Goal: Task Accomplishment & Management: Complete application form

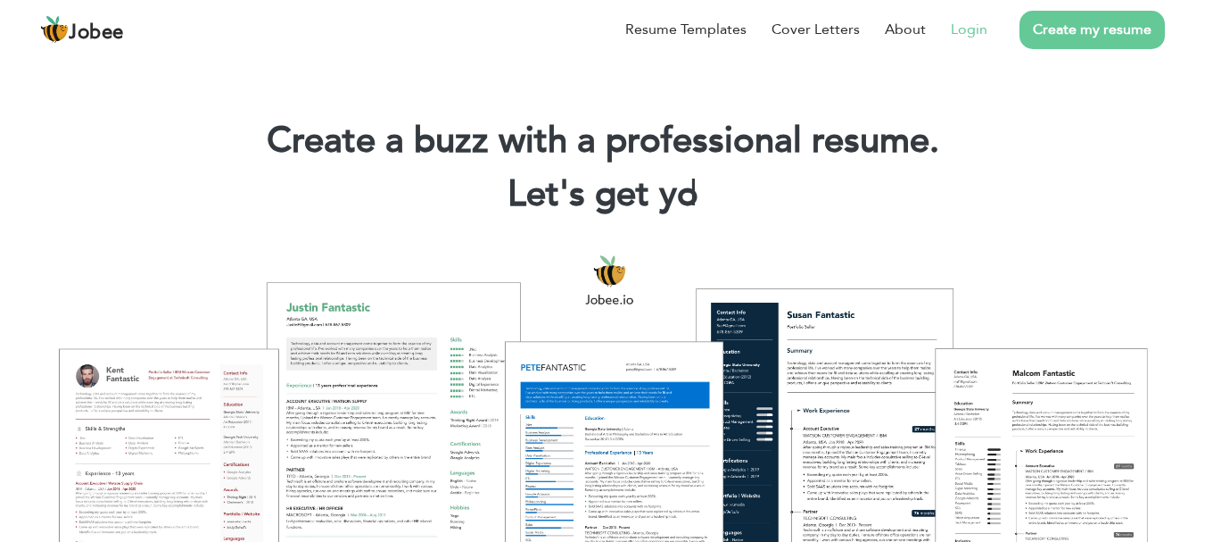
click at [974, 24] on link "Login" at bounding box center [969, 29] width 37 height 21
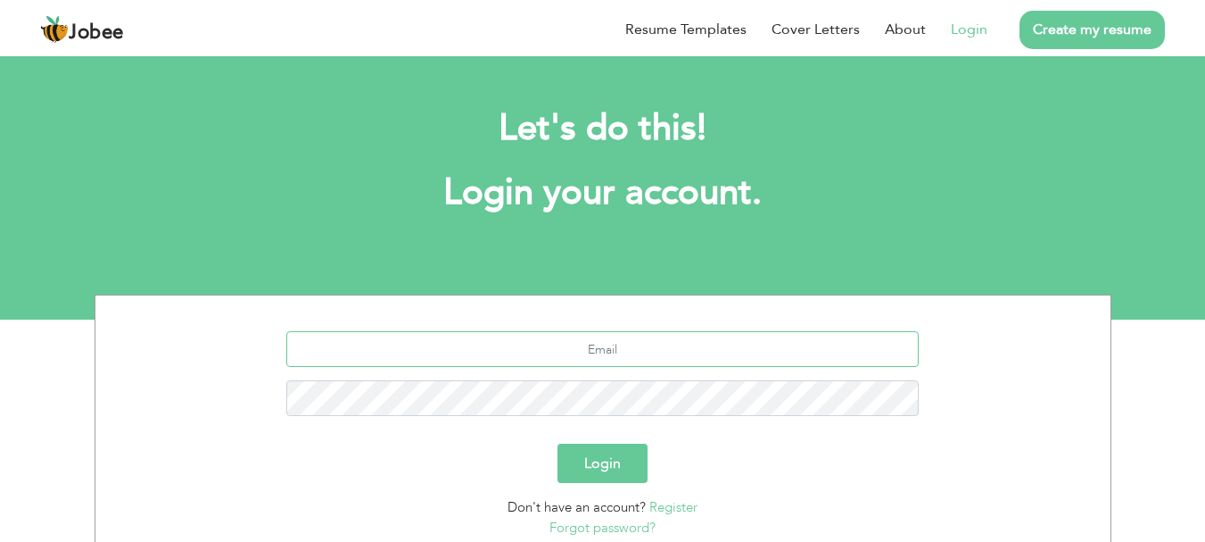
click at [724, 338] on input "text" at bounding box center [602, 349] width 633 height 36
type input "[EMAIL_ADDRESS][DOMAIN_NAME]"
click at [600, 468] on button "Login" at bounding box center [603, 462] width 90 height 39
click at [767, 365] on input "text" at bounding box center [602, 349] width 633 height 36
type input "[EMAIL_ADDRESS][DOMAIN_NAME]"
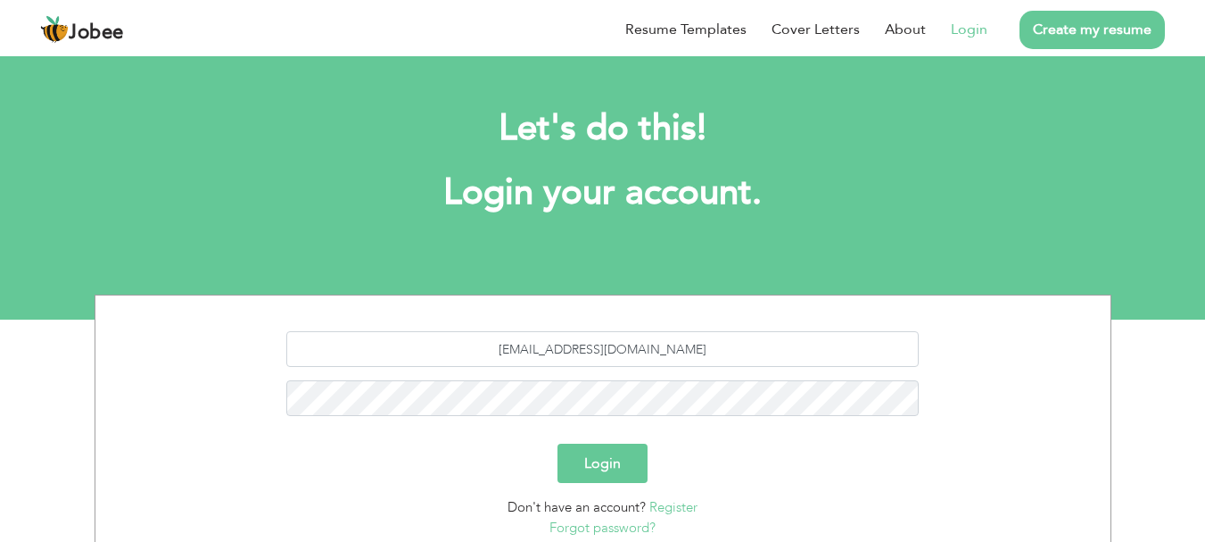
click at [607, 459] on button "Login" at bounding box center [603, 462] width 90 height 39
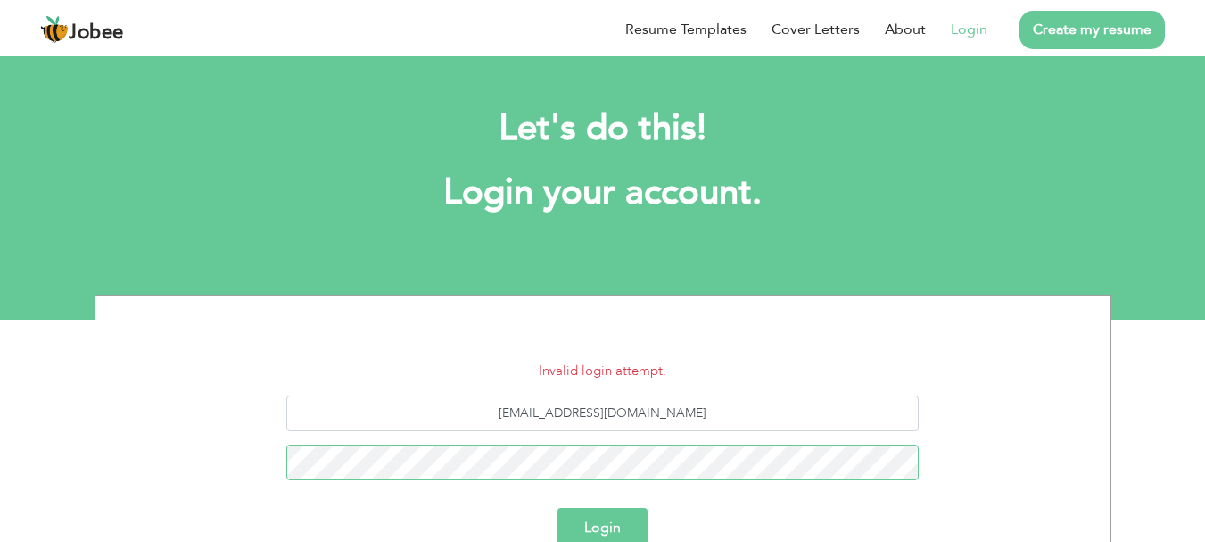
click at [558, 508] on button "Login" at bounding box center [603, 527] width 90 height 39
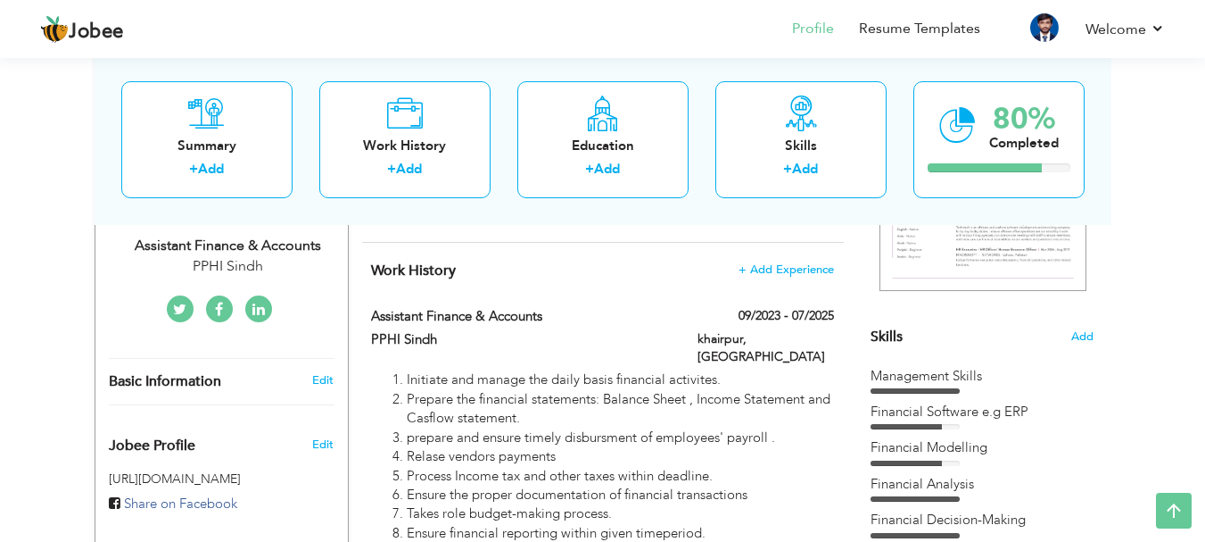
scroll to position [352, 0]
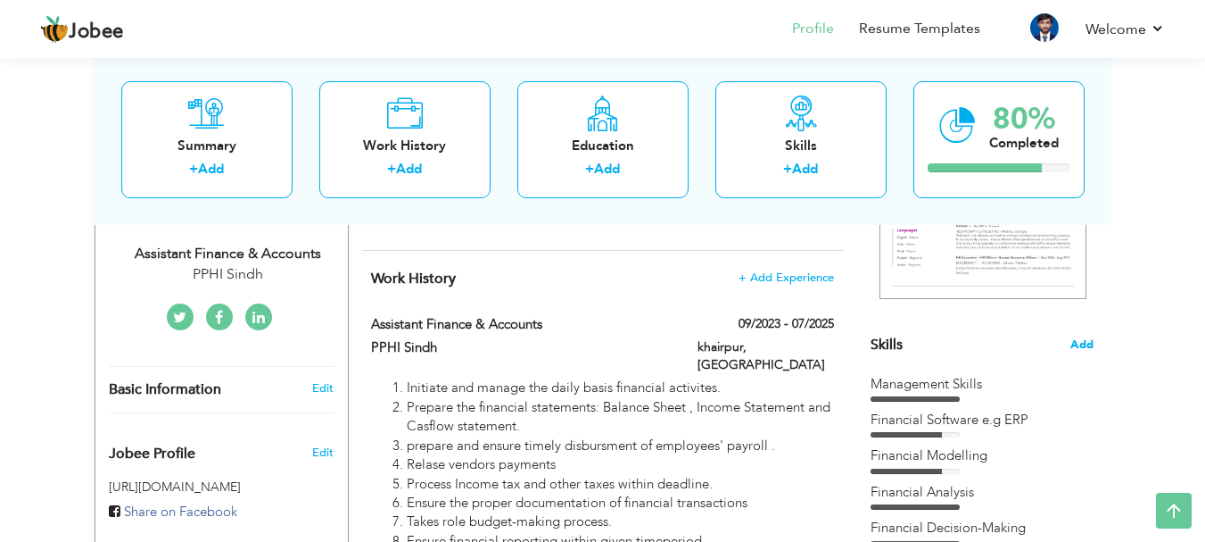
click at [1085, 345] on span "Add" at bounding box center [1082, 344] width 23 height 17
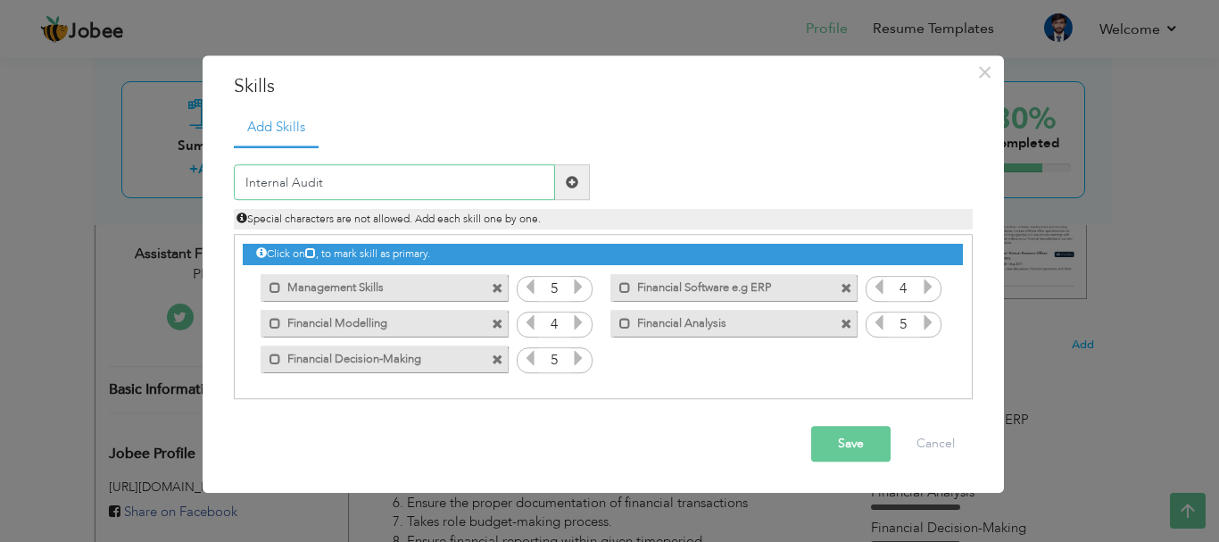
type input "Internal Audit"
click at [575, 177] on span at bounding box center [572, 182] width 12 height 12
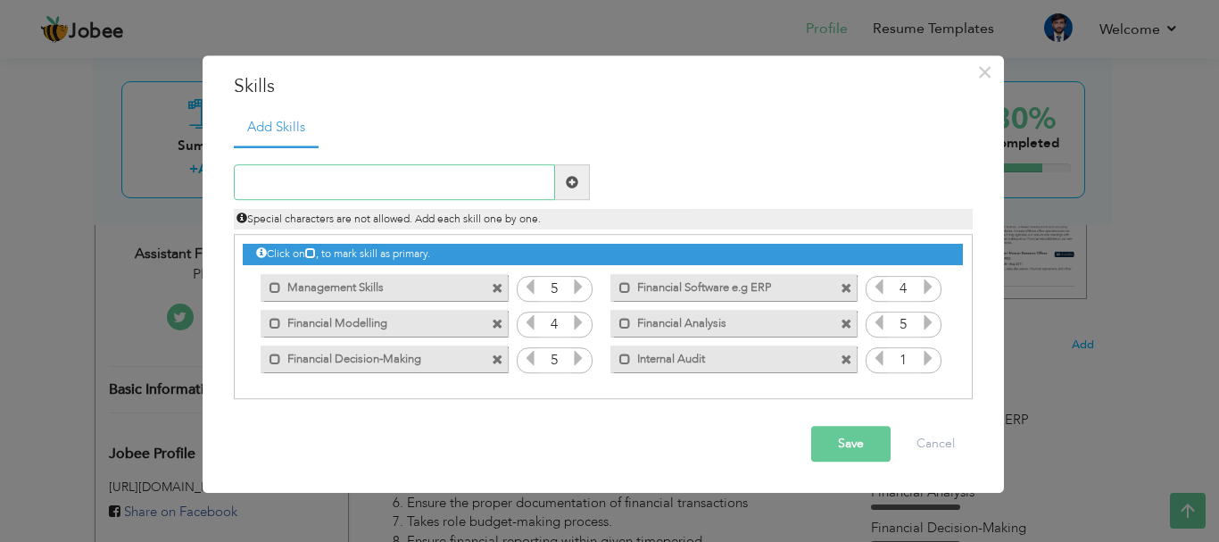
click at [524, 179] on input "text" at bounding box center [394, 183] width 321 height 36
type input "Compliance Audit"
click at [563, 185] on span at bounding box center [572, 183] width 35 height 36
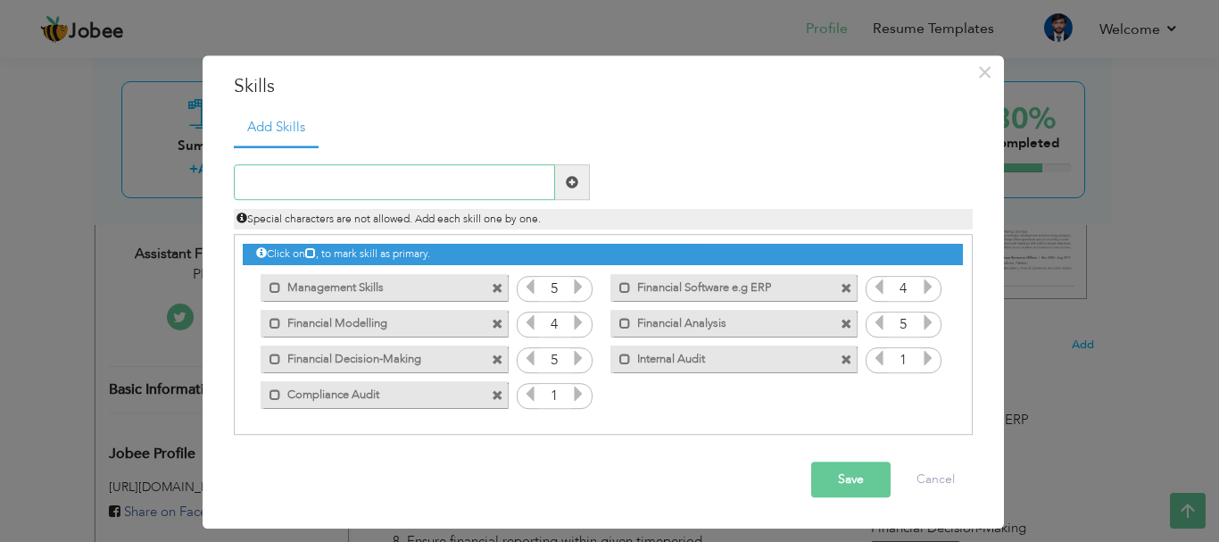
click at [443, 181] on input "text" at bounding box center [394, 183] width 321 height 36
type input "I"
click at [849, 491] on button "Save" at bounding box center [850, 480] width 79 height 36
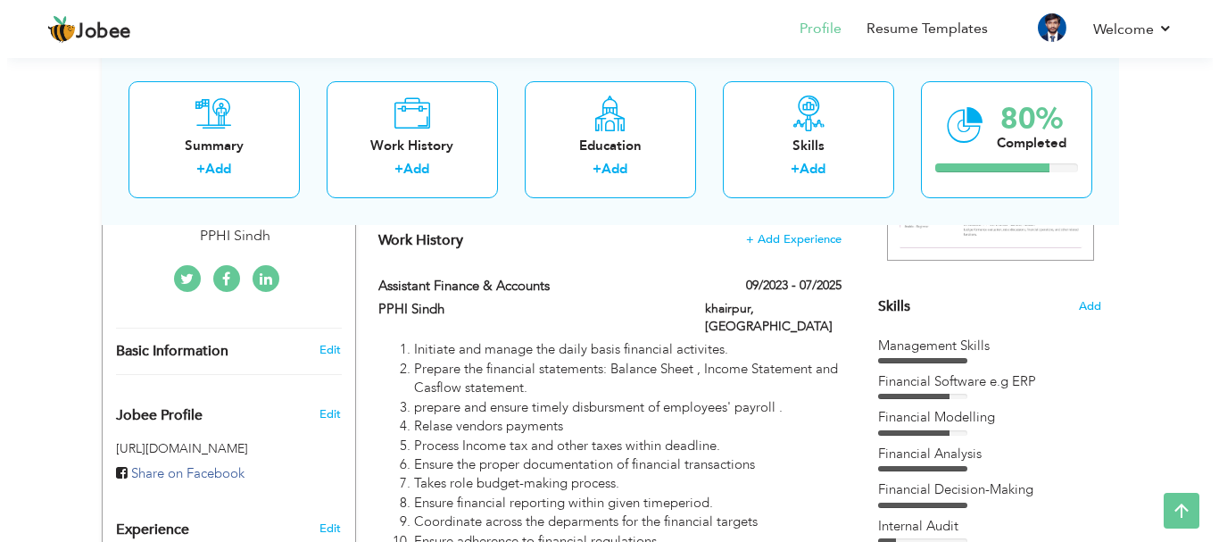
scroll to position [385, 0]
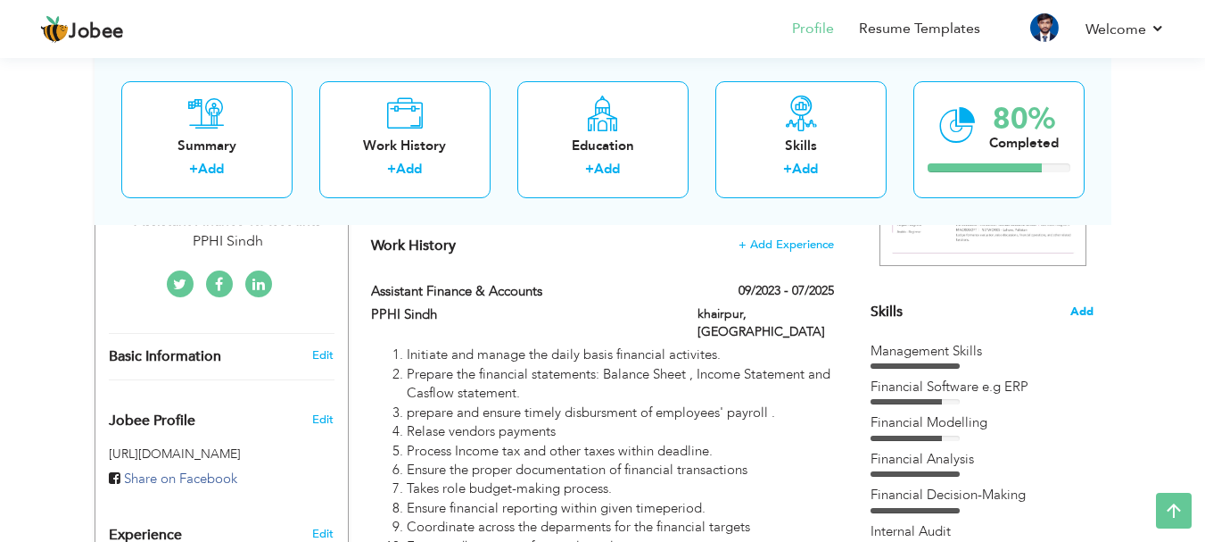
click at [1080, 310] on span "Add" at bounding box center [1082, 311] width 23 height 17
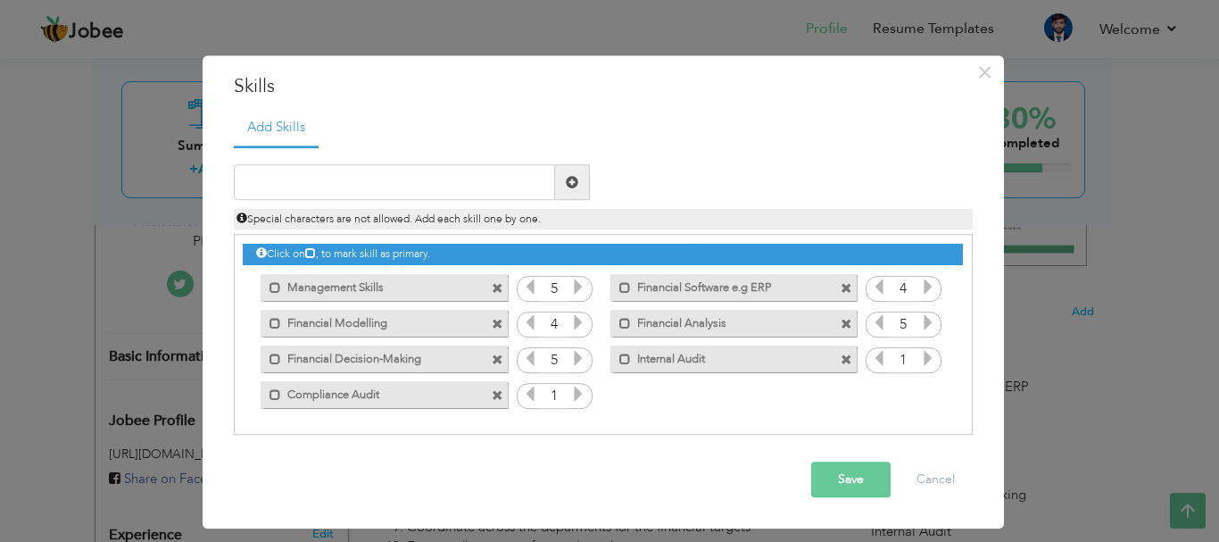
click at [475, 216] on span "Special characters are not allowed. Add each skill one by one." at bounding box center [388, 219] width 304 height 14
click at [575, 400] on icon at bounding box center [578, 394] width 16 height 16
click at [573, 399] on icon at bounding box center [578, 394] width 16 height 16
click at [572, 398] on icon at bounding box center [578, 394] width 16 height 16
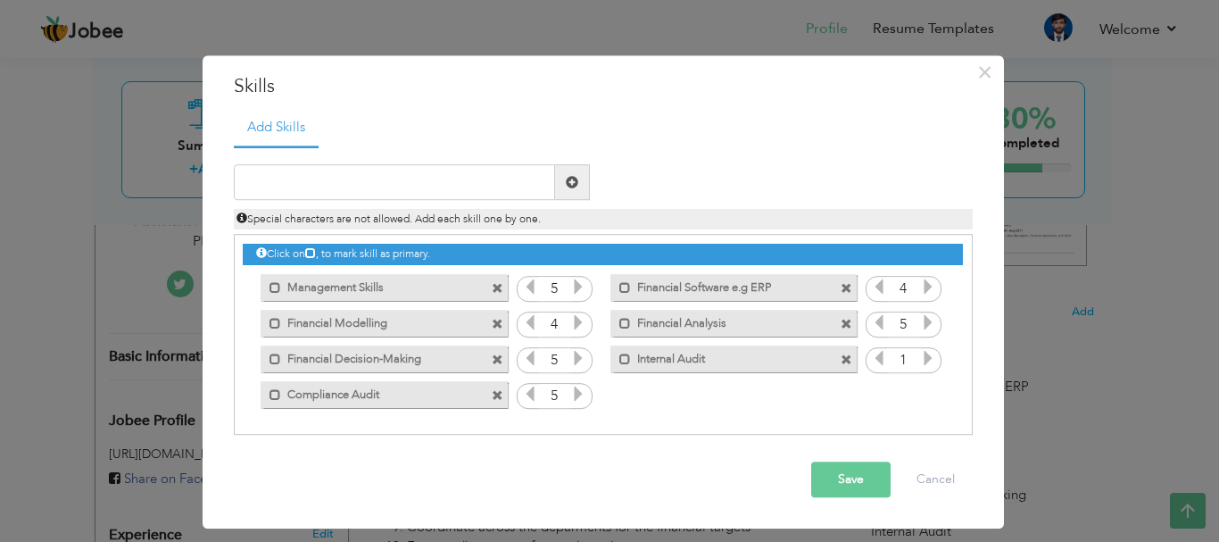
click at [572, 398] on icon at bounding box center [578, 394] width 16 height 16
click at [523, 395] on icon at bounding box center [530, 394] width 16 height 16
click at [927, 358] on icon at bounding box center [928, 359] width 16 height 16
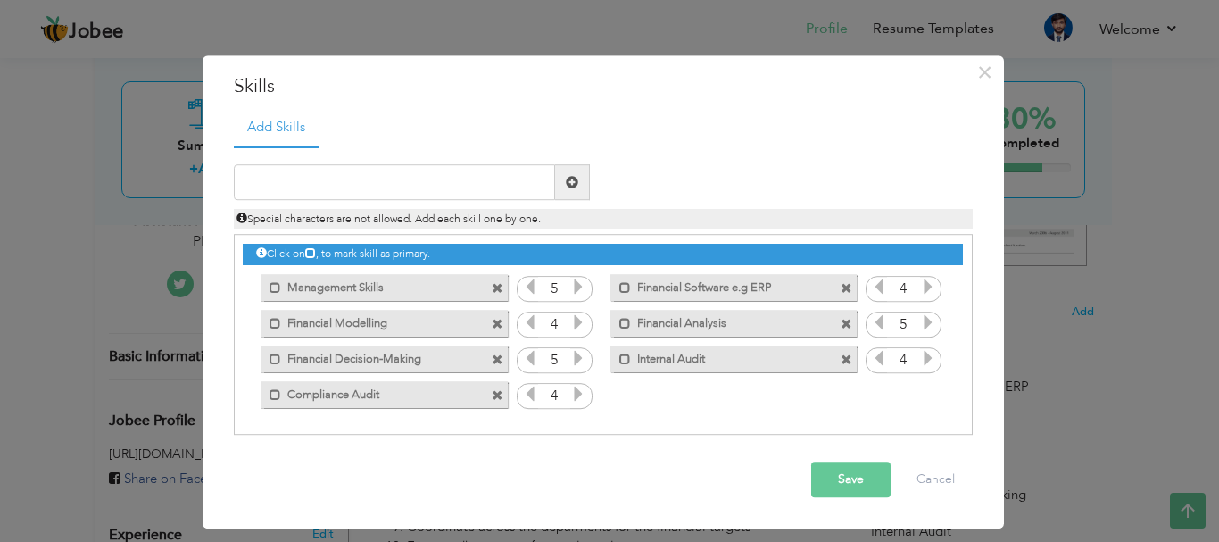
click at [838, 482] on button "Save" at bounding box center [850, 480] width 79 height 36
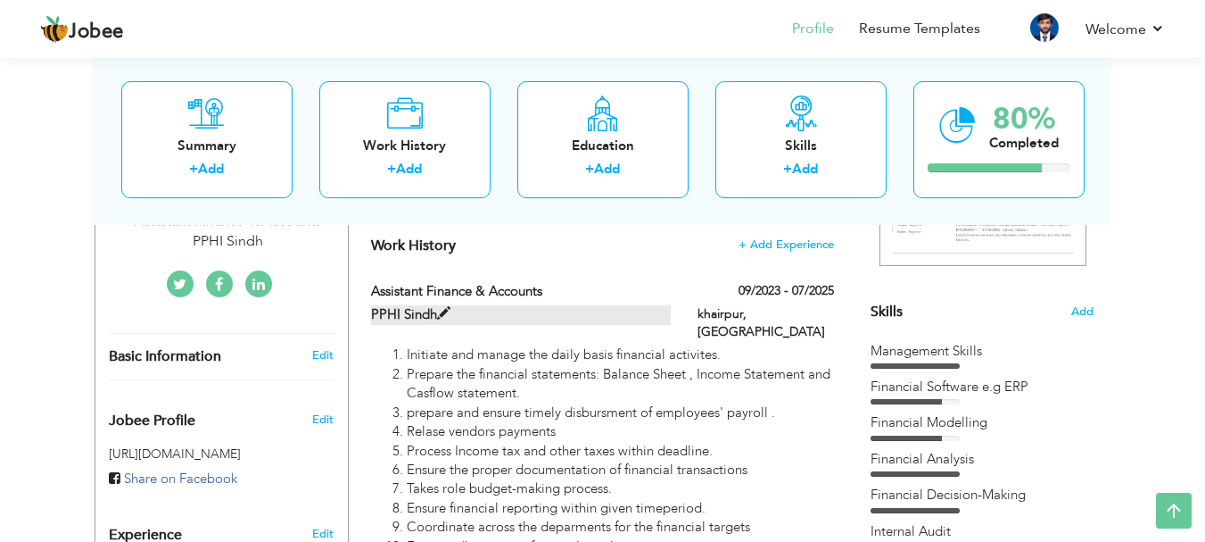
click at [439, 317] on span at bounding box center [443, 313] width 13 height 13
type input "Assistant Finance & Accounts"
type input "PPHI Sindh"
type input "09/2023"
type input "07/2025"
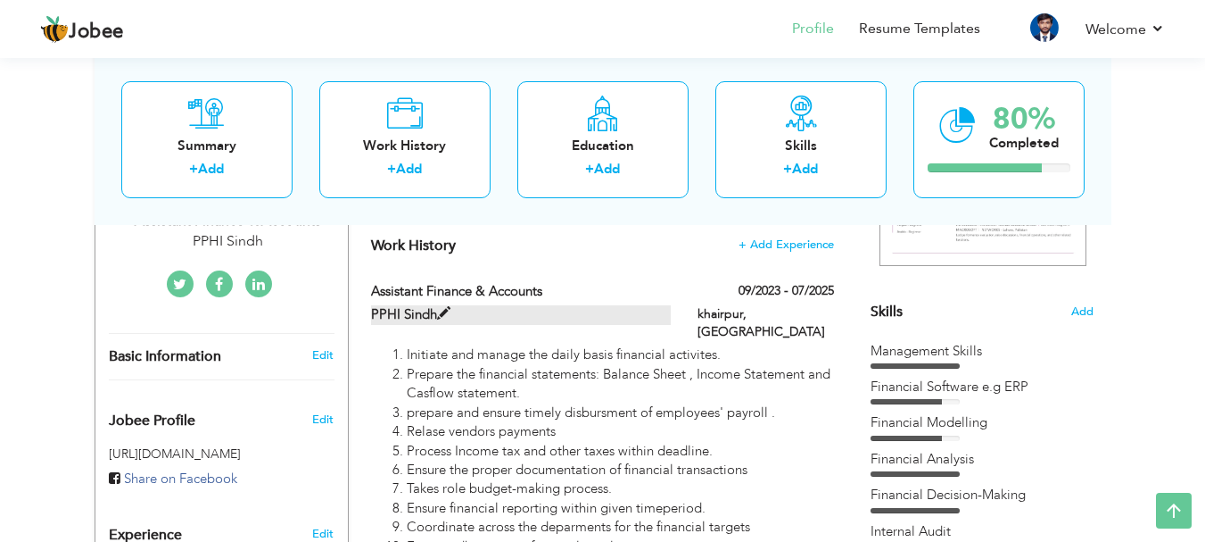
type input "[GEOGRAPHIC_DATA]"
type input "khairpur"
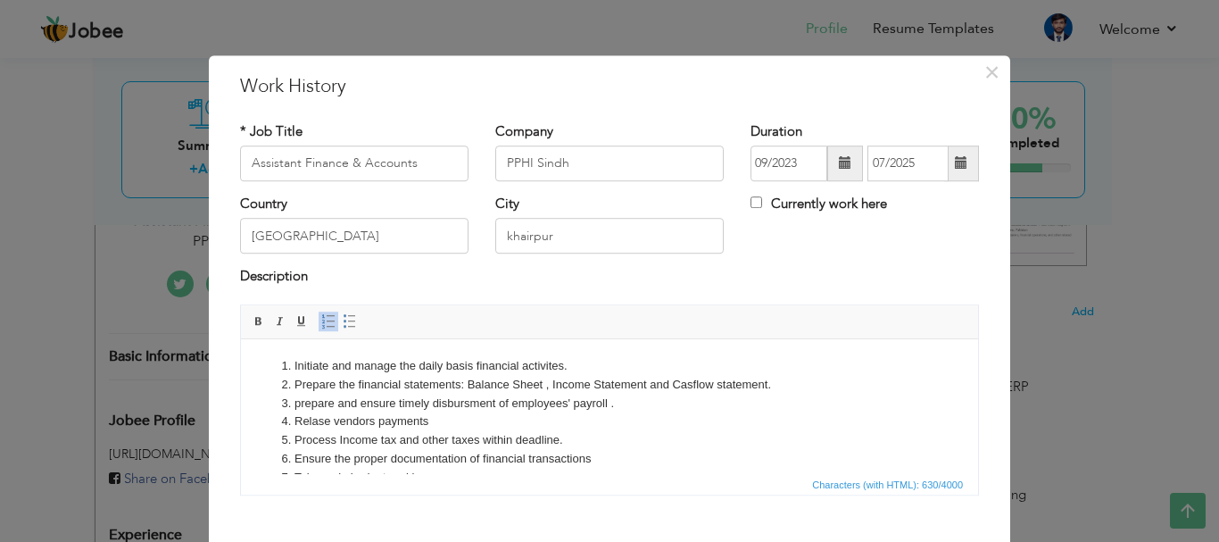
scroll to position [87, 0]
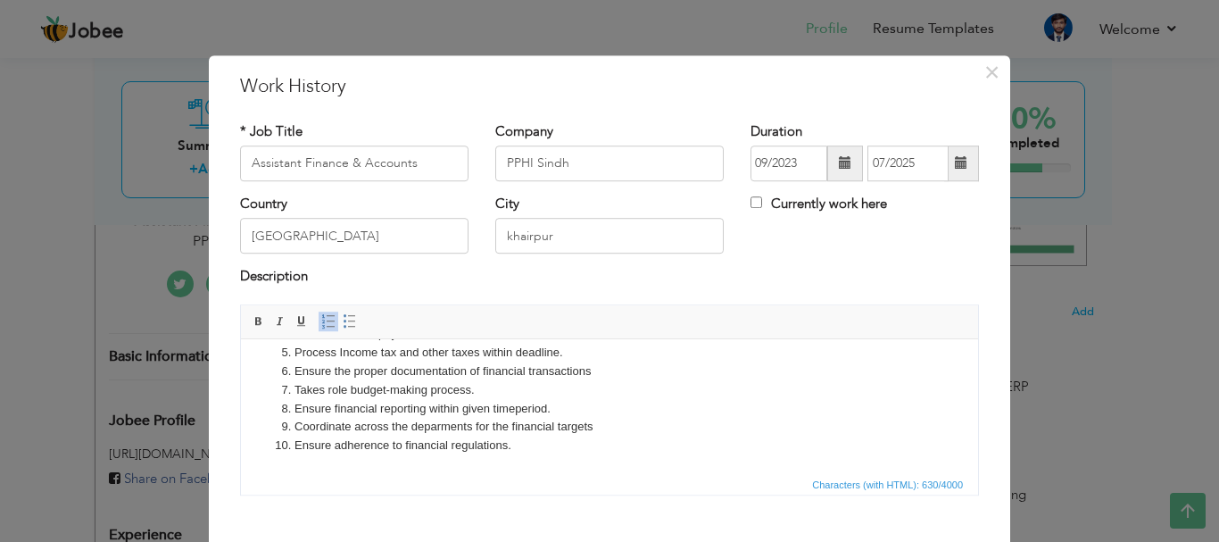
click at [588, 458] on html "Initiate and manage the daily basis financial activites. Prepare the financial …" at bounding box center [609, 361] width 737 height 221
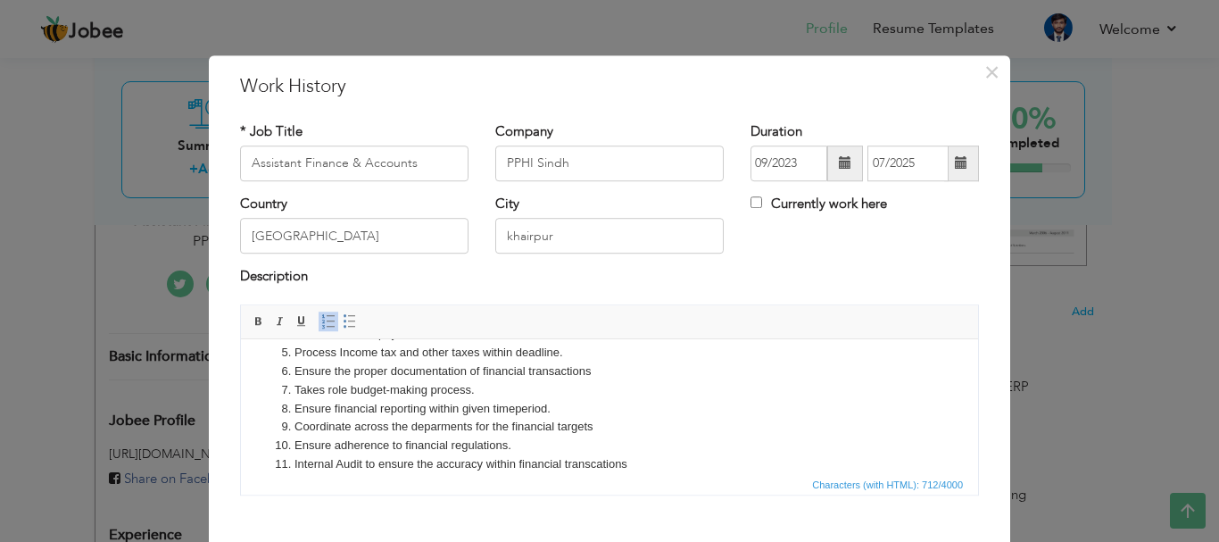
click at [597, 467] on li "Internal Audit to ensure the accuracy within financial transcations" at bounding box center [609, 463] width 630 height 19
click at [599, 464] on li "Internal Audit to ensure the accuracy within financial transcations" at bounding box center [609, 463] width 630 height 19
click at [600, 459] on li "Internal Audit to ensure the accuracy within financial transcations" at bounding box center [609, 463] width 630 height 19
click at [607, 461] on li "Internal Audit to ensure the accuracy within financial transac tions" at bounding box center [609, 463] width 630 height 19
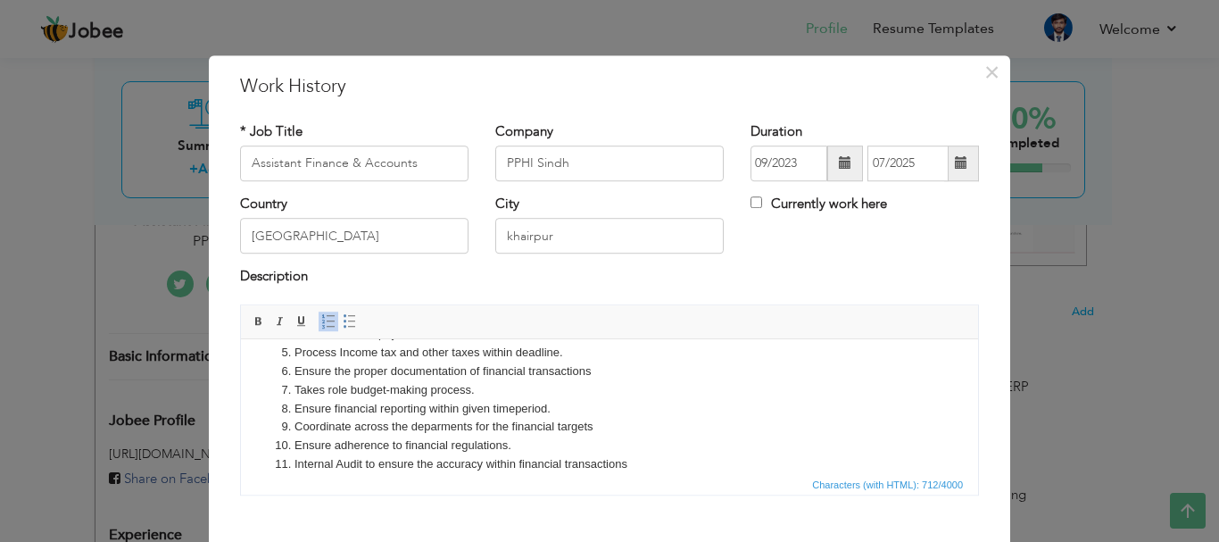
click at [607, 461] on li "Internal Audit to ensure the accuracy within financial transac tions" at bounding box center [609, 463] width 630 height 19
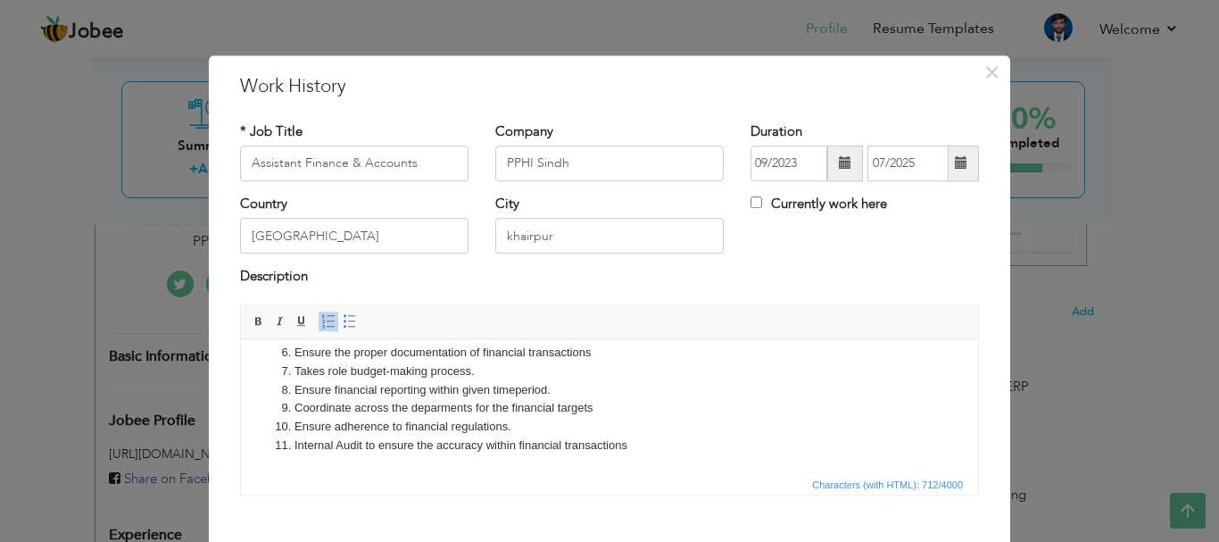
click at [607, 462] on html "Initiate and manage the daily basis financial activites. Prepare the financial …" at bounding box center [609, 352] width 737 height 240
click at [649, 453] on li "Internal Audit to ensure the accuracy within financial transac tions" at bounding box center [609, 444] width 630 height 19
click at [646, 453] on li "Internal Audit to ensure the accuracy within financial transac tions" at bounding box center [609, 444] width 630 height 19
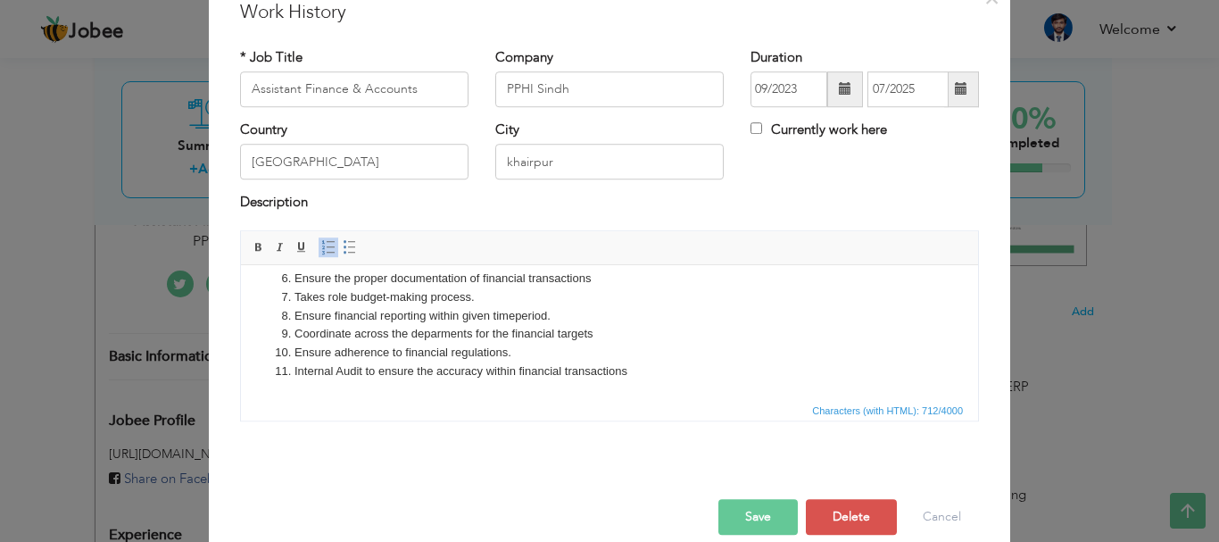
scroll to position [98, 0]
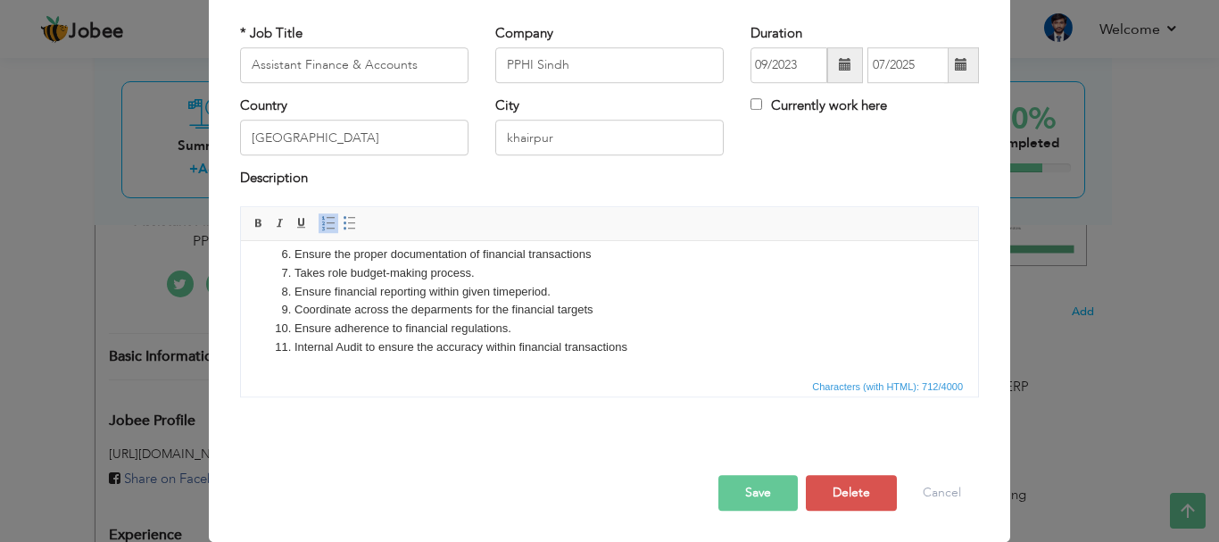
click at [648, 346] on li "Internal Audit to ensure the accuracy within financial transac tions" at bounding box center [609, 346] width 630 height 19
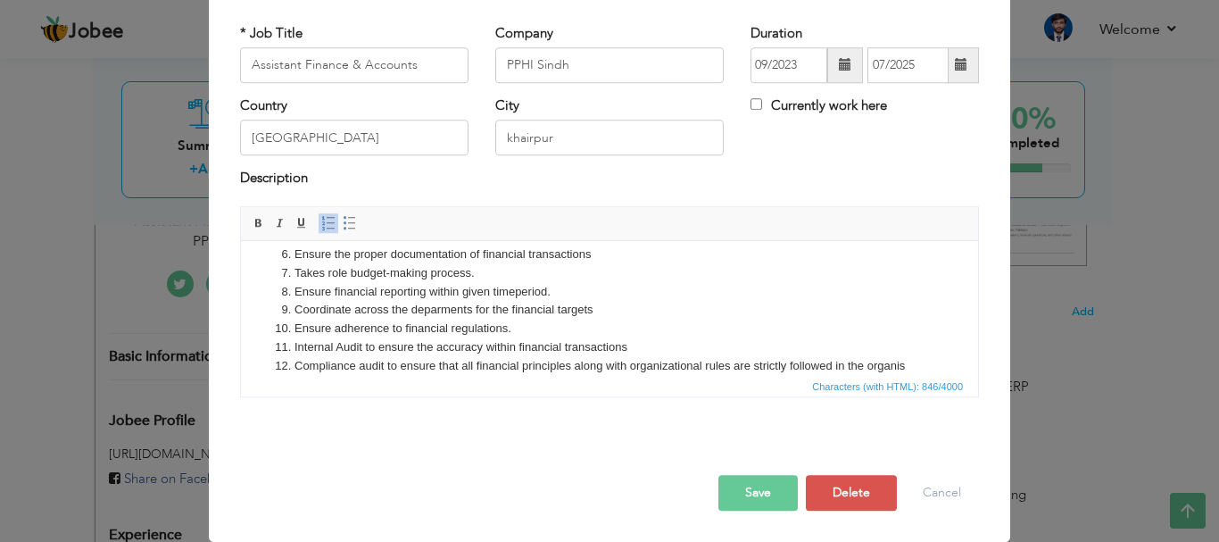
scroll to position [122, 0]
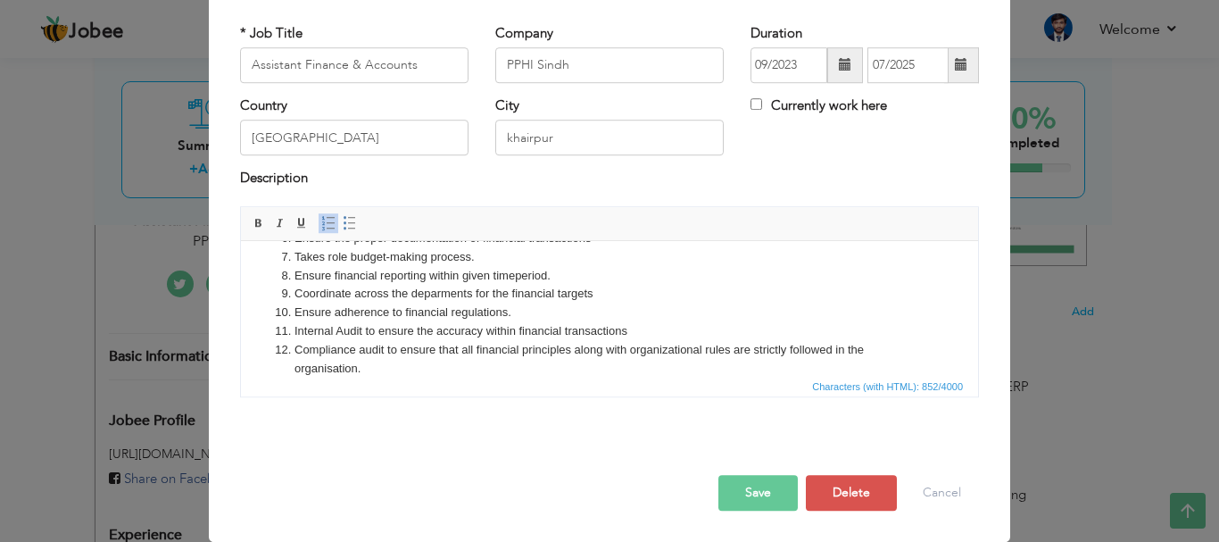
click at [774, 495] on button "Save" at bounding box center [757, 493] width 79 height 36
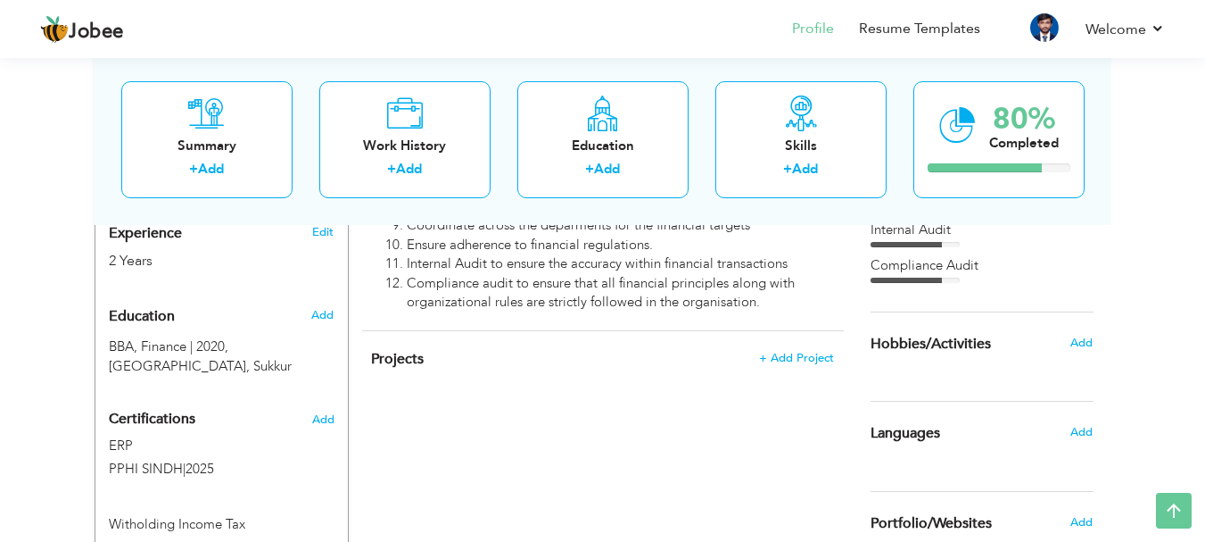
scroll to position [683, 0]
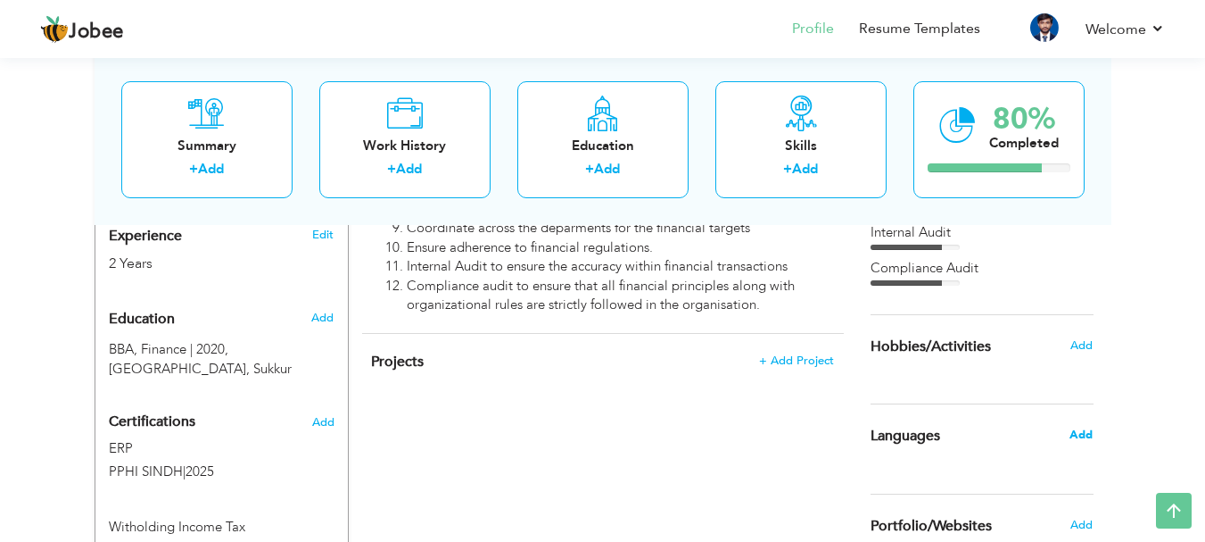
click at [1075, 439] on span "Add" at bounding box center [1081, 434] width 23 height 16
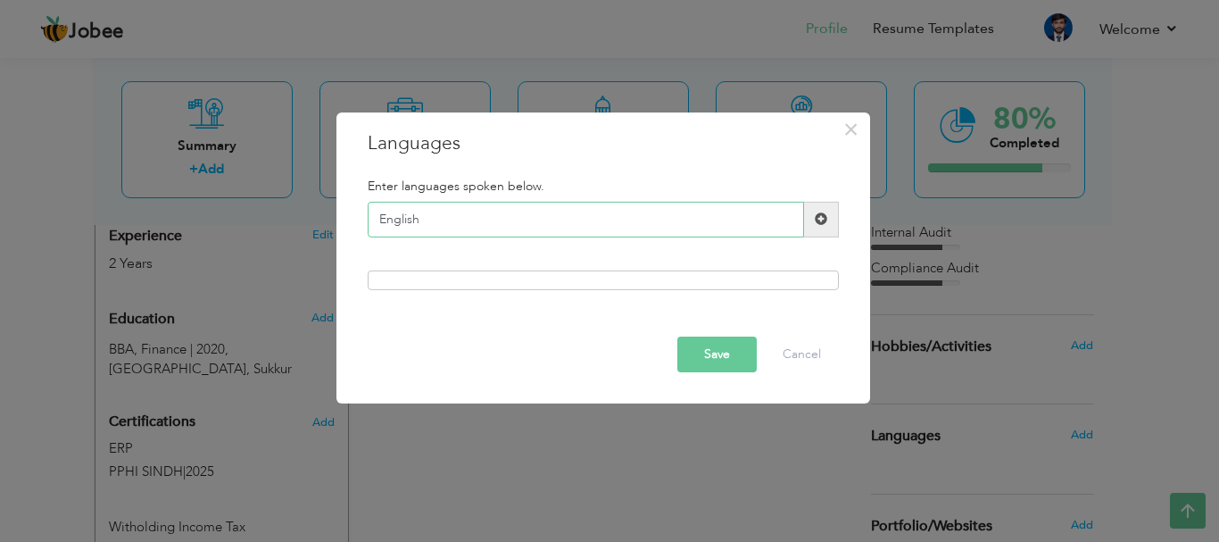
type input "English"
click at [819, 219] on span at bounding box center [821, 218] width 12 height 12
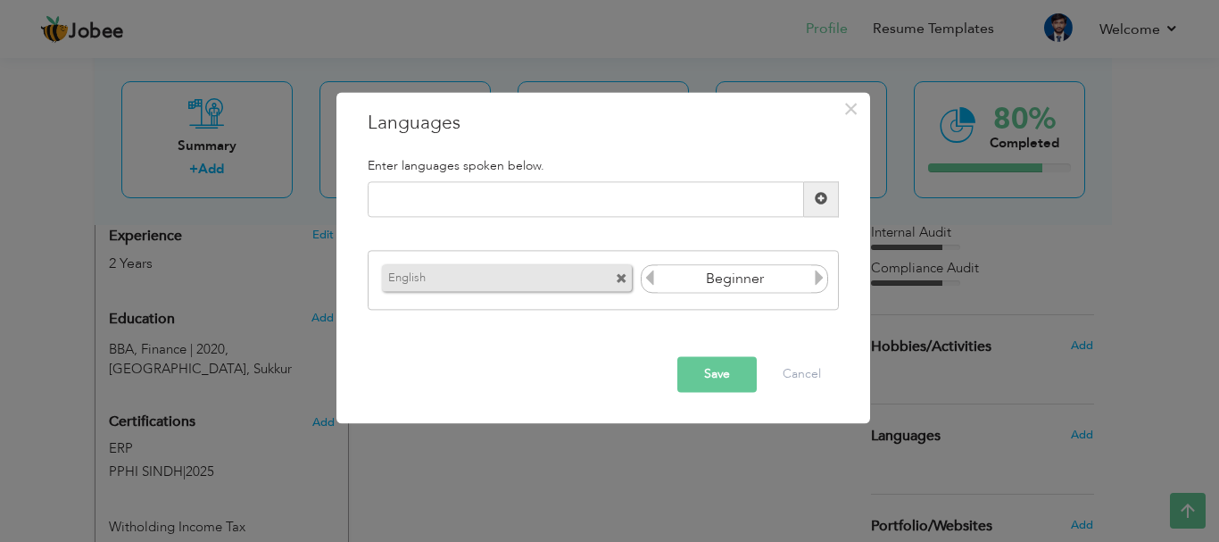
click at [822, 280] on icon at bounding box center [819, 278] width 16 height 16
click at [823, 276] on icon at bounding box center [819, 278] width 16 height 16
click at [822, 286] on icon at bounding box center [819, 278] width 16 height 16
click at [705, 376] on button "Save" at bounding box center [716, 374] width 79 height 36
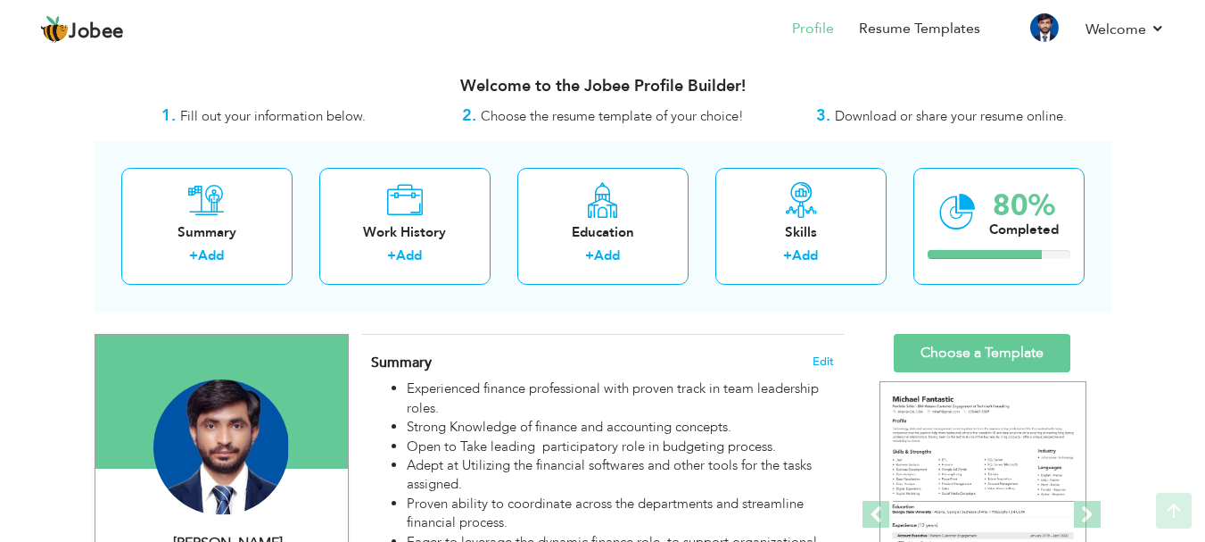
scroll to position [0, 0]
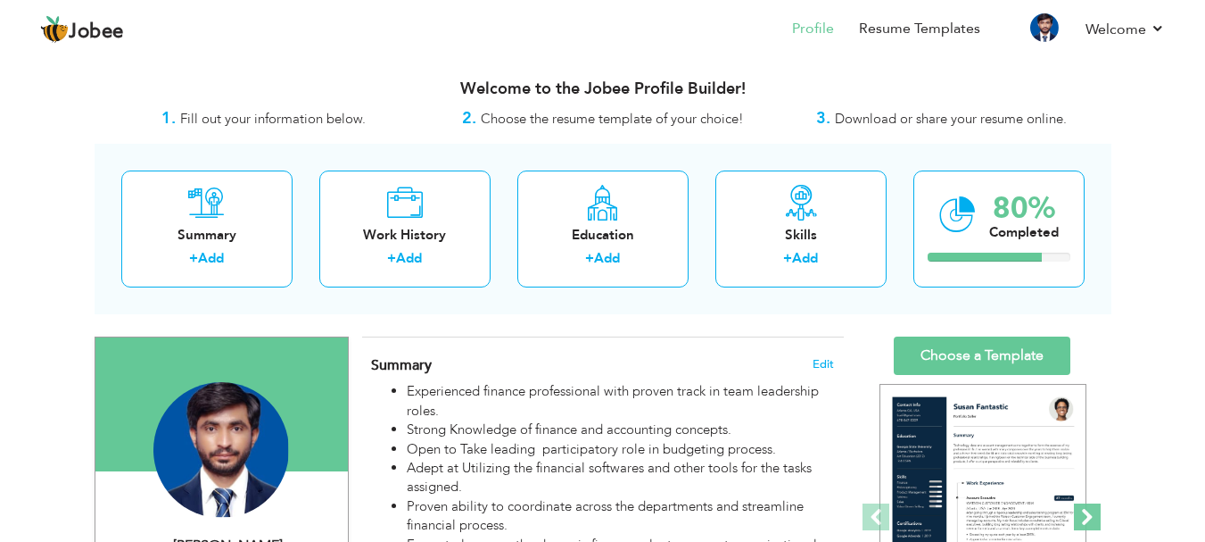
click at [1089, 509] on span at bounding box center [1087, 516] width 27 height 27
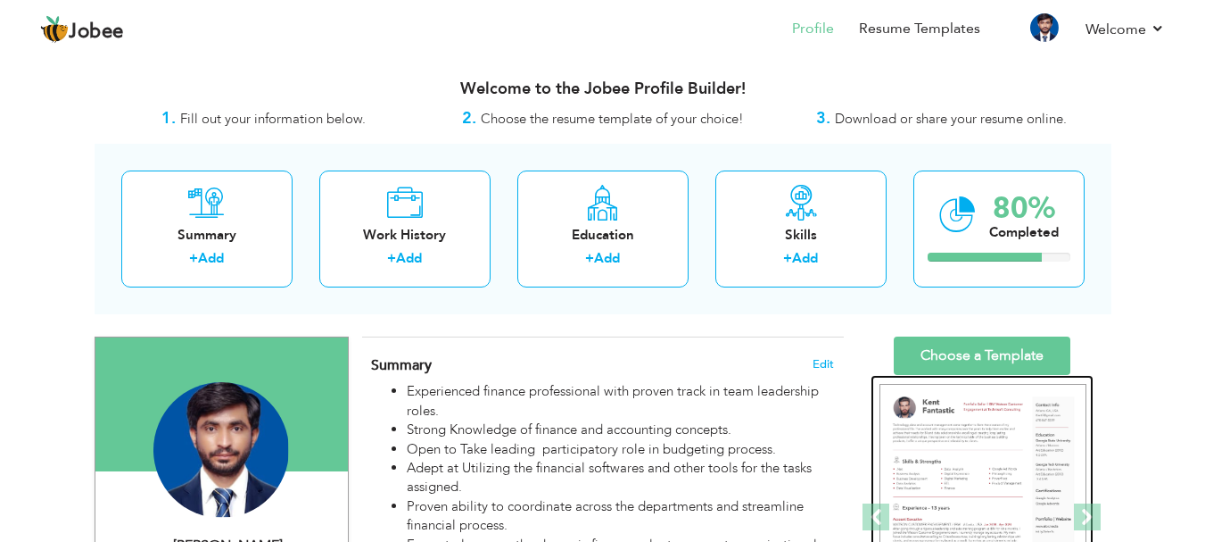
click at [922, 476] on img at bounding box center [983, 518] width 207 height 268
click at [942, 452] on img at bounding box center [983, 518] width 207 height 268
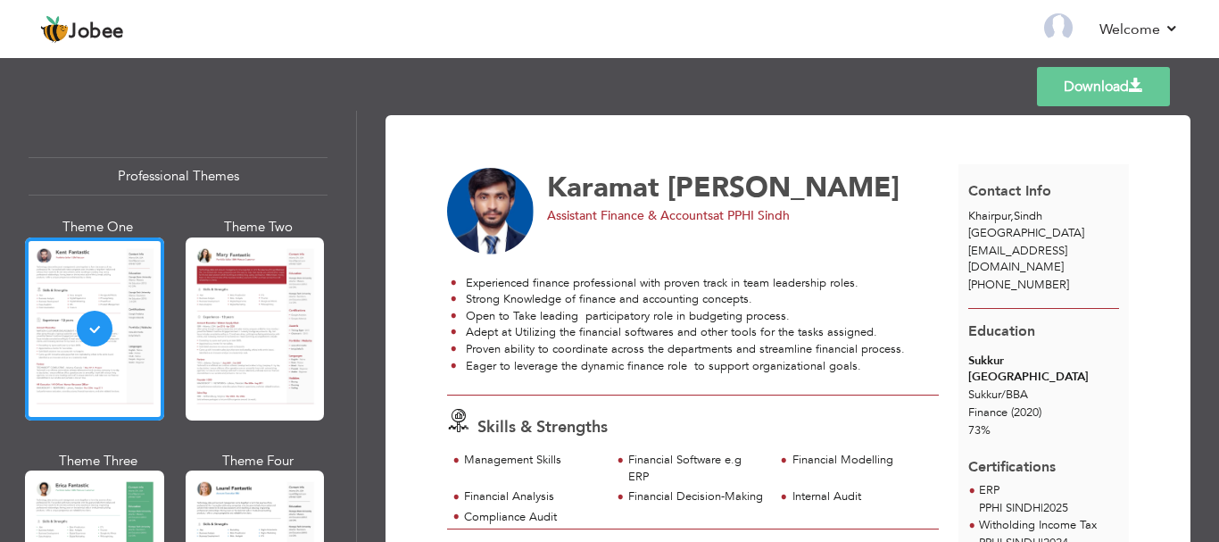
drag, startPoint x: 1212, startPoint y: 240, endPoint x: 1212, endPoint y: 276, distance: 35.7
click at [1212, 276] on div "Download Karamat Ali Assistant Finance & Accounts at PPHI Sindh Experienced fin…" at bounding box center [788, 326] width 862 height 431
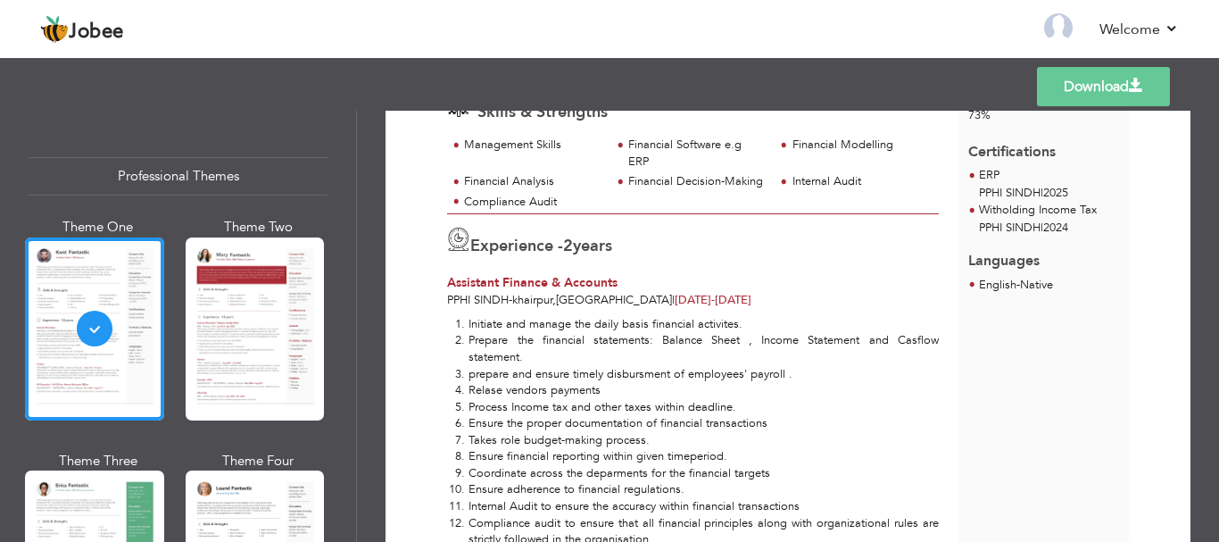
scroll to position [312, 0]
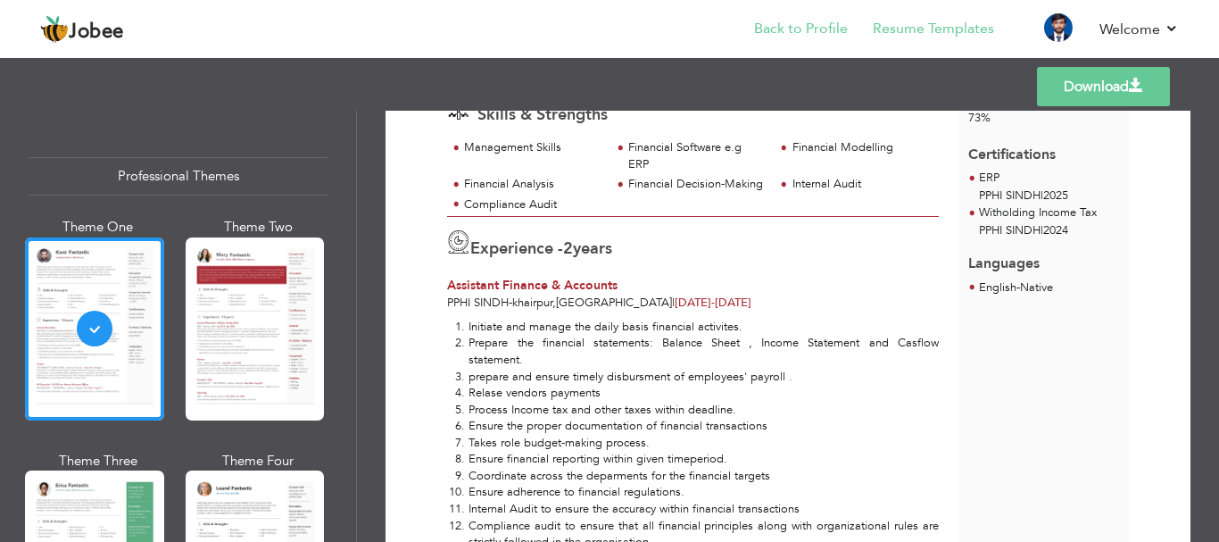
click at [782, 18] on li "Back to Profile" at bounding box center [788, 30] width 119 height 48
click at [790, 22] on link "Back to Profile" at bounding box center [801, 29] width 94 height 21
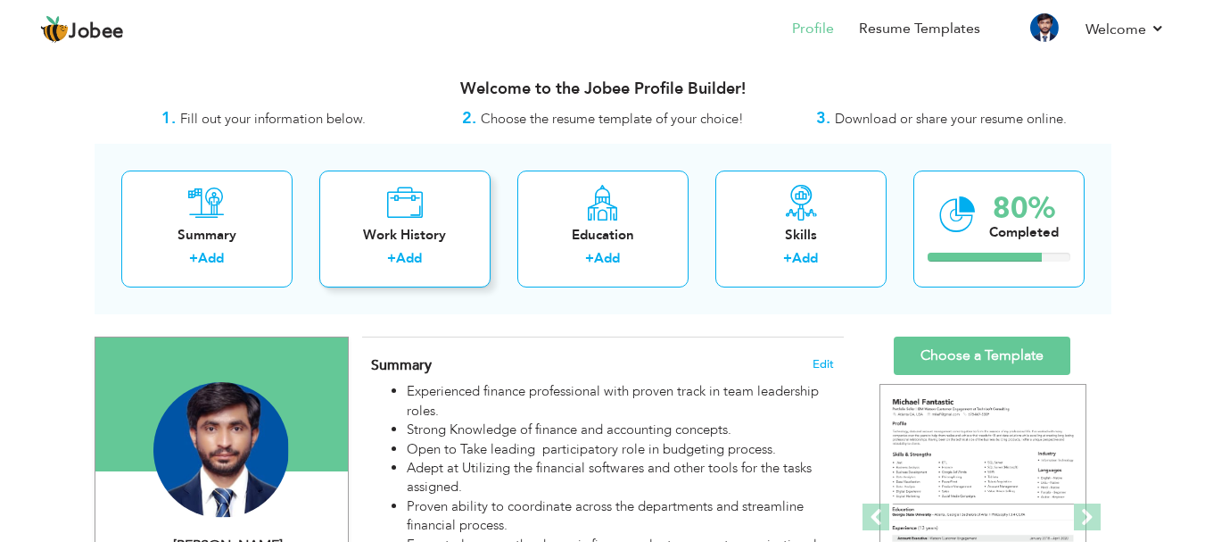
click at [393, 260] on label "+" at bounding box center [391, 258] width 9 height 19
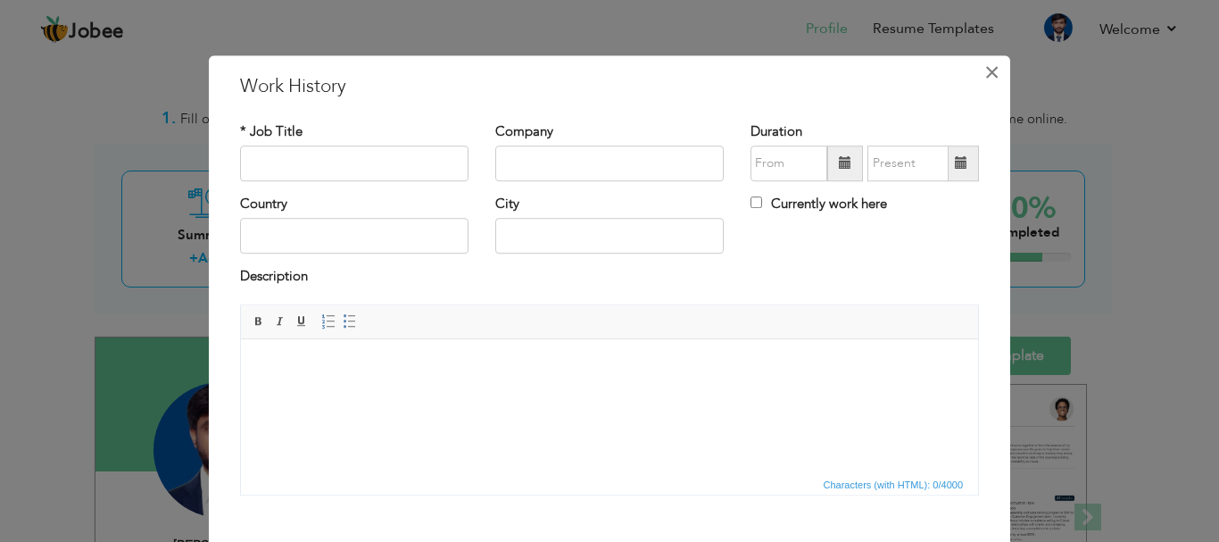
click at [987, 66] on span "×" at bounding box center [991, 72] width 15 height 32
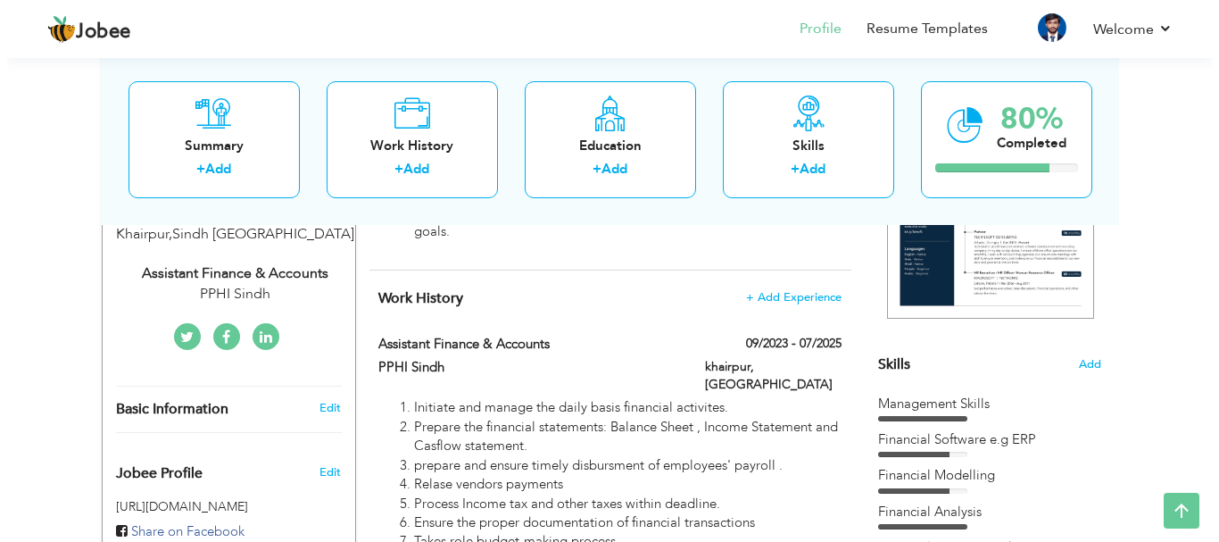
scroll to position [382, 0]
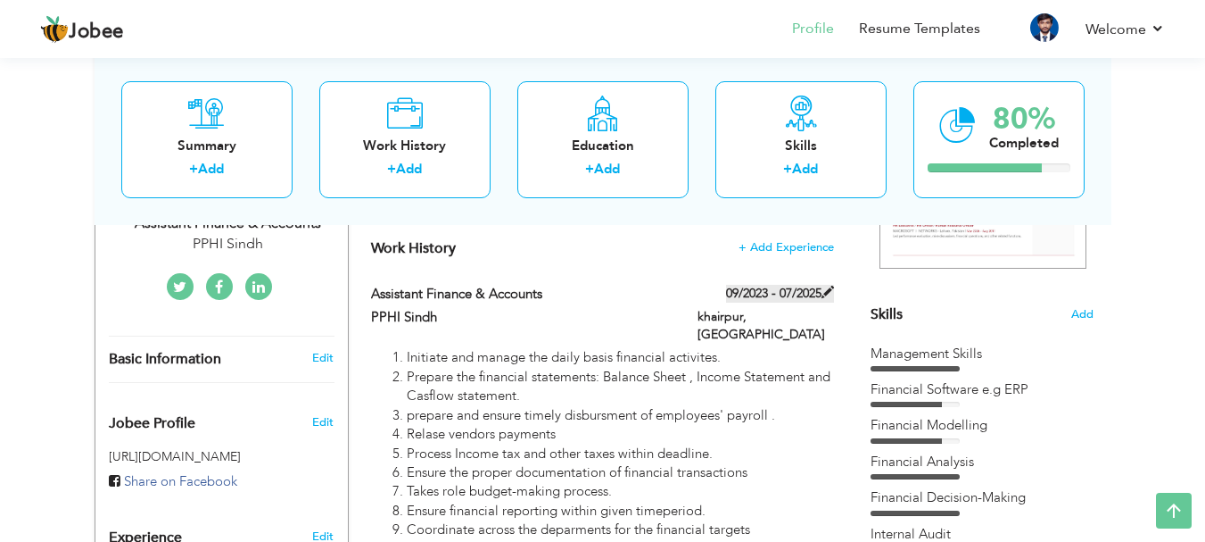
click at [823, 291] on span at bounding box center [828, 291] width 12 height 12
type input "Assistant Finance & Accounts"
type input "PPHI Sindh"
type input "09/2023"
type input "07/2025"
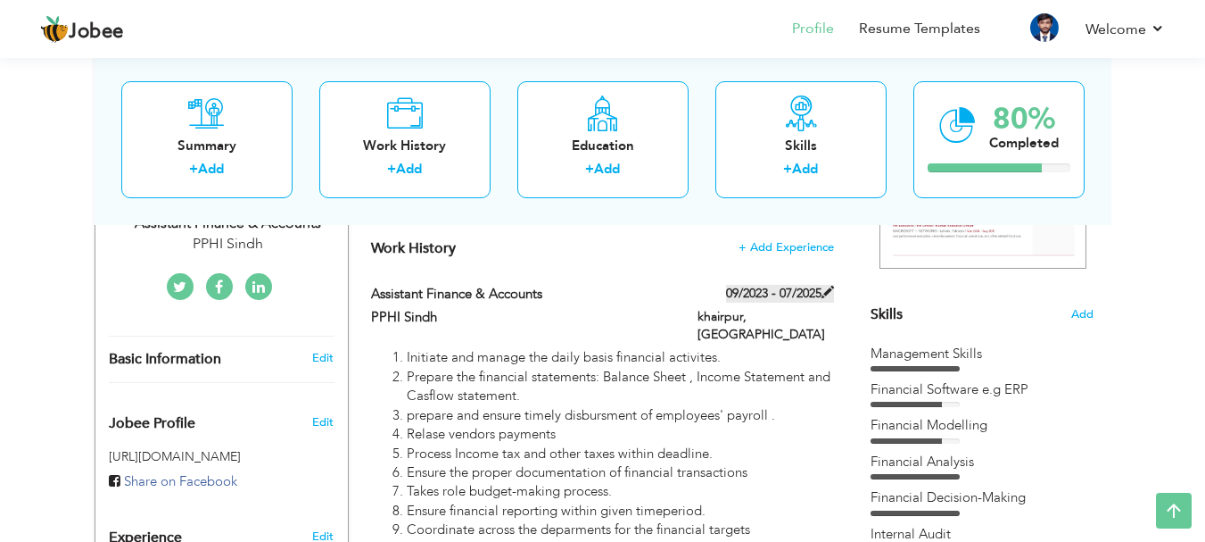
type input "[GEOGRAPHIC_DATA]"
type input "khairpur"
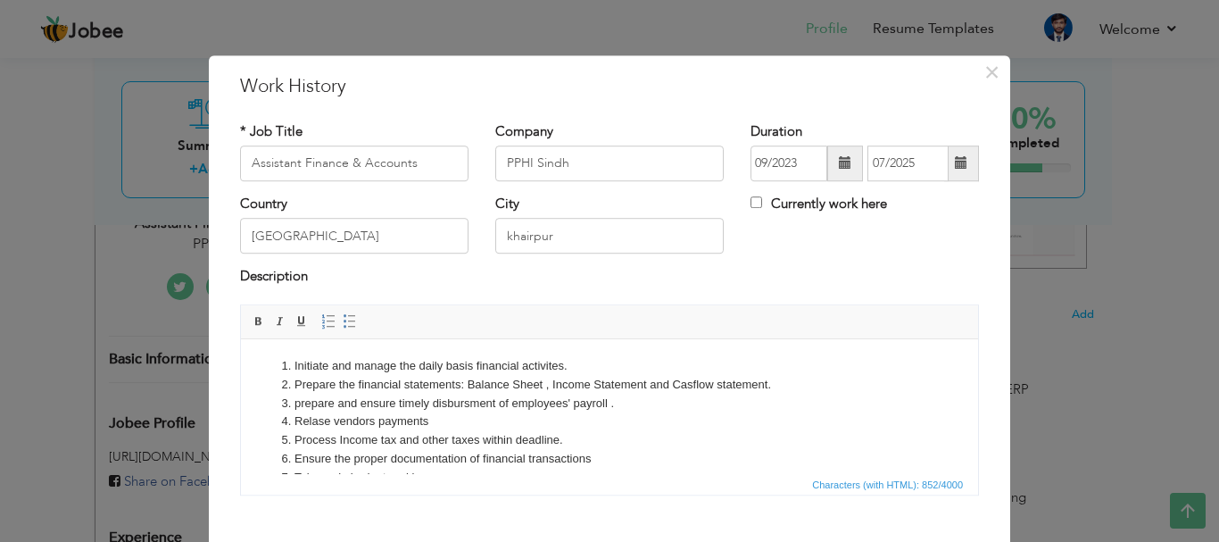
click at [807, 203] on label "Currently work here" at bounding box center [818, 203] width 137 height 19
click at [762, 203] on input "Currently work here" at bounding box center [756, 202] width 12 height 12
checkbox input "true"
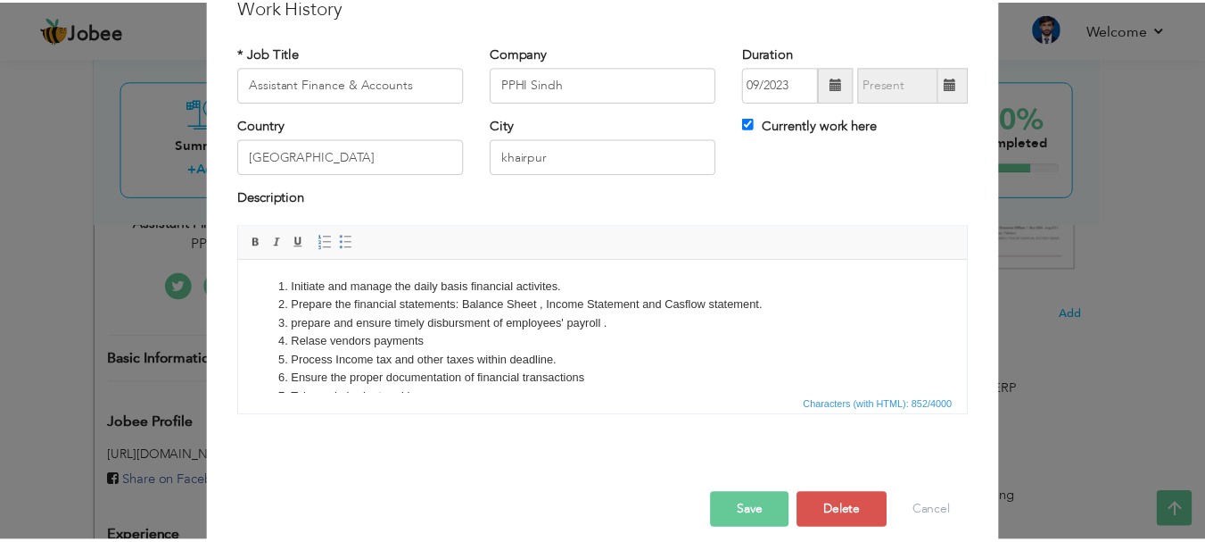
scroll to position [98, 0]
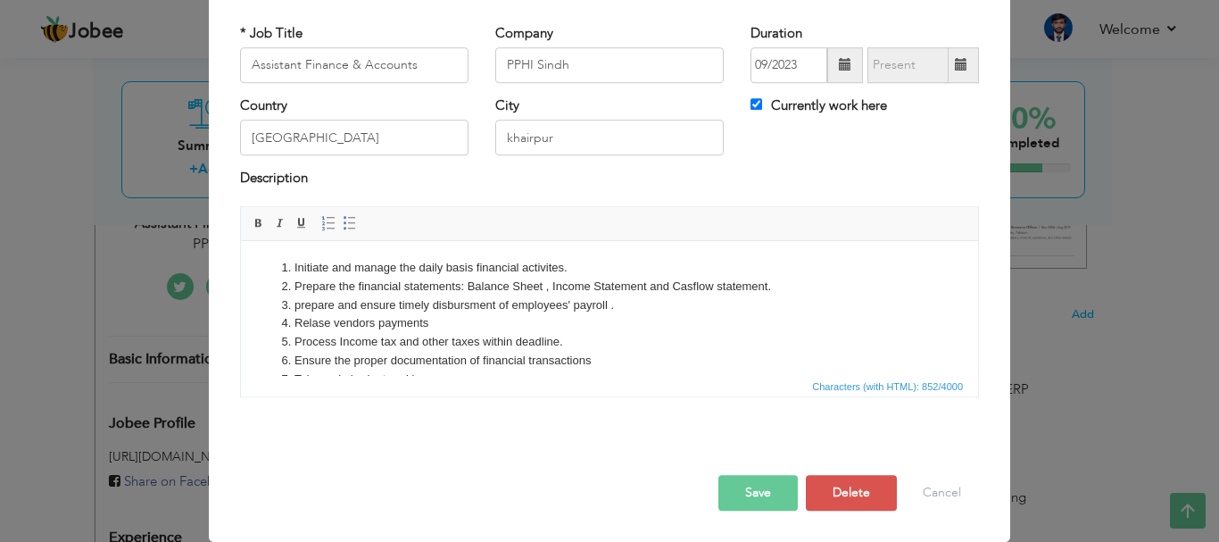
click at [737, 492] on button "Save" at bounding box center [757, 493] width 79 height 36
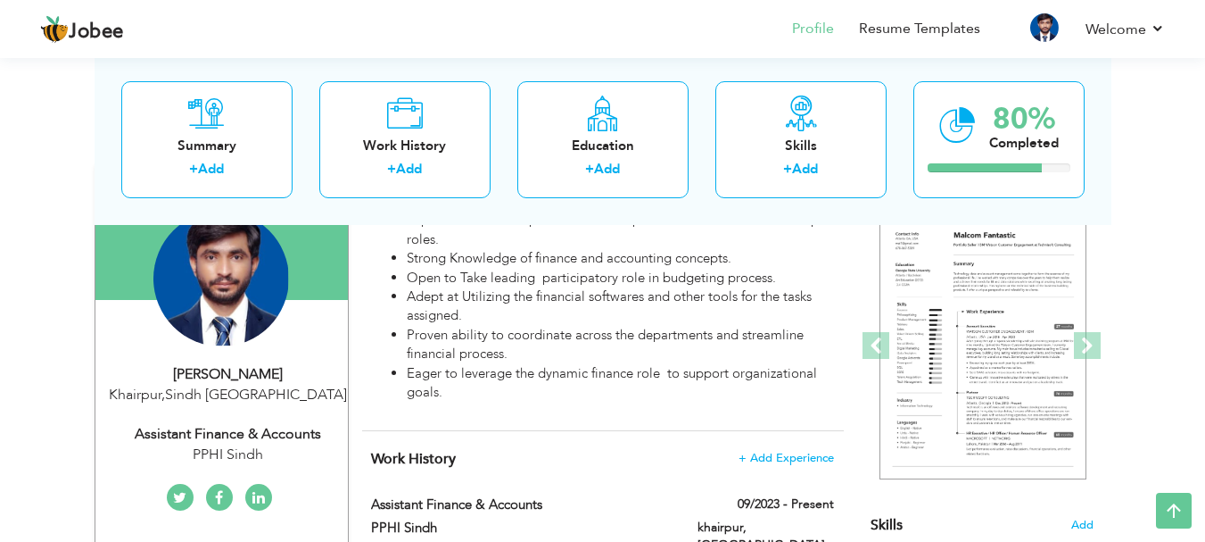
scroll to position [0, 0]
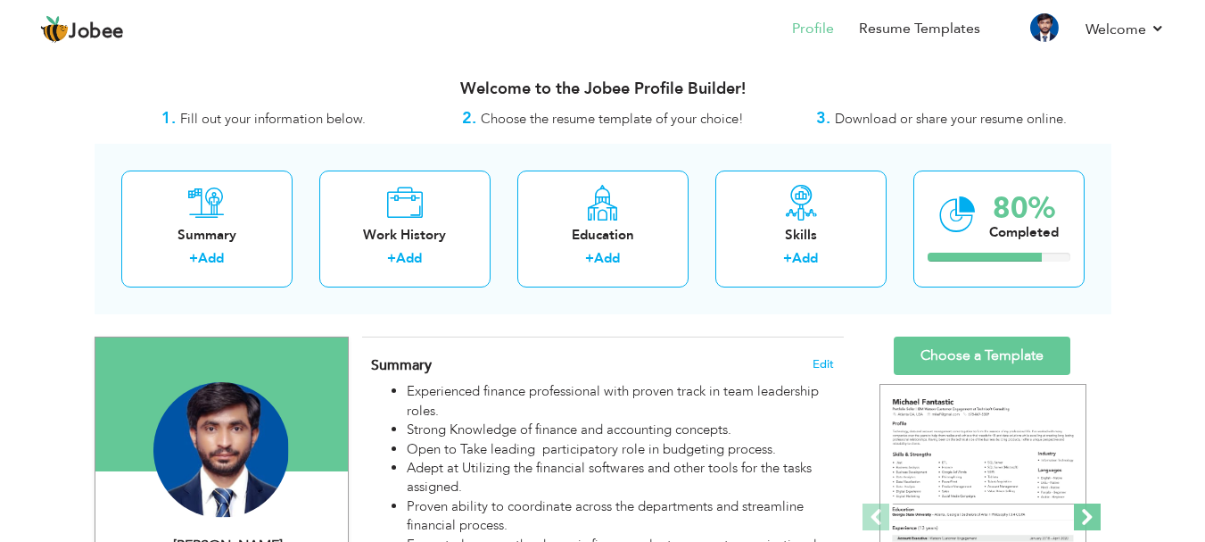
click at [1088, 514] on span at bounding box center [1087, 516] width 27 height 27
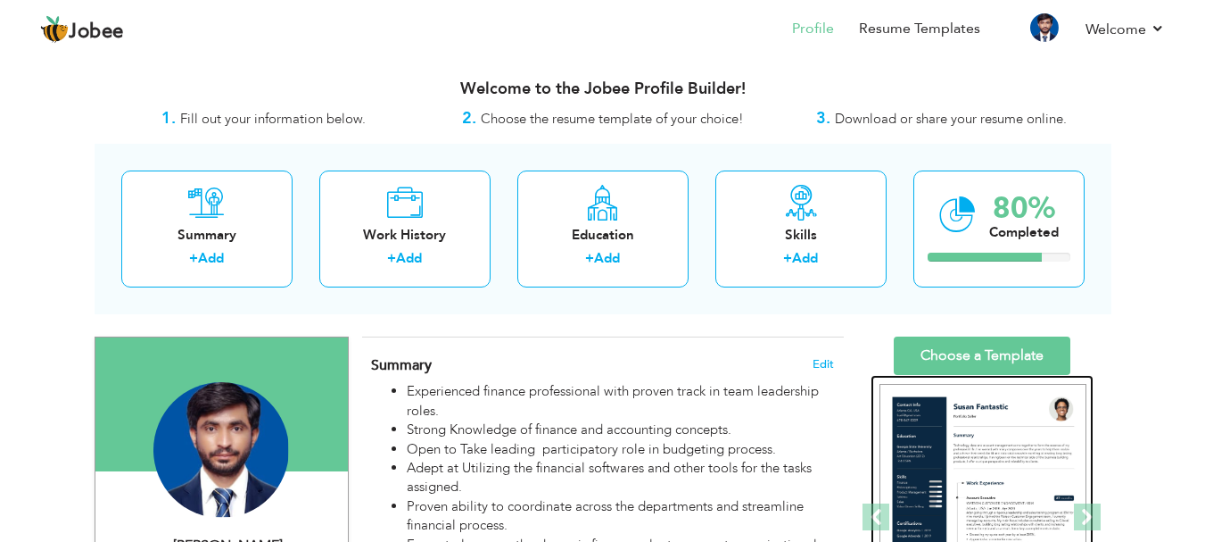
click at [937, 451] on img at bounding box center [983, 518] width 207 height 268
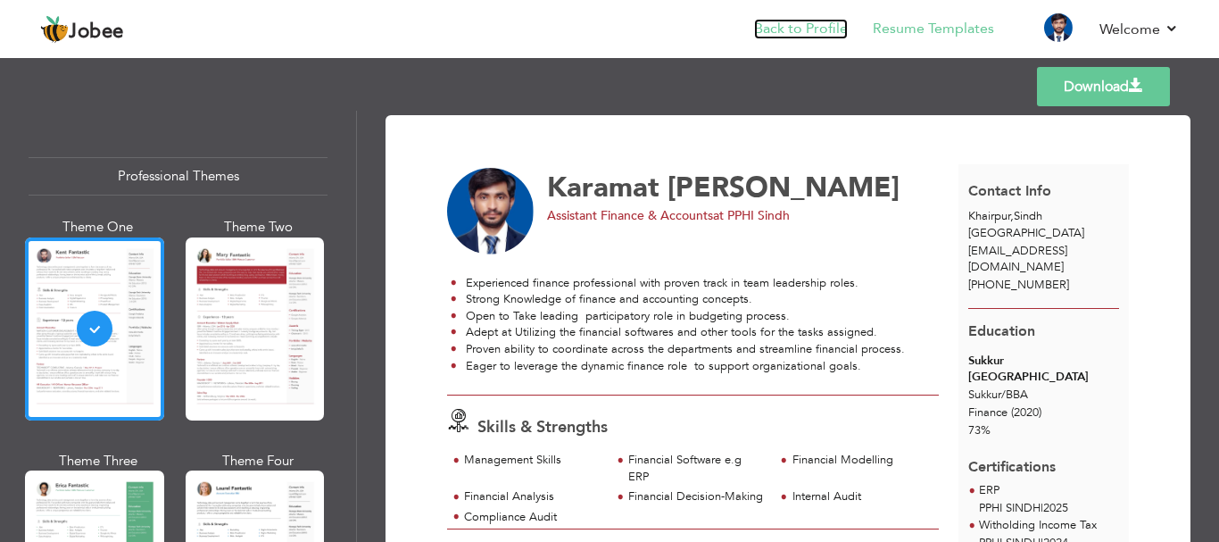
click at [799, 34] on link "Back to Profile" at bounding box center [801, 29] width 94 height 21
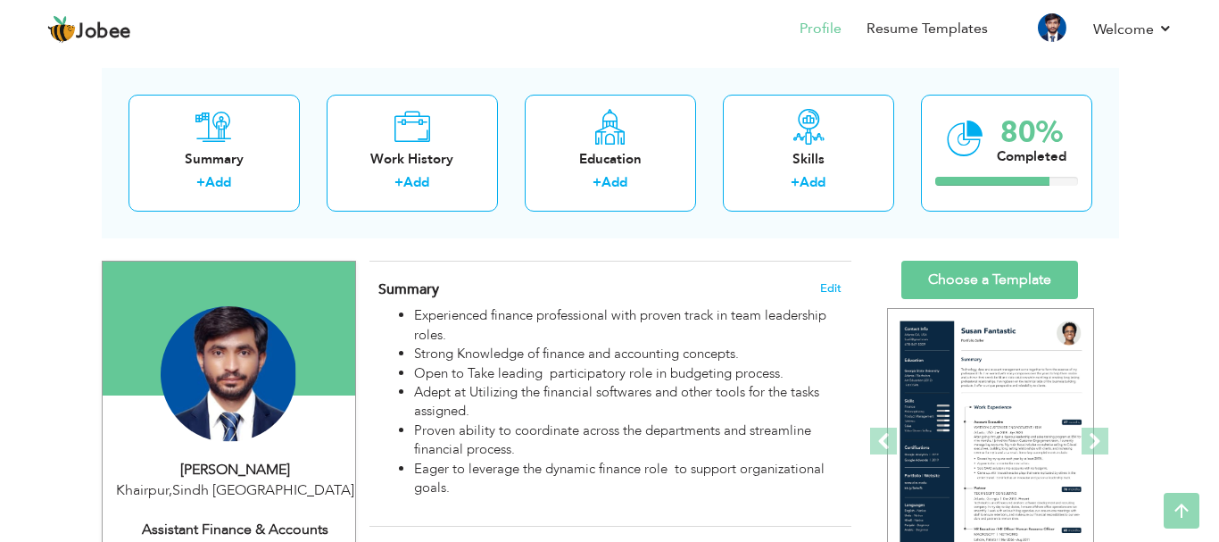
scroll to position [73, 0]
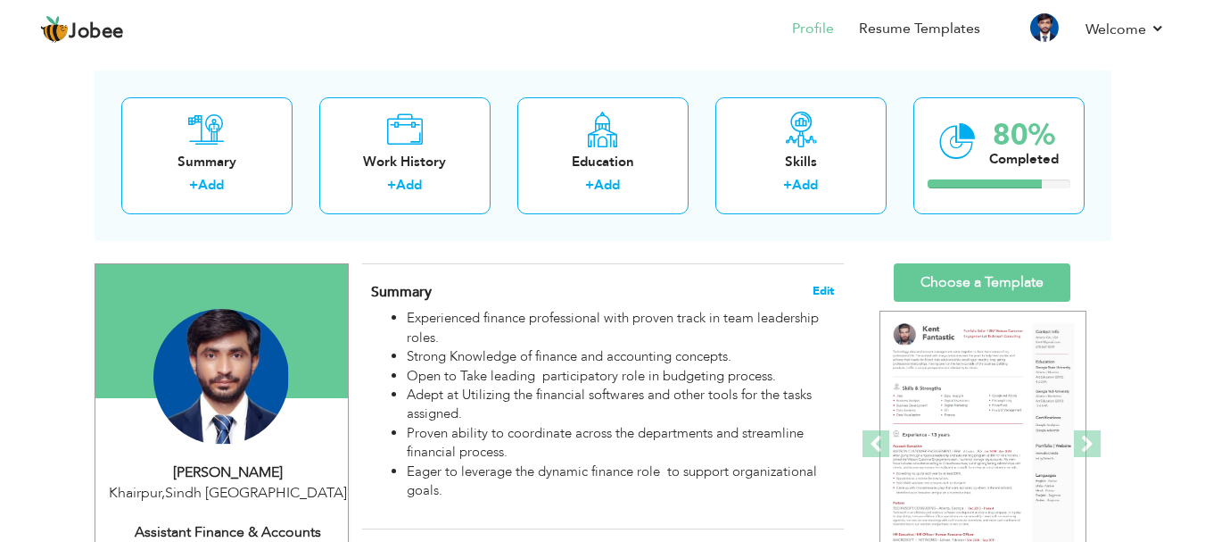
click at [817, 291] on span "Edit" at bounding box center [823, 291] width 21 height 12
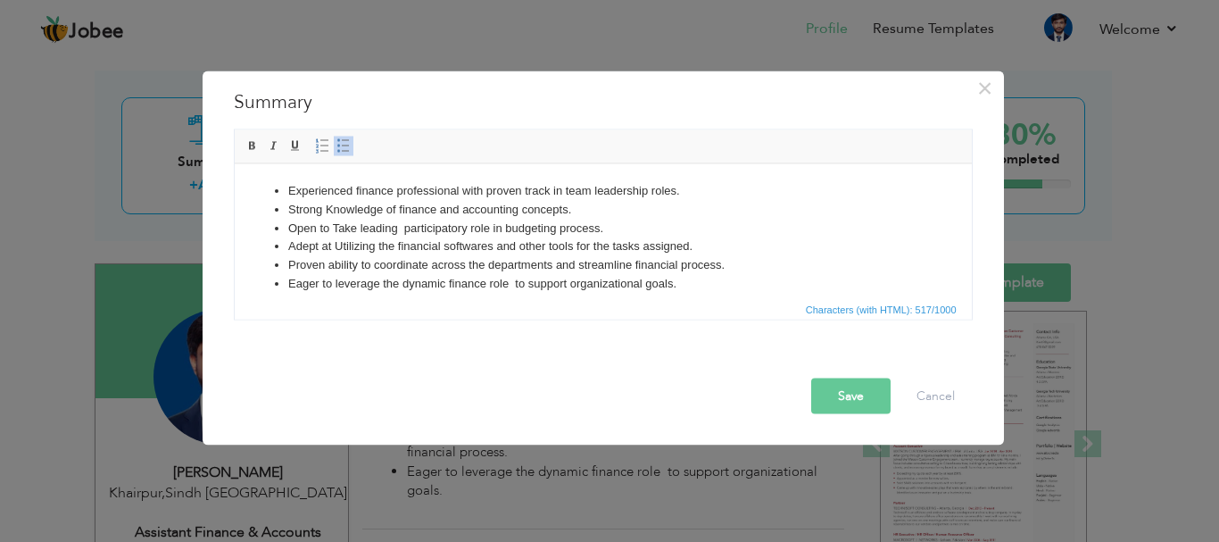
click at [720, 279] on li "Eager to leverage the dynamic finance role to support organizational goals." at bounding box center [602, 283] width 630 height 19
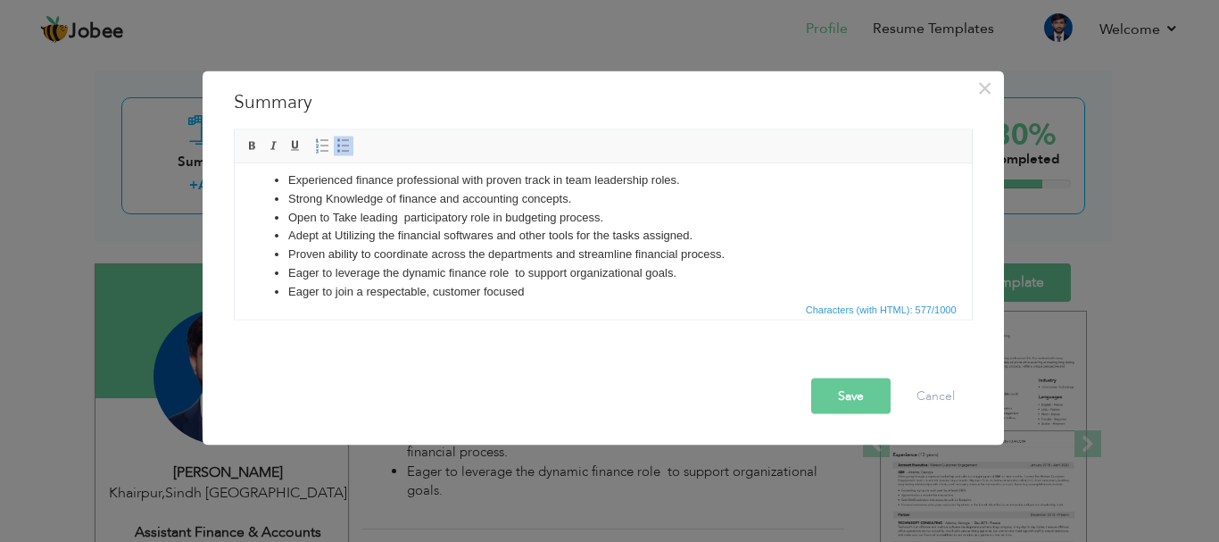
click at [484, 289] on li "Eager to join a respectable, customer focused" at bounding box center [602, 291] width 630 height 19
click at [547, 295] on li "Eager to join a respectable, customer- focused" at bounding box center [602, 291] width 630 height 19
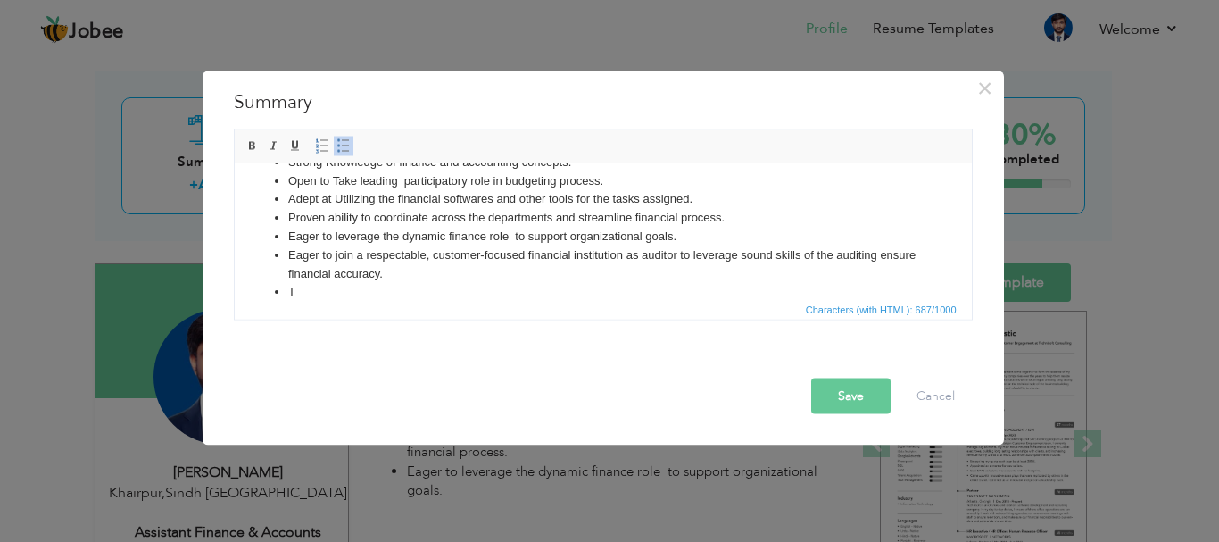
scroll to position [48, 0]
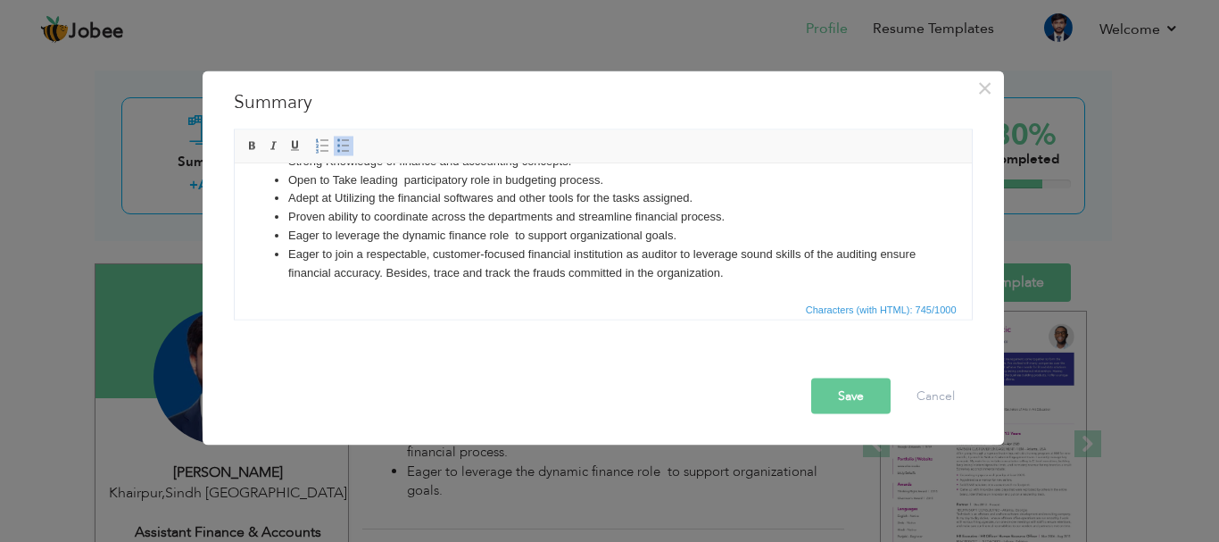
click at [865, 392] on button "Save" at bounding box center [850, 395] width 79 height 36
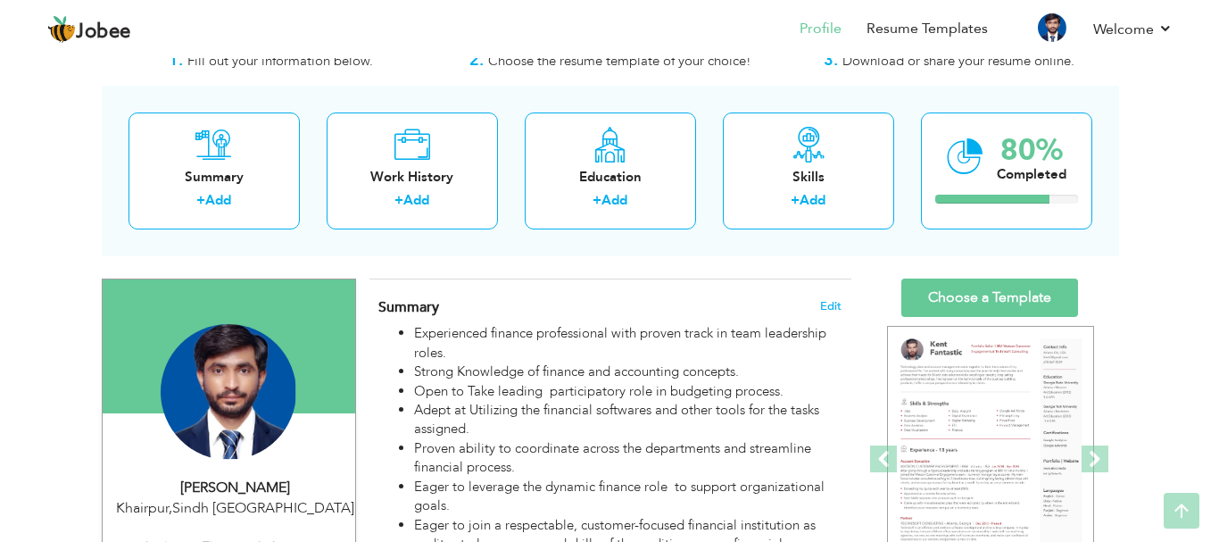
scroll to position [37, 0]
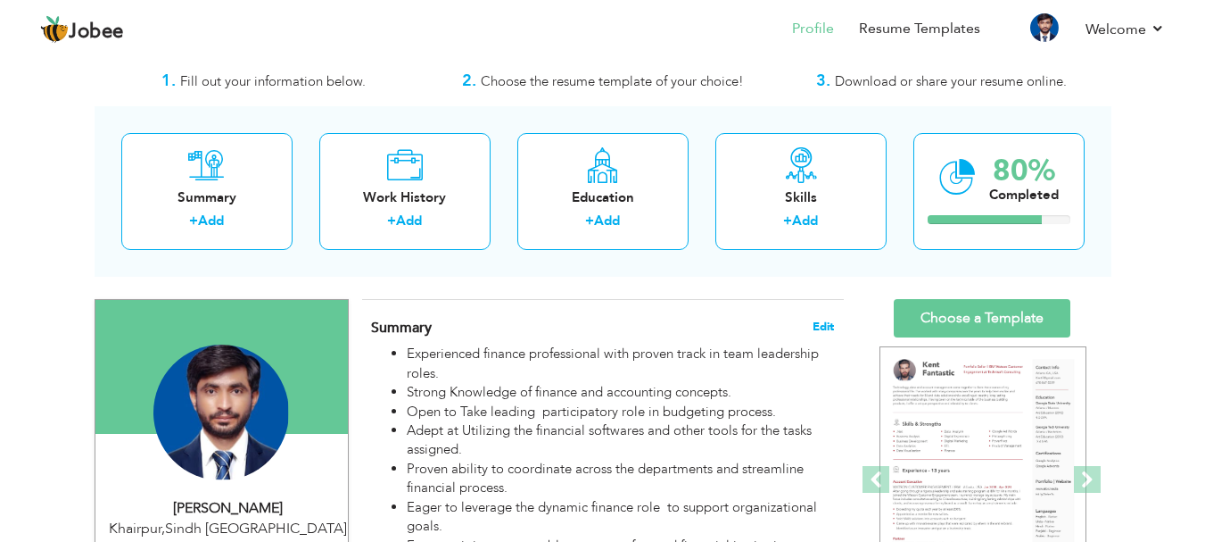
click at [830, 322] on span "Edit" at bounding box center [823, 326] width 21 height 12
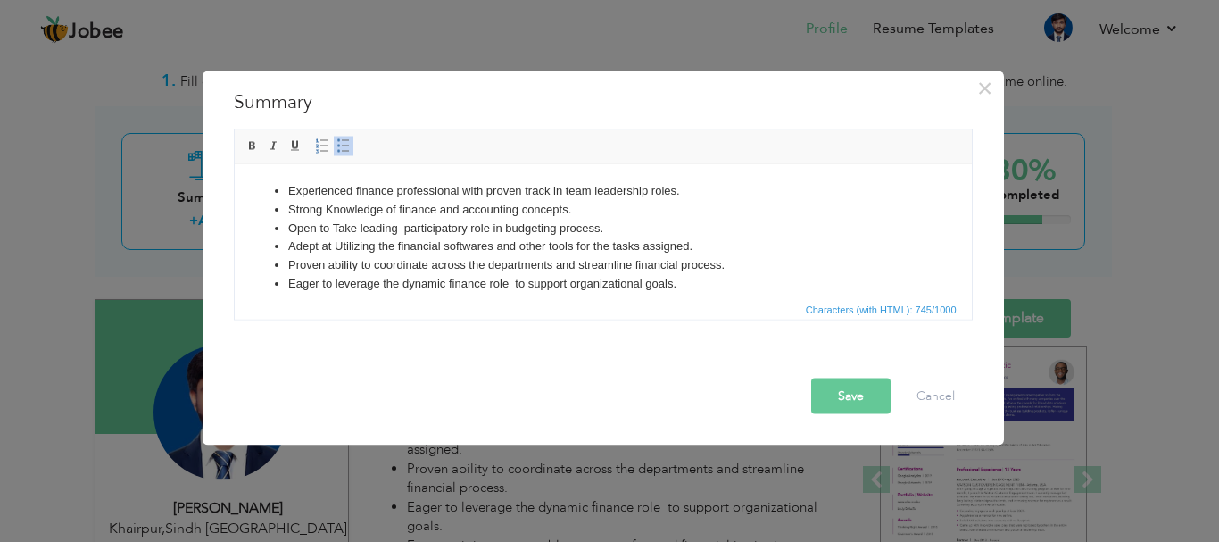
click at [528, 276] on li "Eager to leverage the dynamic finance role to support organizational goals." at bounding box center [602, 283] width 630 height 19
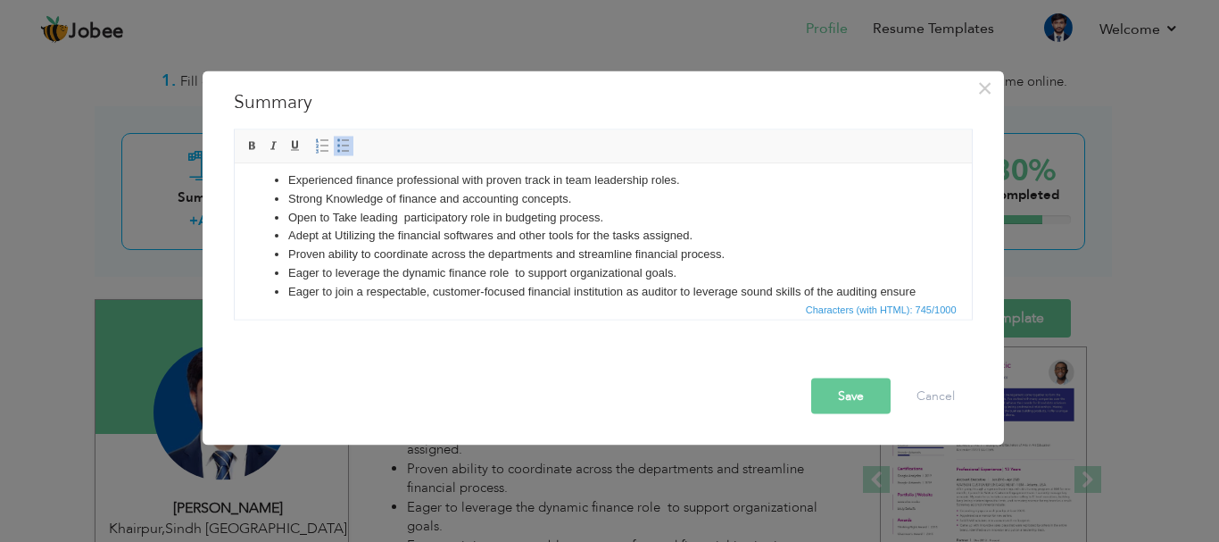
scroll to position [29, 0]
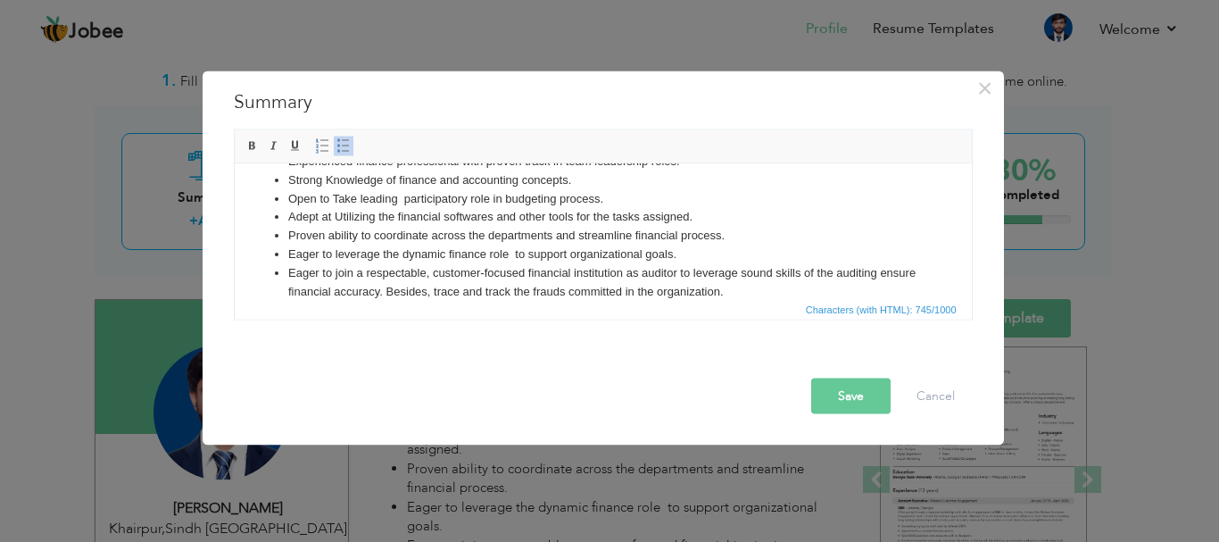
click at [290, 288] on li "Eager to join a respectable, customer-focused financial institution as auditor …" at bounding box center [602, 281] width 630 height 37
click at [846, 393] on button "Save" at bounding box center [850, 395] width 79 height 36
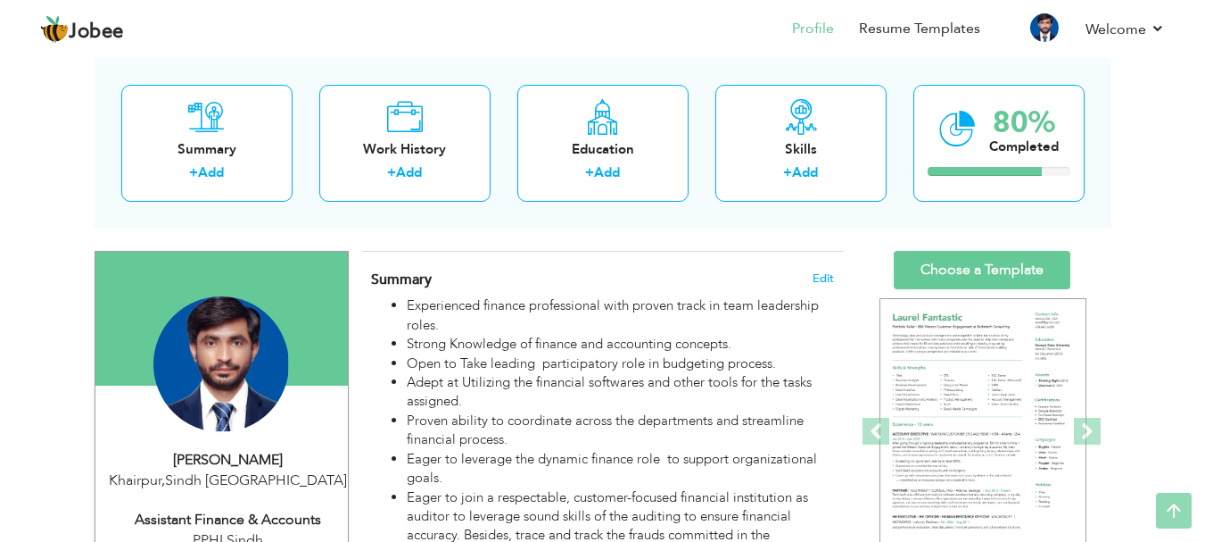
scroll to position [76, 0]
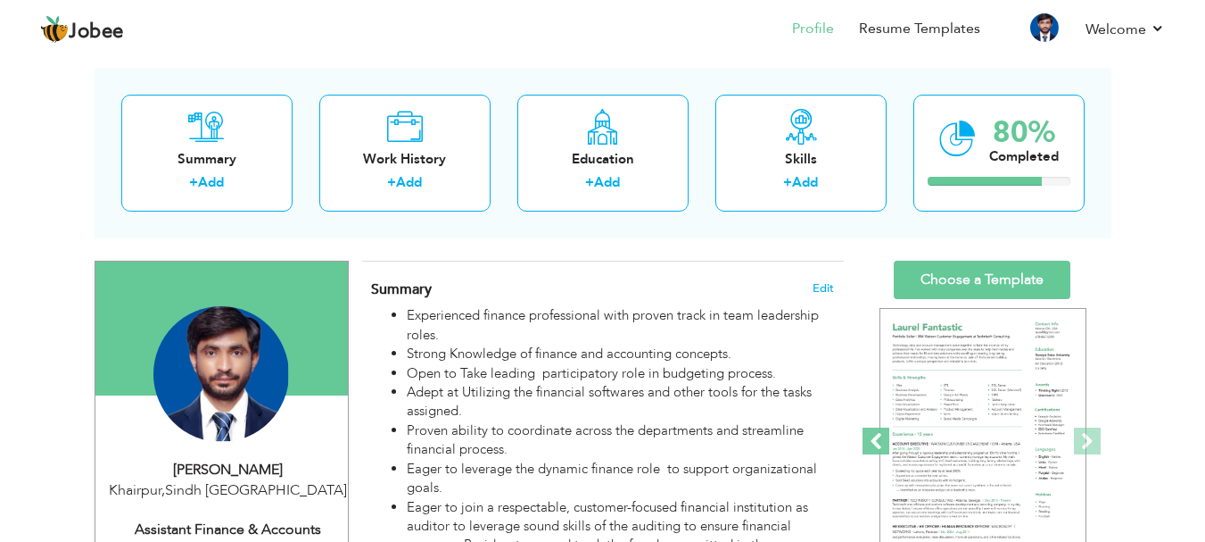
click at [887, 439] on span at bounding box center [876, 440] width 27 height 27
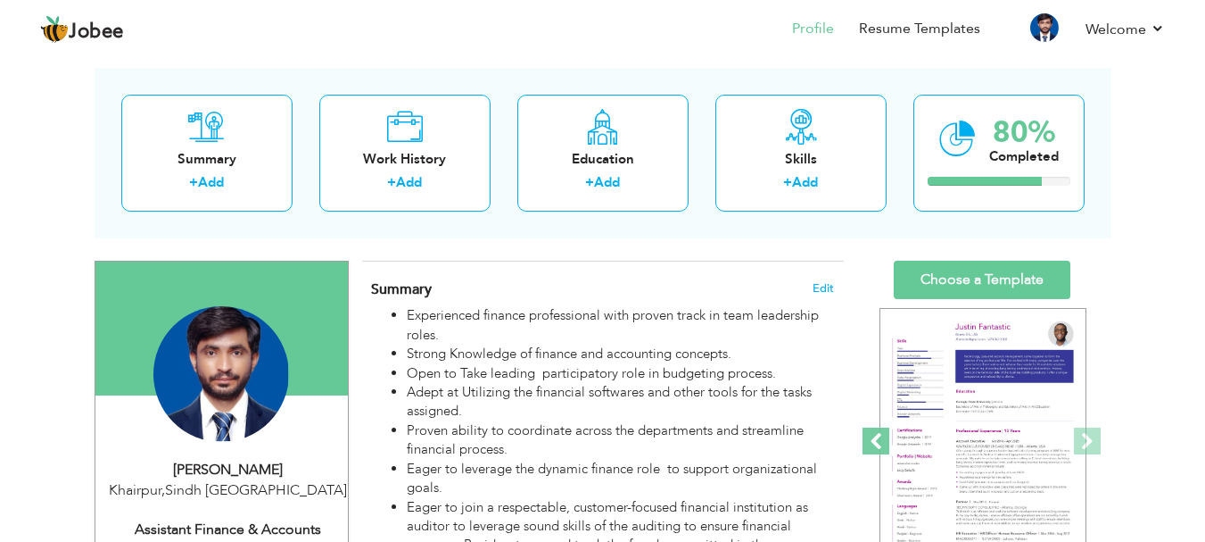
click at [887, 439] on span at bounding box center [876, 440] width 27 height 27
click at [887, 435] on span at bounding box center [876, 440] width 27 height 27
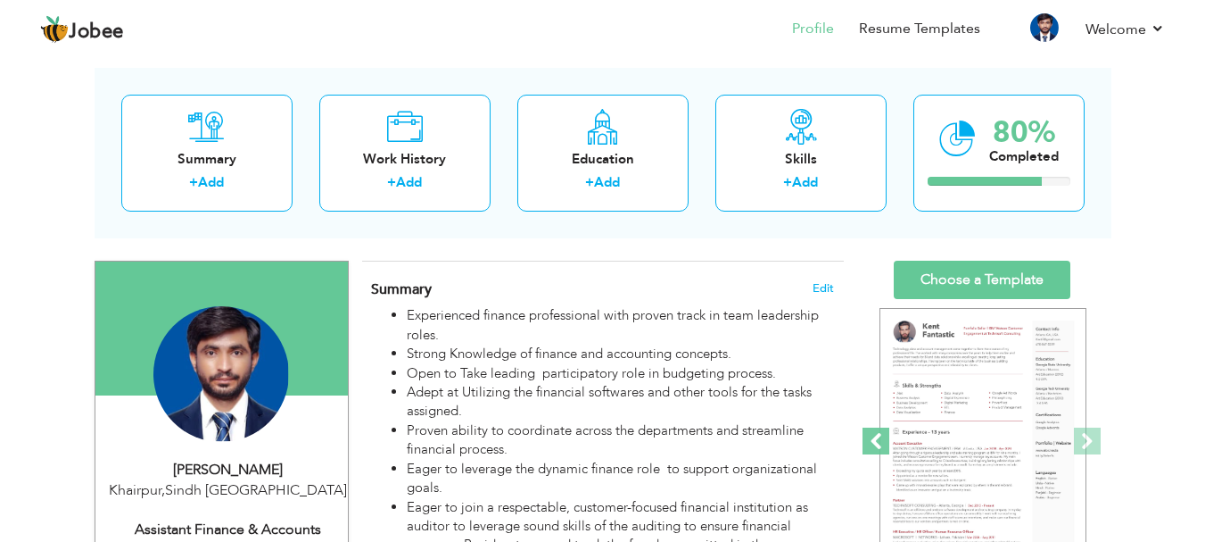
click at [887, 435] on span at bounding box center [876, 440] width 27 height 27
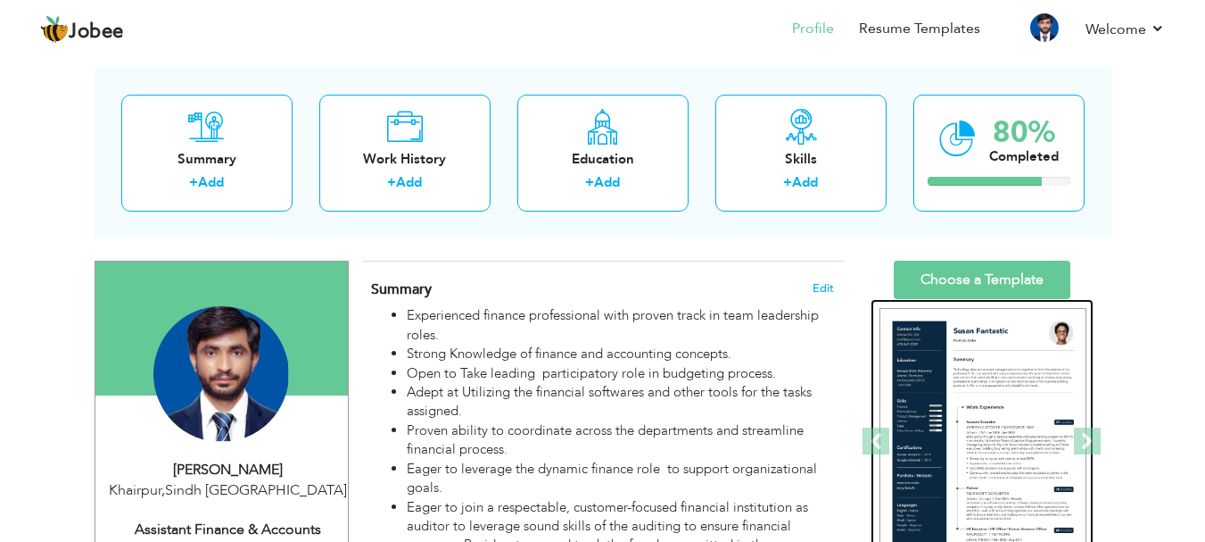
click at [946, 427] on img at bounding box center [983, 442] width 207 height 268
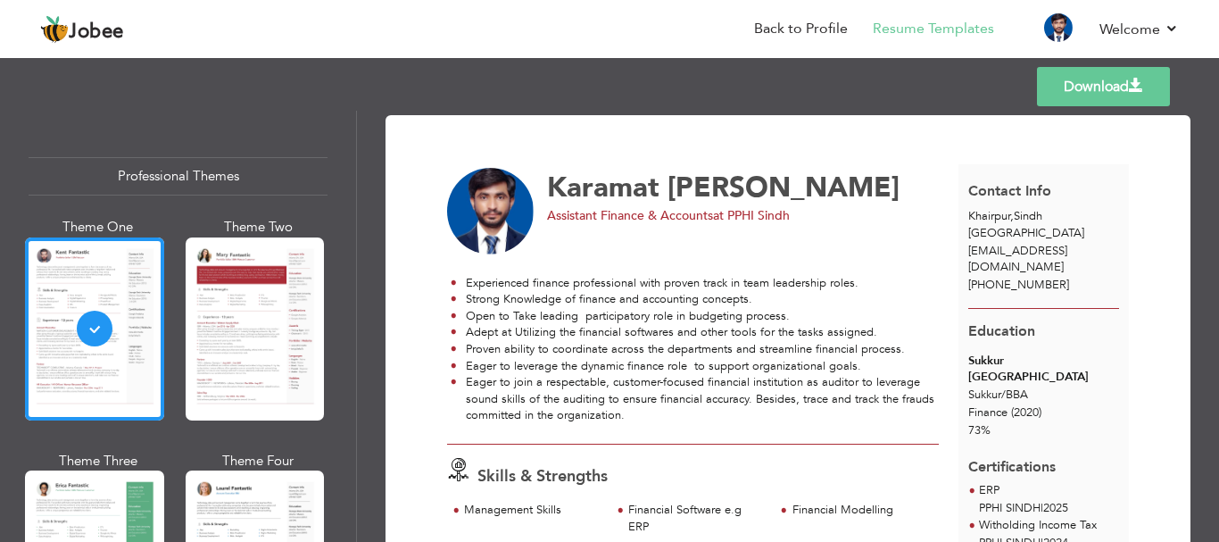
drag, startPoint x: 1211, startPoint y: 186, endPoint x: 1214, endPoint y: 248, distance: 62.6
click at [1214, 248] on div "Download [PERSON_NAME] Assistant Finance & Accounts at PPHI Sindh Experienced f…" at bounding box center [788, 326] width 862 height 431
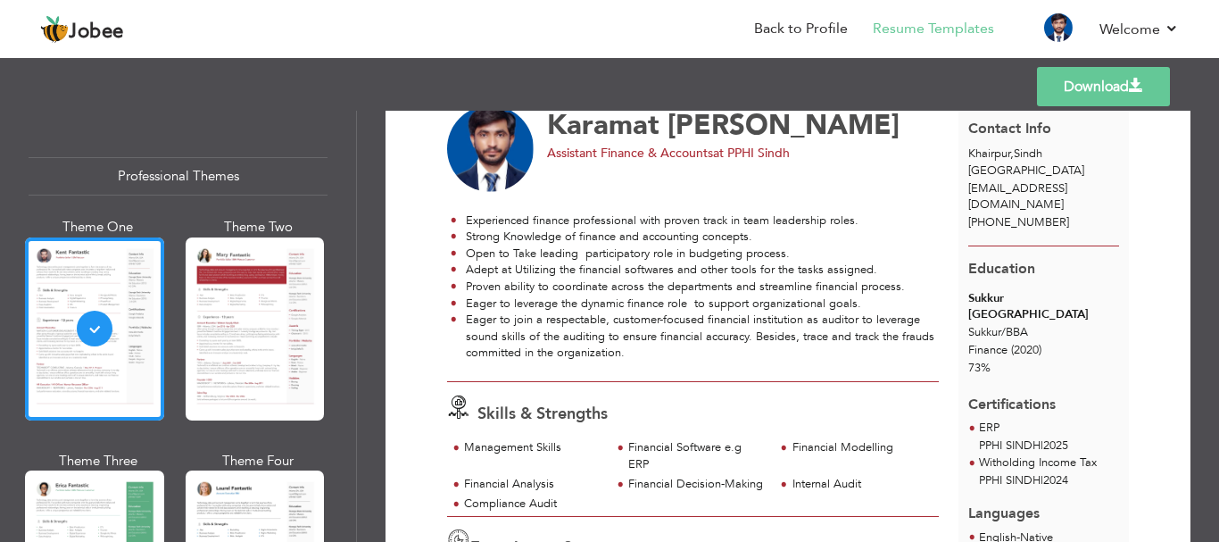
scroll to position [60, 0]
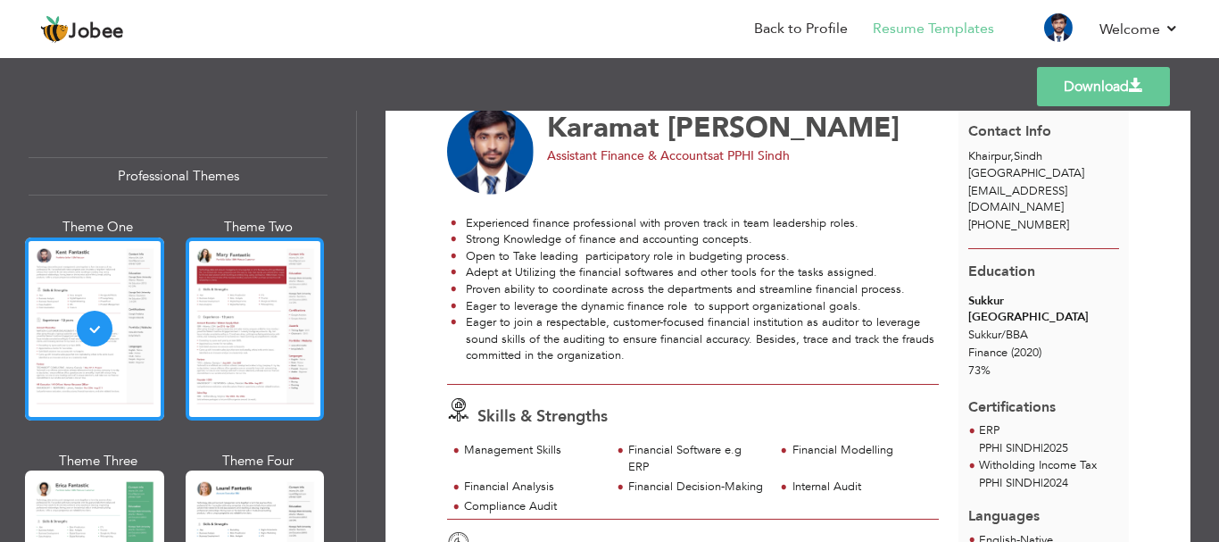
click at [266, 356] on div at bounding box center [255, 328] width 139 height 183
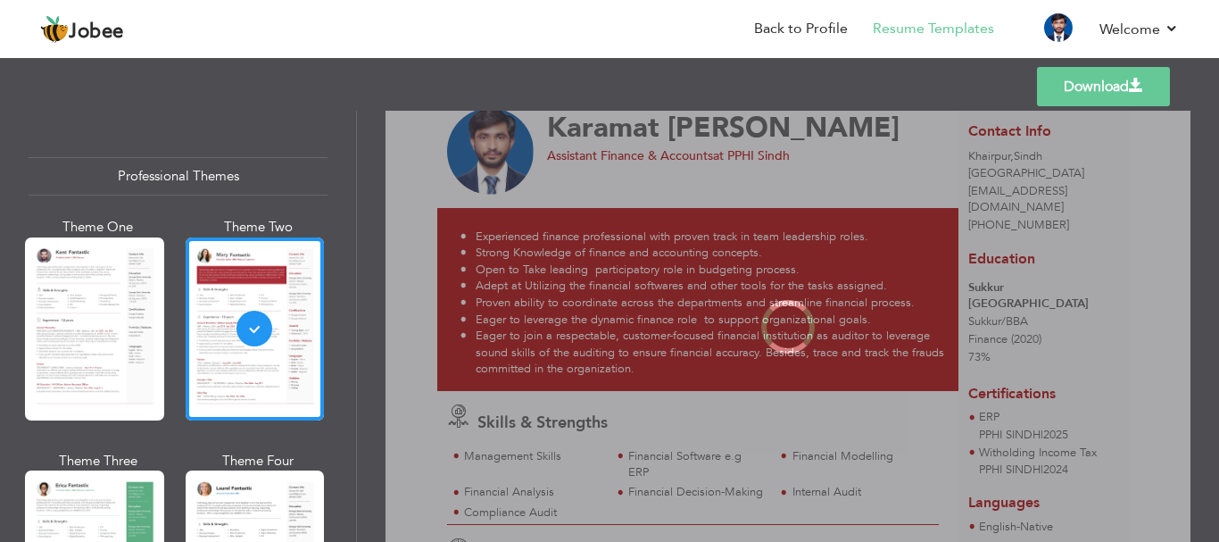
scroll to position [0, 0]
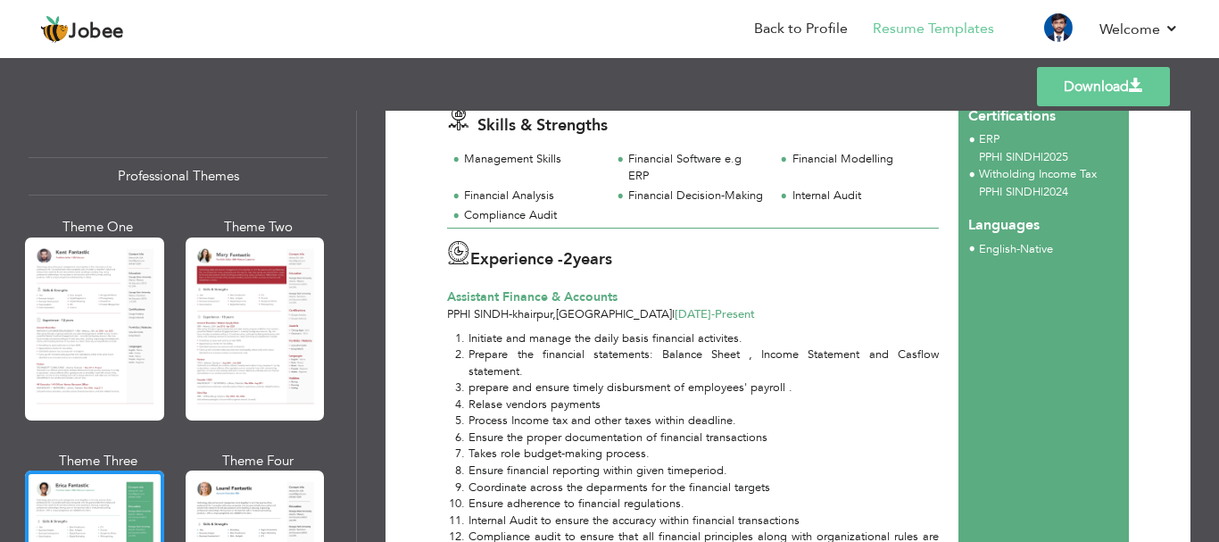
scroll to position [346, 0]
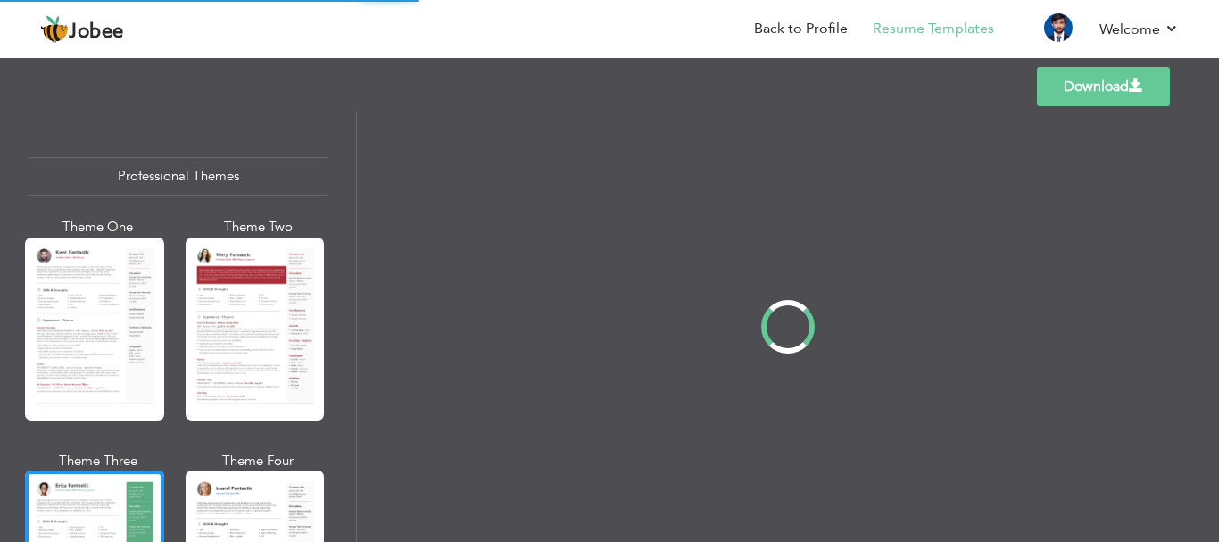
drag, startPoint x: 352, startPoint y: 138, endPoint x: 344, endPoint y: 200, distance: 62.0
click at [344, 200] on div "Professional Themes Theme One Theme Two Theme Three Theme Four" at bounding box center [609, 326] width 1219 height 431
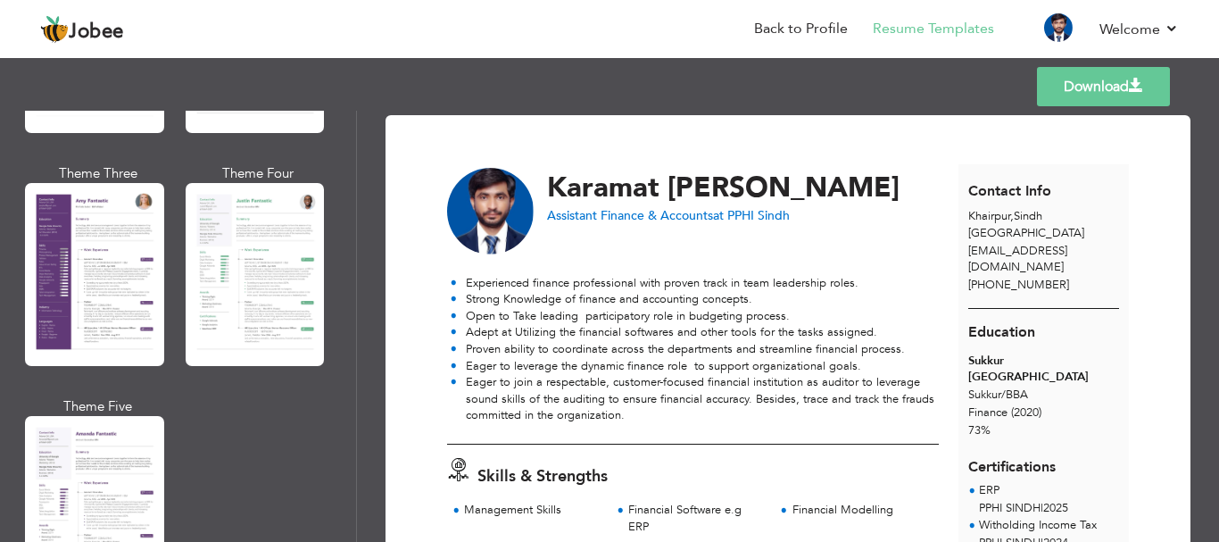
scroll to position [1603, 0]
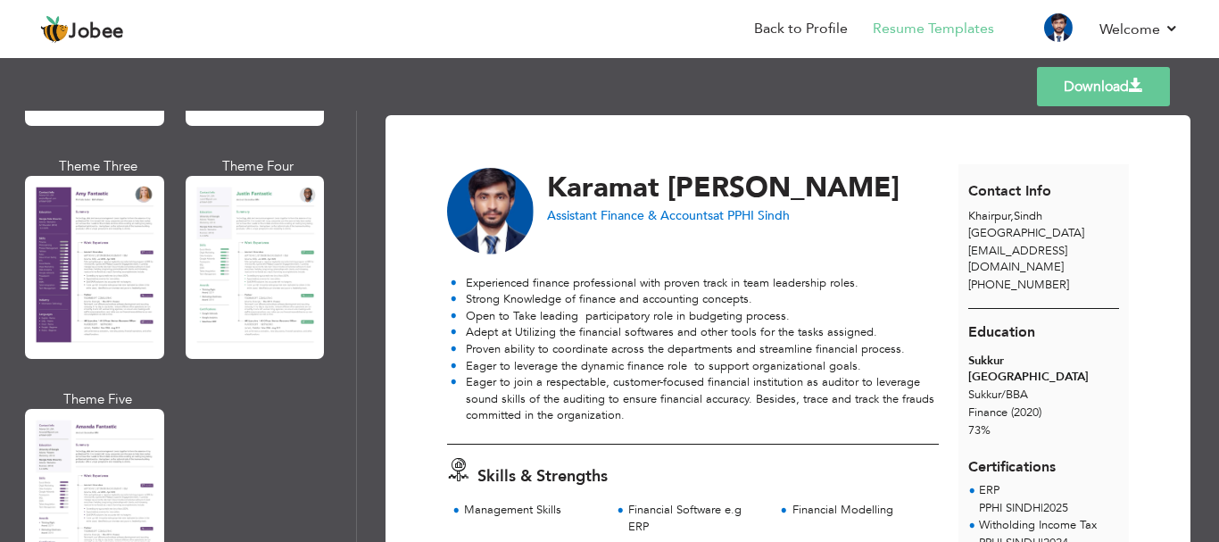
click at [68, 261] on div at bounding box center [94, 267] width 139 height 183
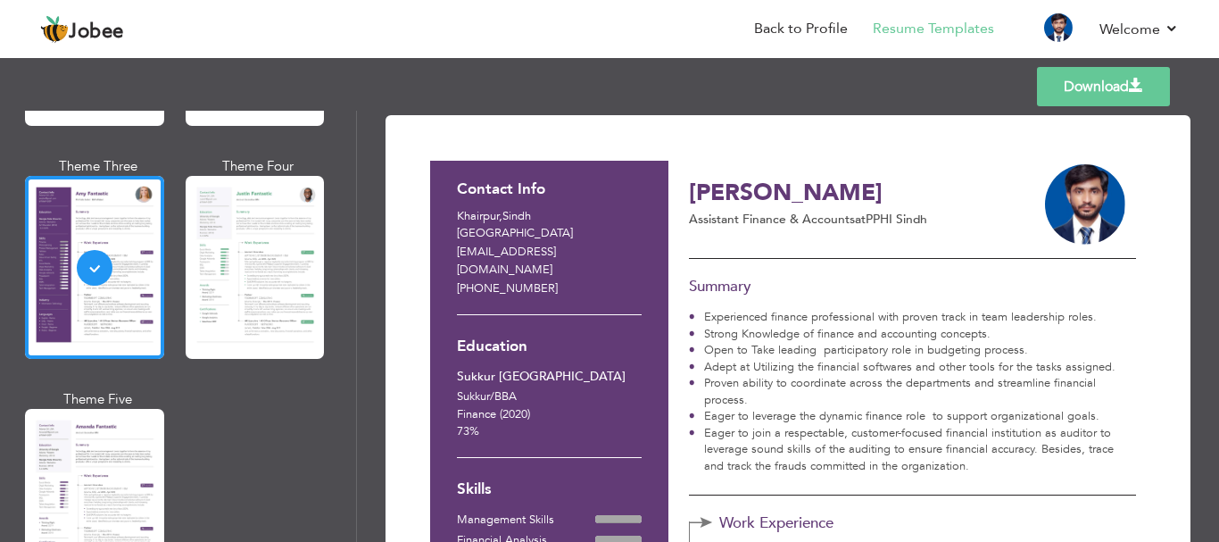
drag, startPoint x: 1211, startPoint y: 189, endPoint x: 1217, endPoint y: 327, distance: 137.5
click at [1217, 328] on div "Download Contact Info [GEOGRAPHIC_DATA] [EMAIL_ADDRESS][DOMAIN_NAME] [PHONE_NUM…" at bounding box center [788, 326] width 862 height 431
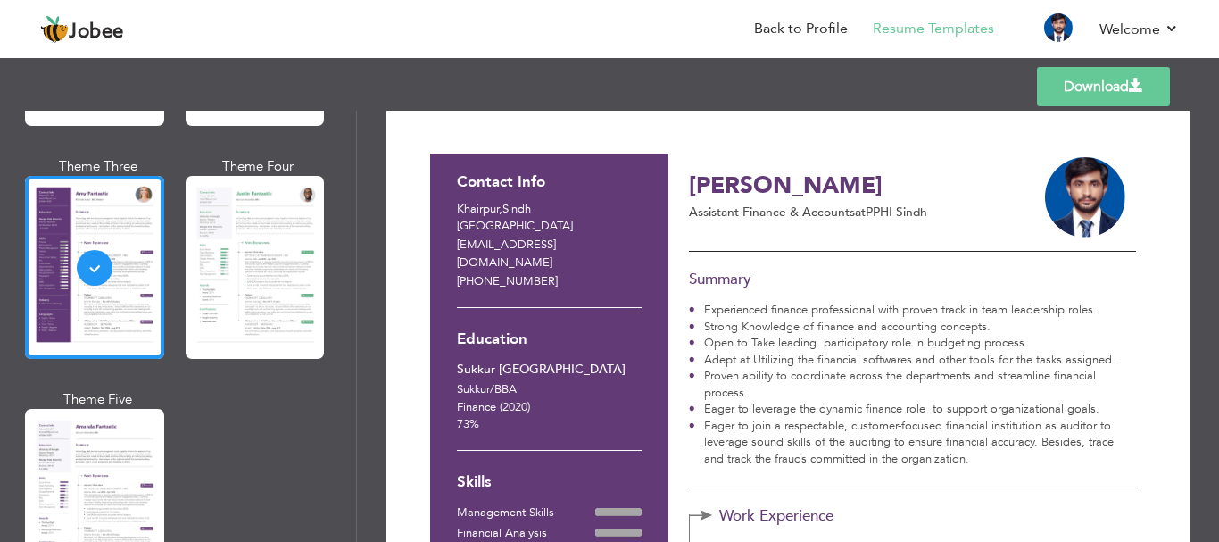
scroll to position [0, 0]
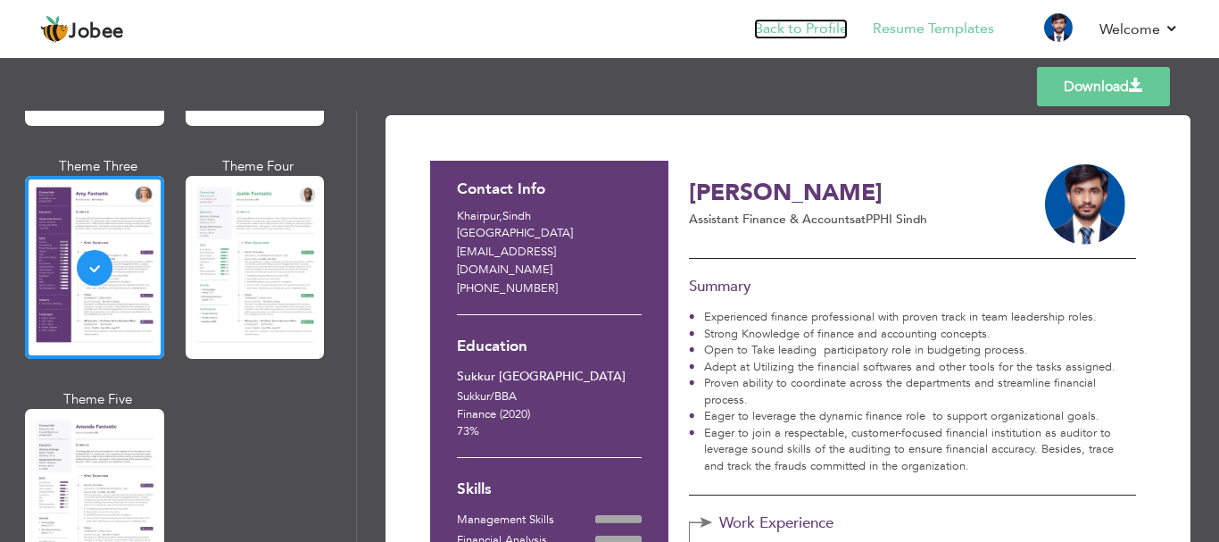
click at [779, 29] on link "Back to Profile" at bounding box center [801, 29] width 94 height 21
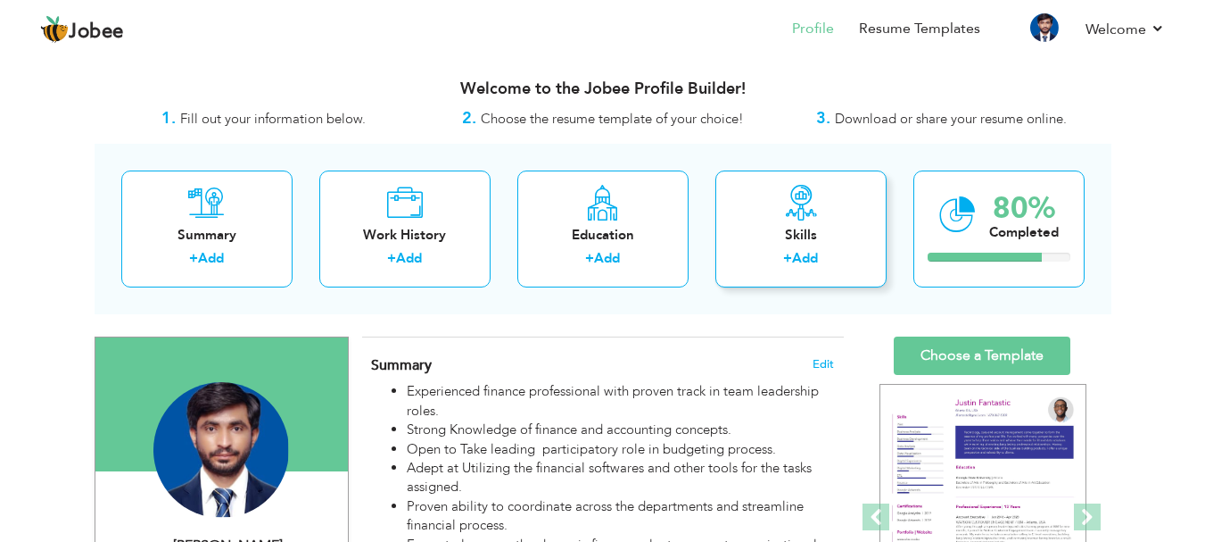
click at [780, 238] on div "Skills" at bounding box center [801, 235] width 143 height 19
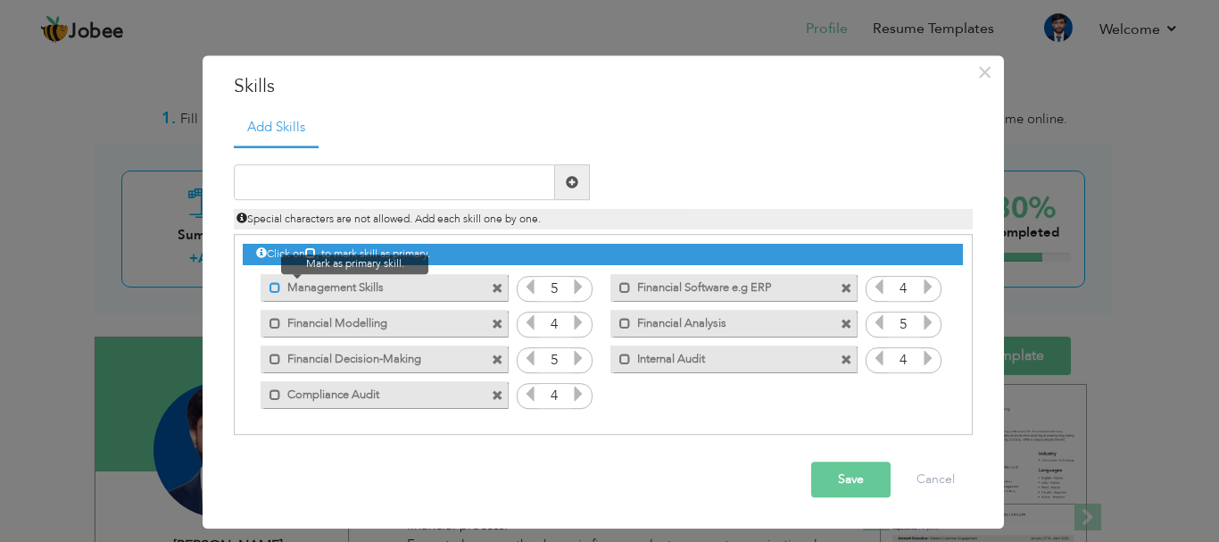
click at [272, 285] on span at bounding box center [275, 288] width 12 height 12
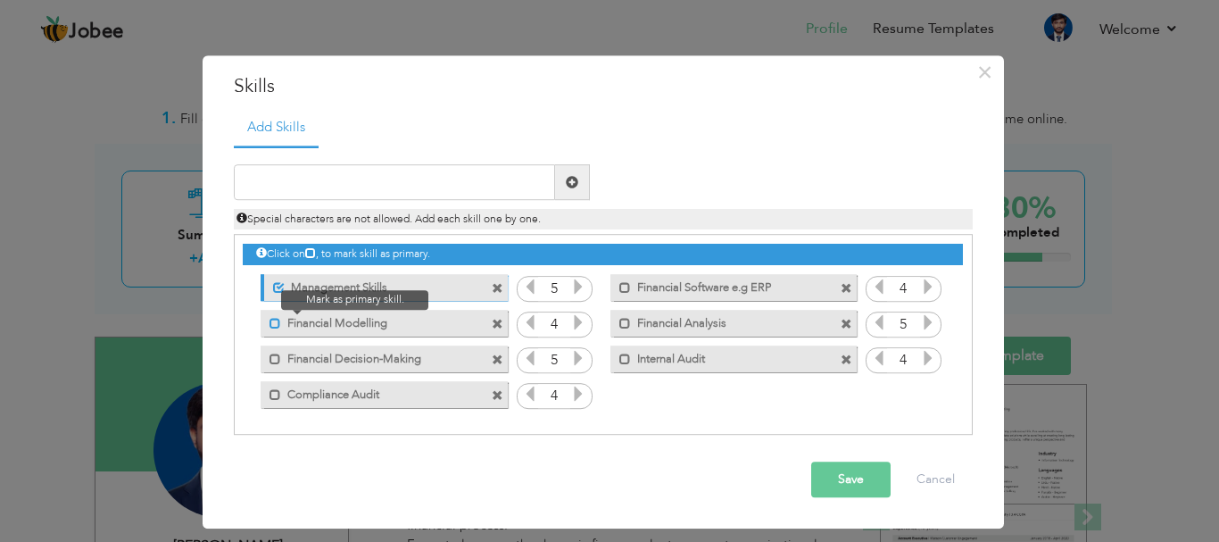
click at [272, 319] on span at bounding box center [275, 324] width 12 height 12
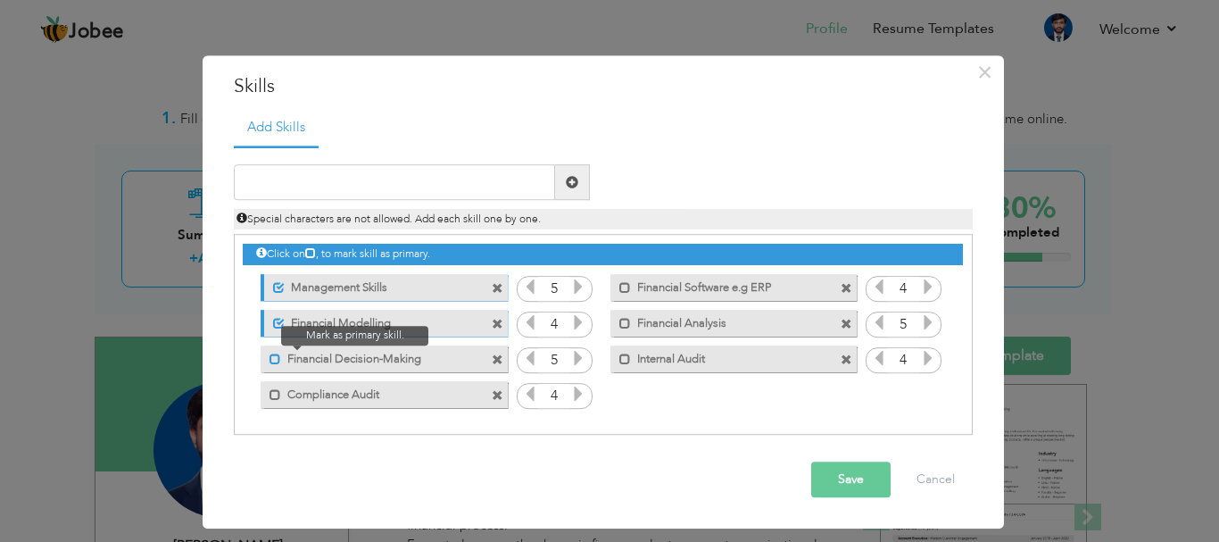
click at [272, 353] on span at bounding box center [275, 359] width 12 height 12
click at [284, 396] on label "Compliance Audit" at bounding box center [371, 392] width 180 height 22
click at [695, 360] on label "Internal Audit" at bounding box center [721, 356] width 180 height 22
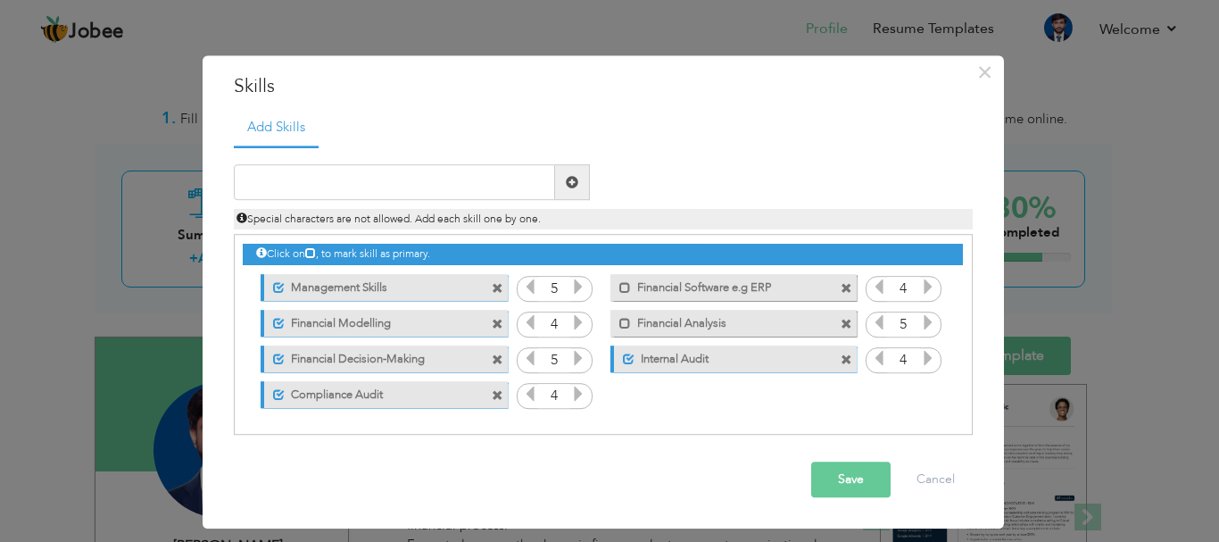
click at [693, 327] on label "Financial Analysis" at bounding box center [721, 321] width 180 height 22
click at [683, 283] on label "Financial Software e.g ERP" at bounding box center [721, 285] width 180 height 22
click at [841, 485] on button "Save" at bounding box center [850, 480] width 79 height 36
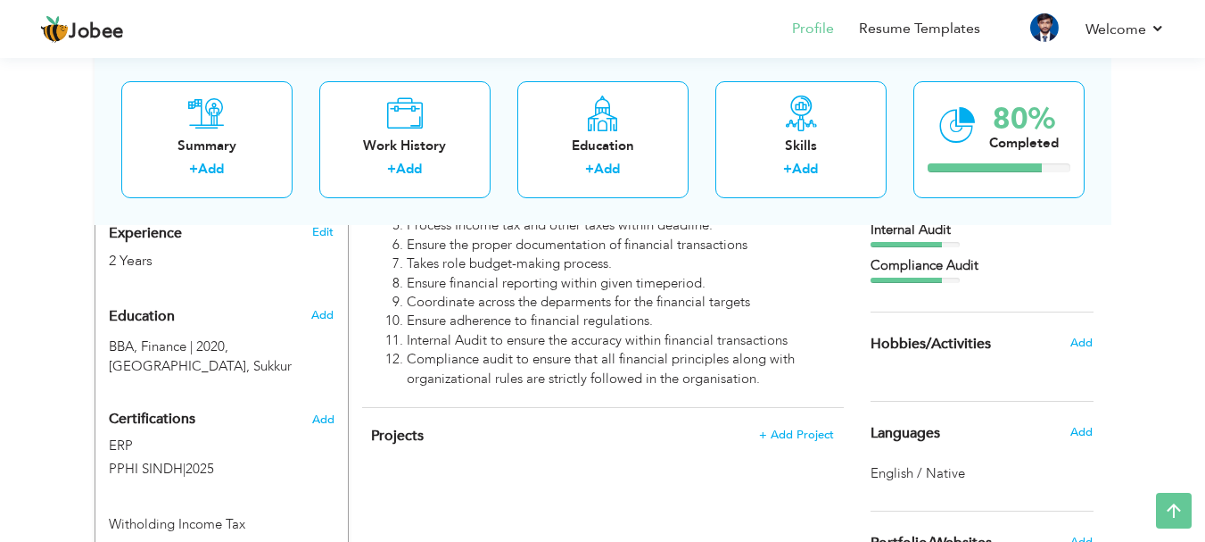
scroll to position [699, 0]
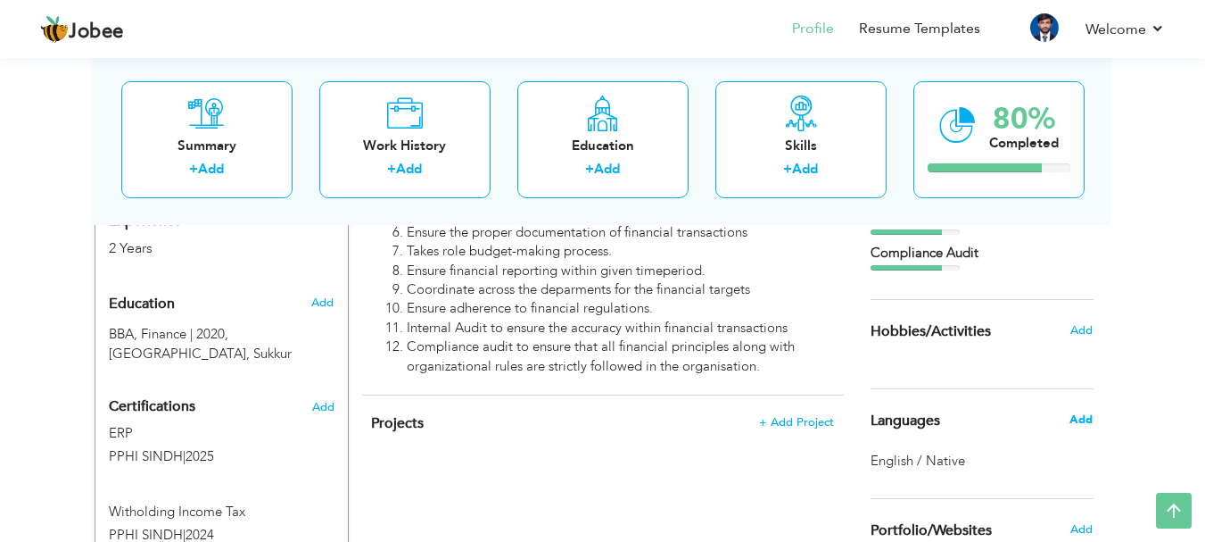
click at [1084, 418] on span "Add" at bounding box center [1081, 419] width 23 height 16
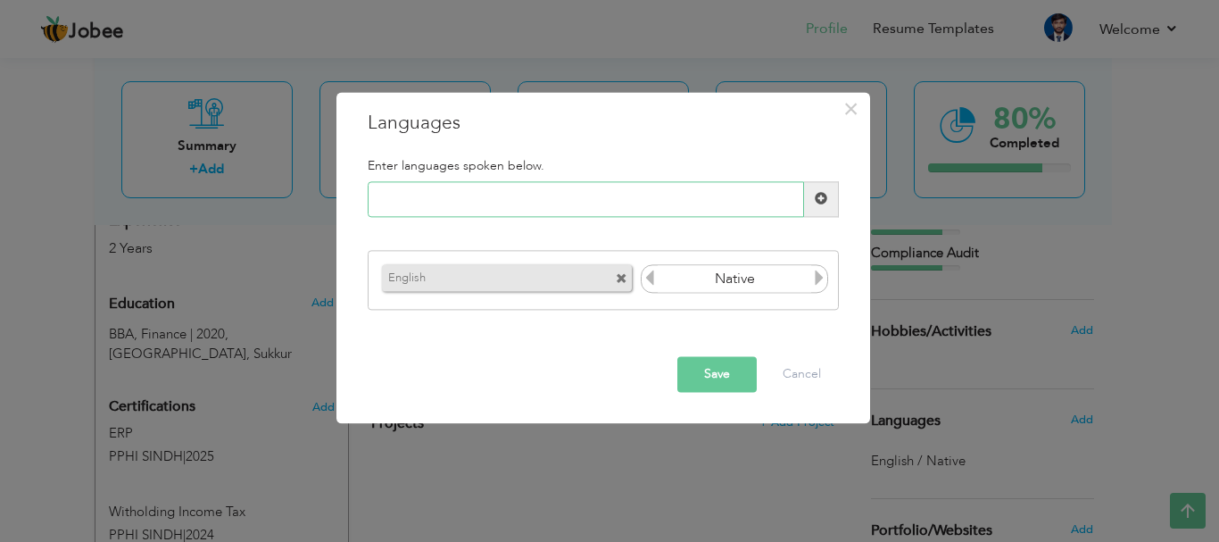
click at [546, 201] on input "text" at bounding box center [586, 199] width 436 height 36
type input "urdu"
click at [823, 200] on span at bounding box center [821, 199] width 12 height 12
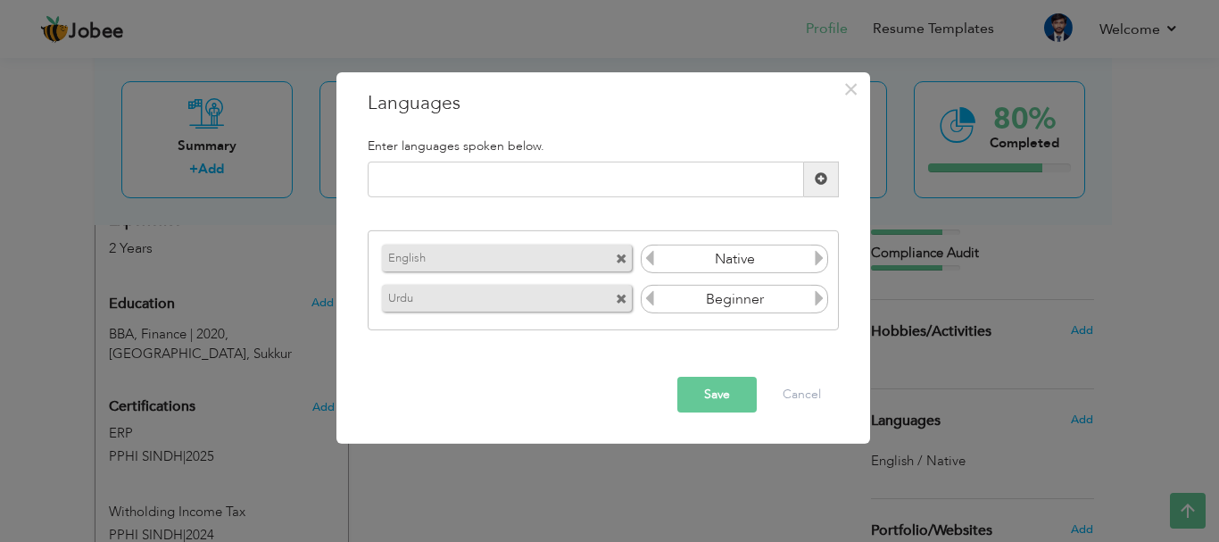
click at [811, 299] on icon at bounding box center [819, 298] width 16 height 16
click at [789, 294] on input "Beginner" at bounding box center [735, 298] width 154 height 27
click at [817, 302] on icon at bounding box center [819, 298] width 16 height 16
click at [730, 395] on button "Save" at bounding box center [716, 394] width 79 height 36
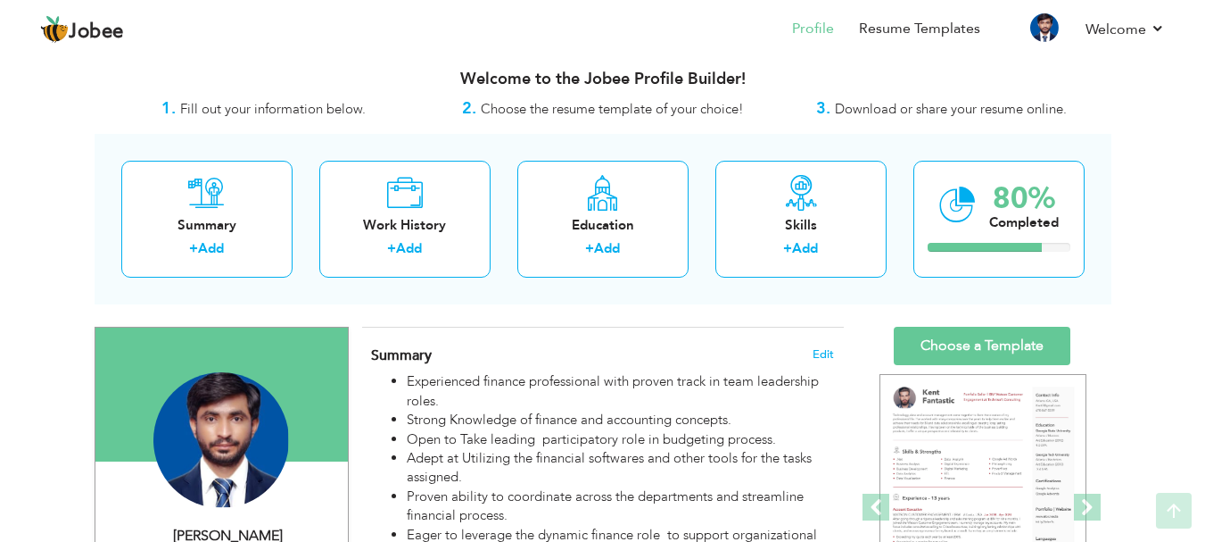
scroll to position [0, 0]
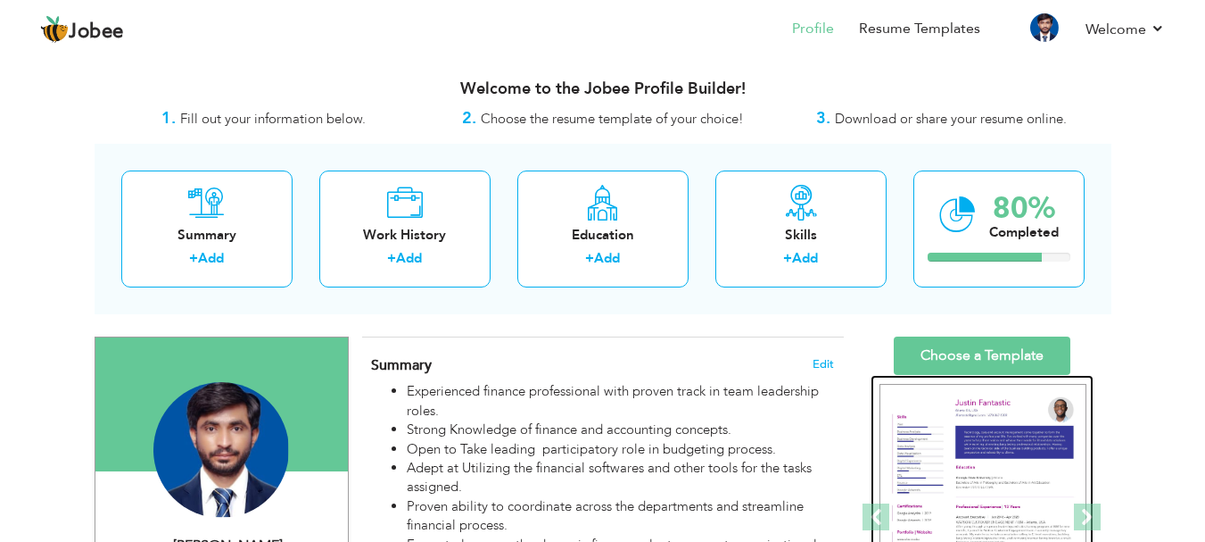
click at [927, 501] on img at bounding box center [983, 518] width 207 height 268
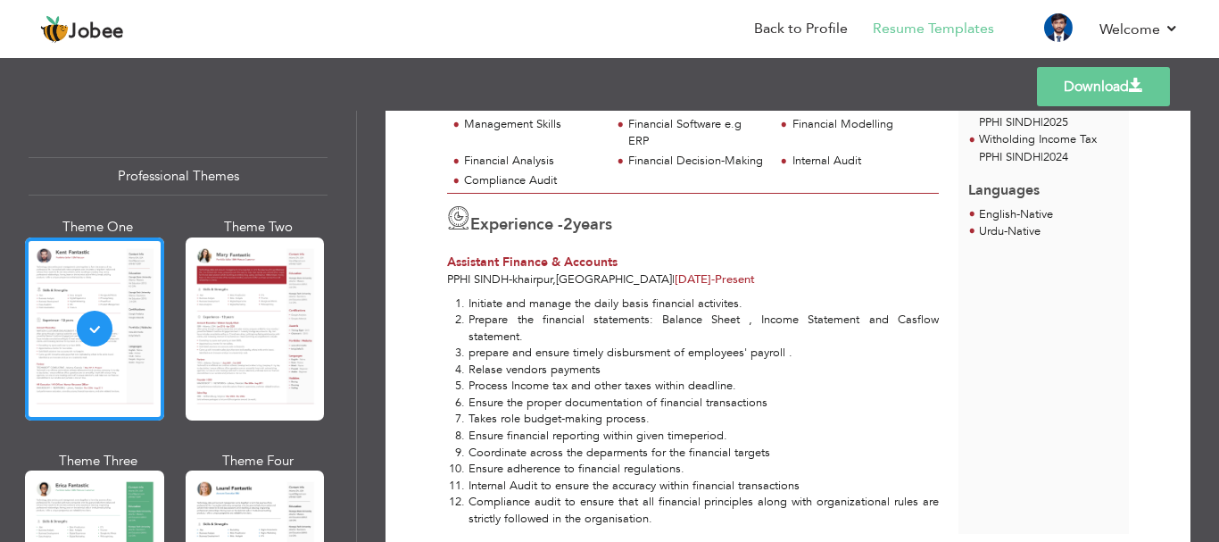
scroll to position [420, 0]
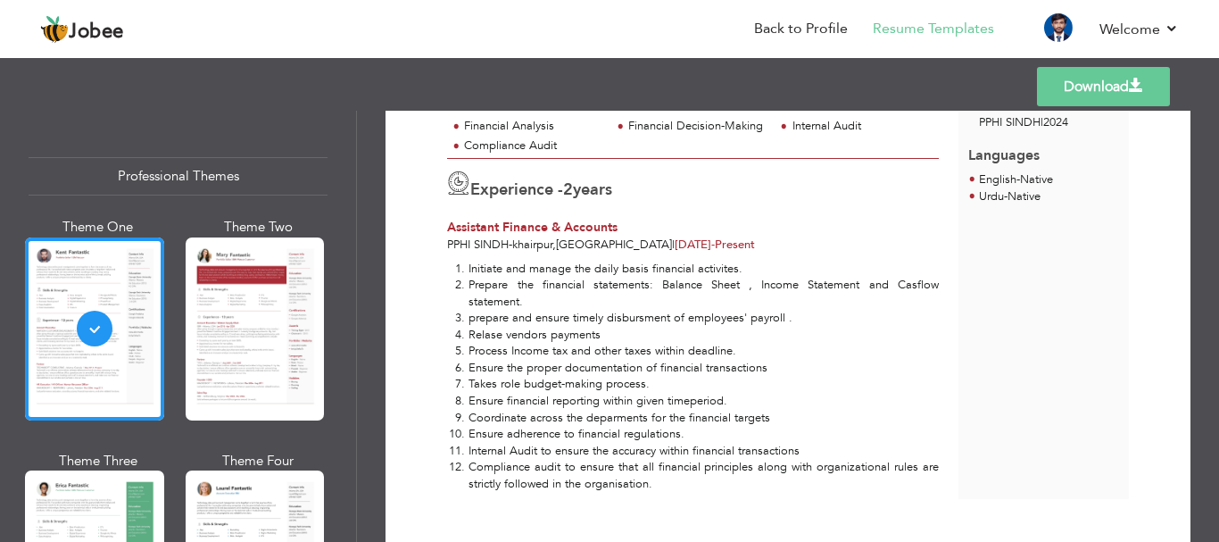
drag, startPoint x: 346, startPoint y: 148, endPoint x: 349, endPoint y: 173, distance: 25.1
click at [349, 173] on div "Professional Themes Theme One Theme Two Theme Three Theme Six" at bounding box center [178, 326] width 356 height 431
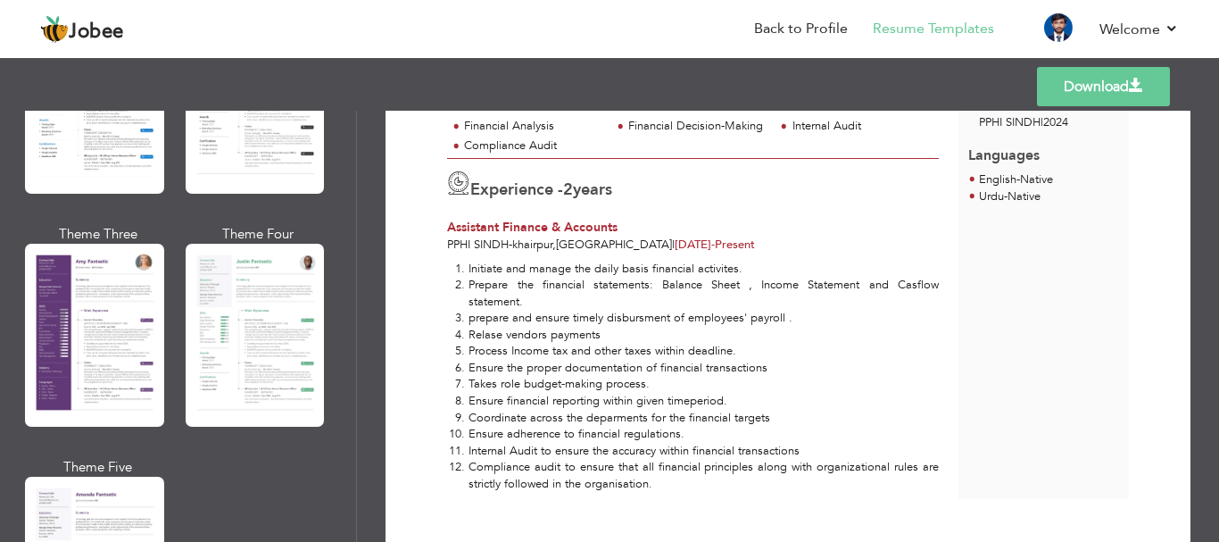
scroll to position [1551, 0]
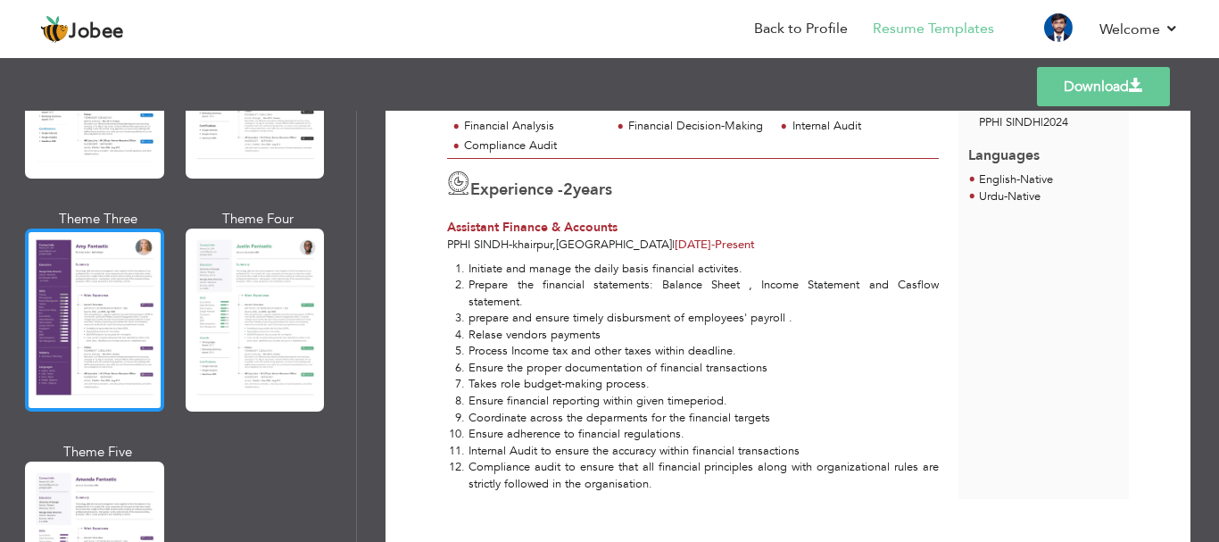
click at [109, 322] on div at bounding box center [94, 319] width 139 height 183
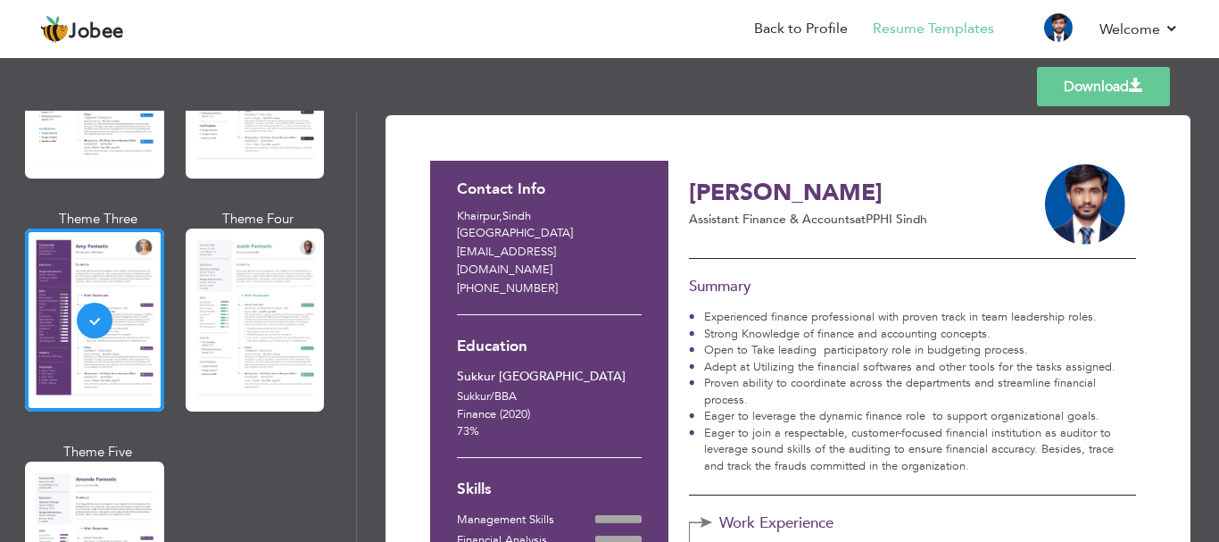
click at [1210, 148] on div "Download Contact Info Khairpur , Sindh Pakistan karamat.ba12@gmail.com +9230623…" at bounding box center [788, 326] width 862 height 431
drag, startPoint x: 1210, startPoint y: 149, endPoint x: 1206, endPoint y: 212, distance: 63.4
click at [1206, 212] on div "Download Contact Info Khairpur , Sindh Pakistan karamat.ba12@gmail.com +9230623…" at bounding box center [788, 326] width 862 height 431
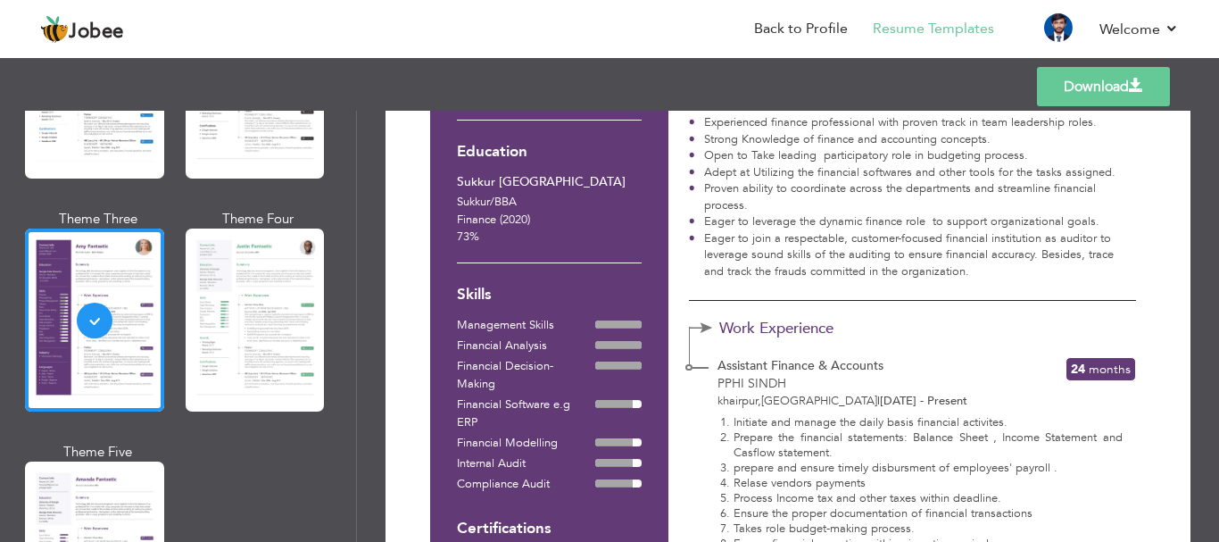
scroll to position [193, 0]
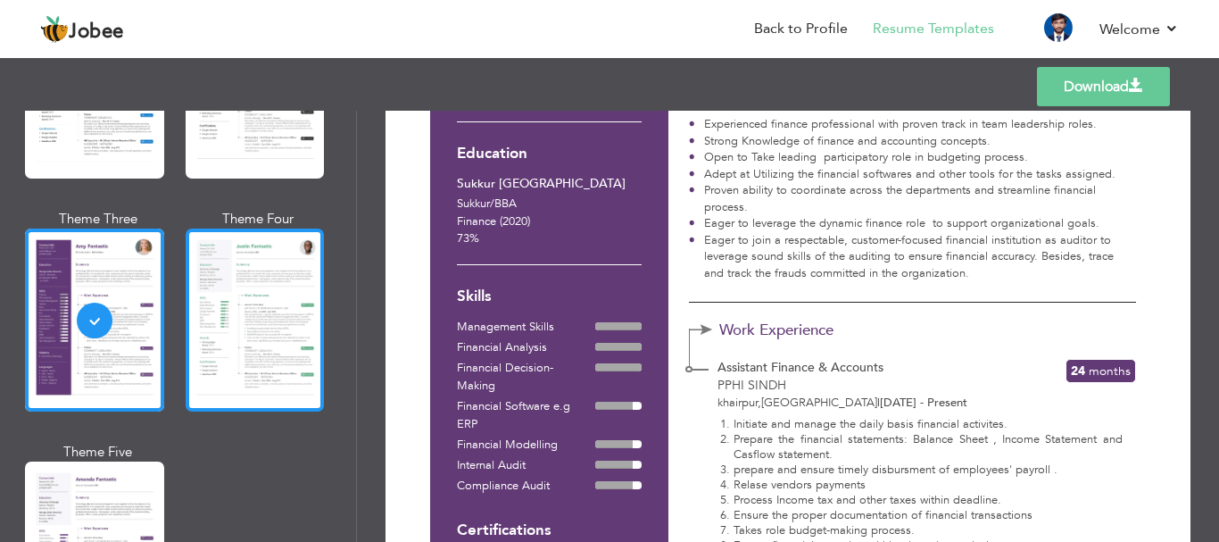
click at [244, 355] on div at bounding box center [255, 319] width 139 height 183
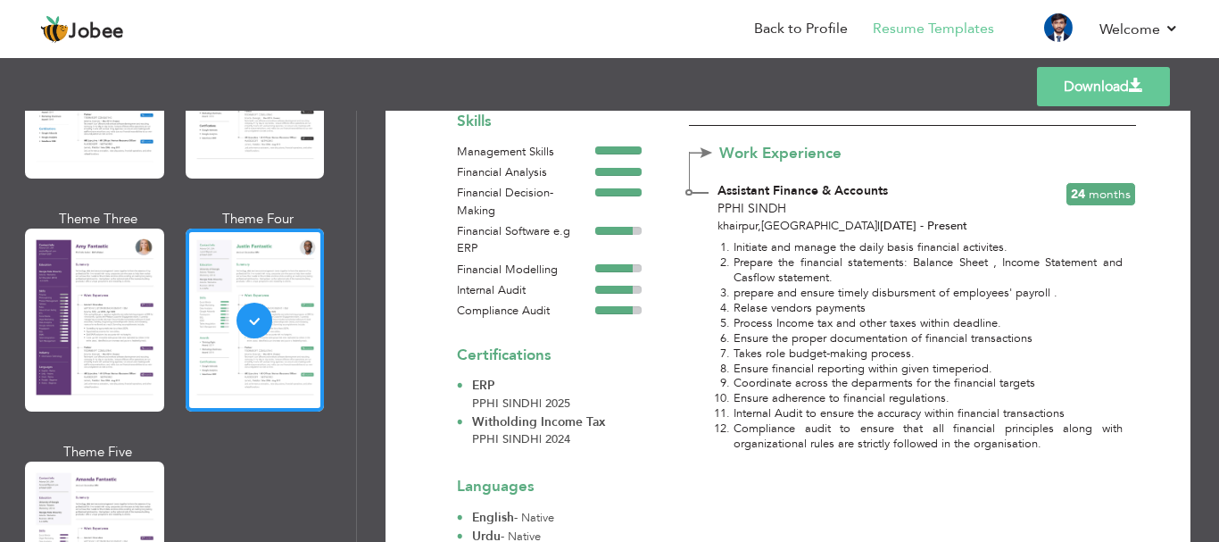
scroll to position [376, 0]
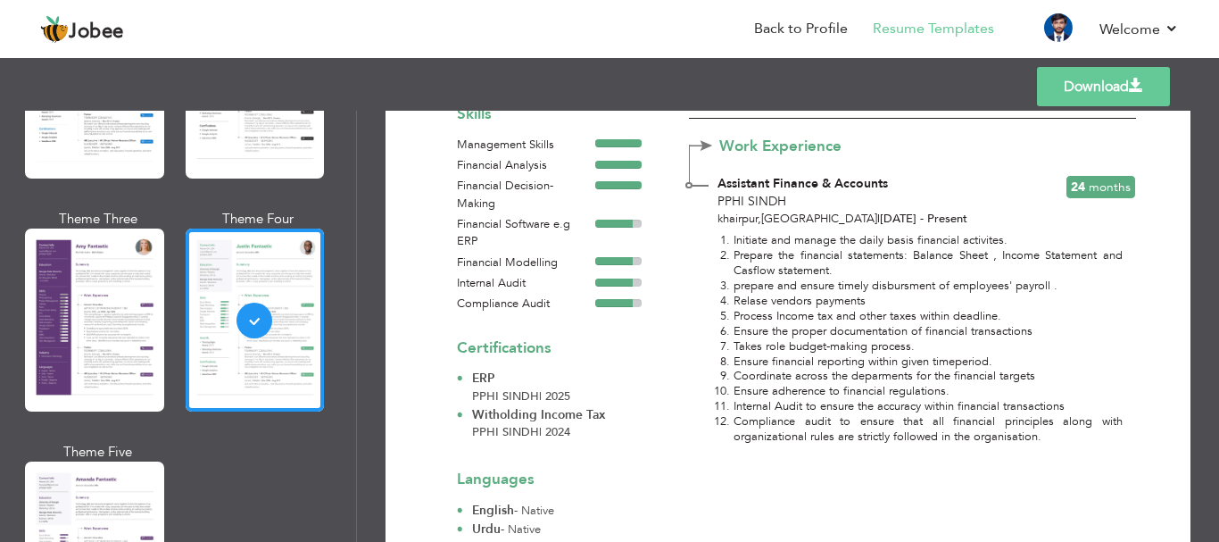
drag, startPoint x: 346, startPoint y: 322, endPoint x: 342, endPoint y: 368, distance: 45.7
click at [342, 368] on div "Professional Themes Theme One Theme Two Theme Three Theme Six" at bounding box center [178, 326] width 356 height 431
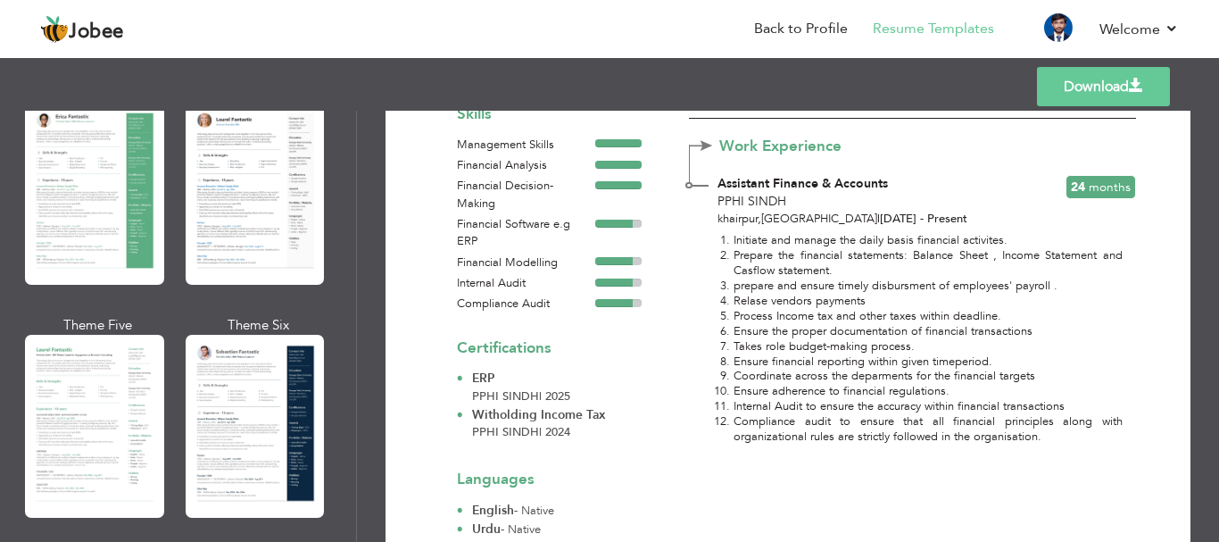
scroll to position [384, 0]
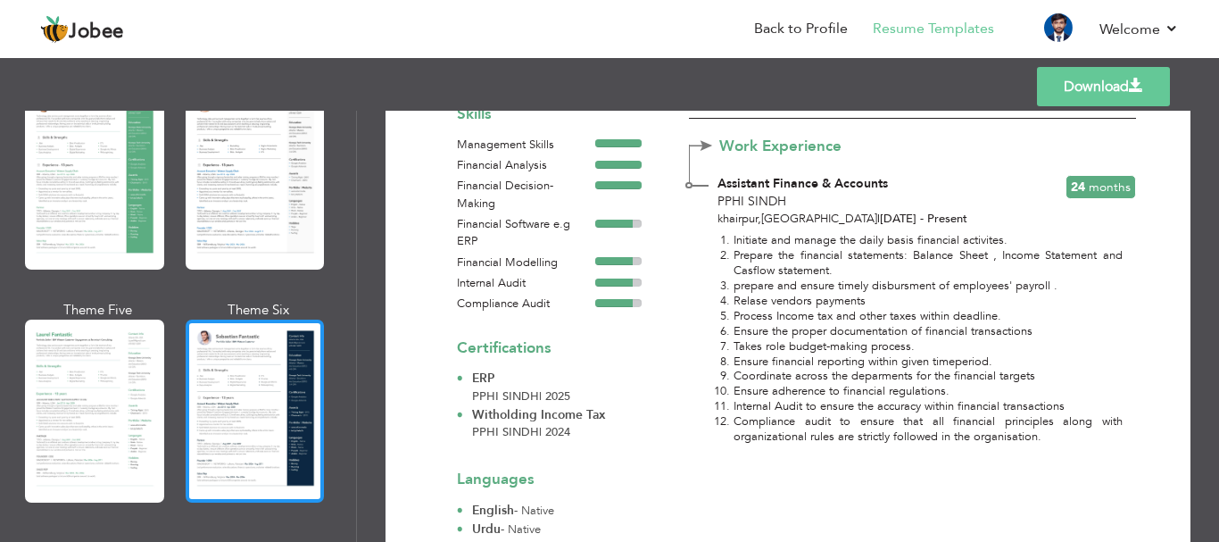
click at [248, 357] on div at bounding box center [255, 410] width 139 height 183
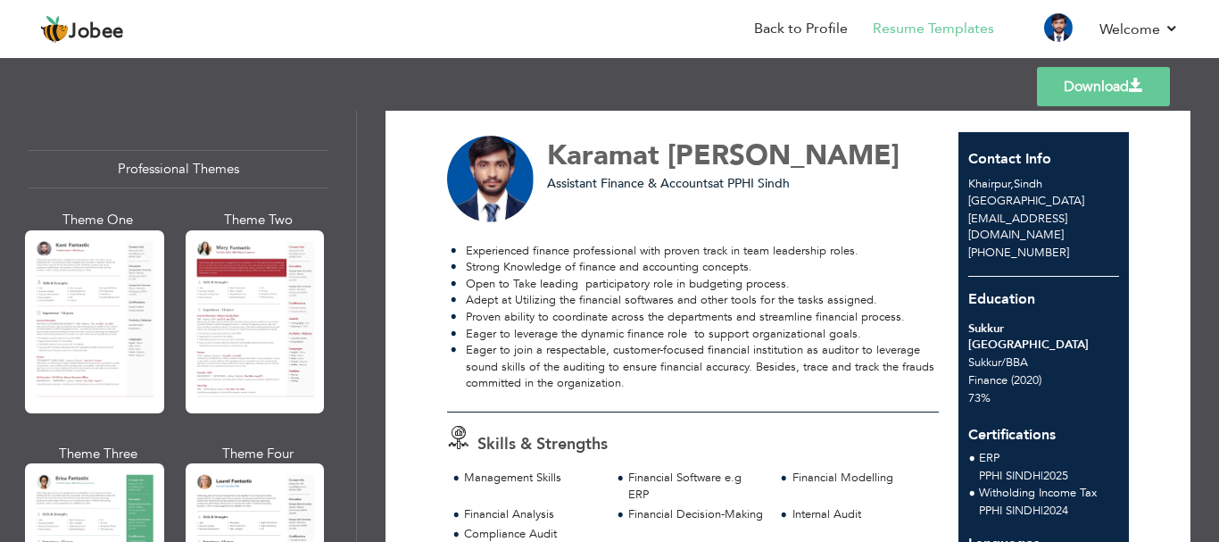
scroll to position [0, 0]
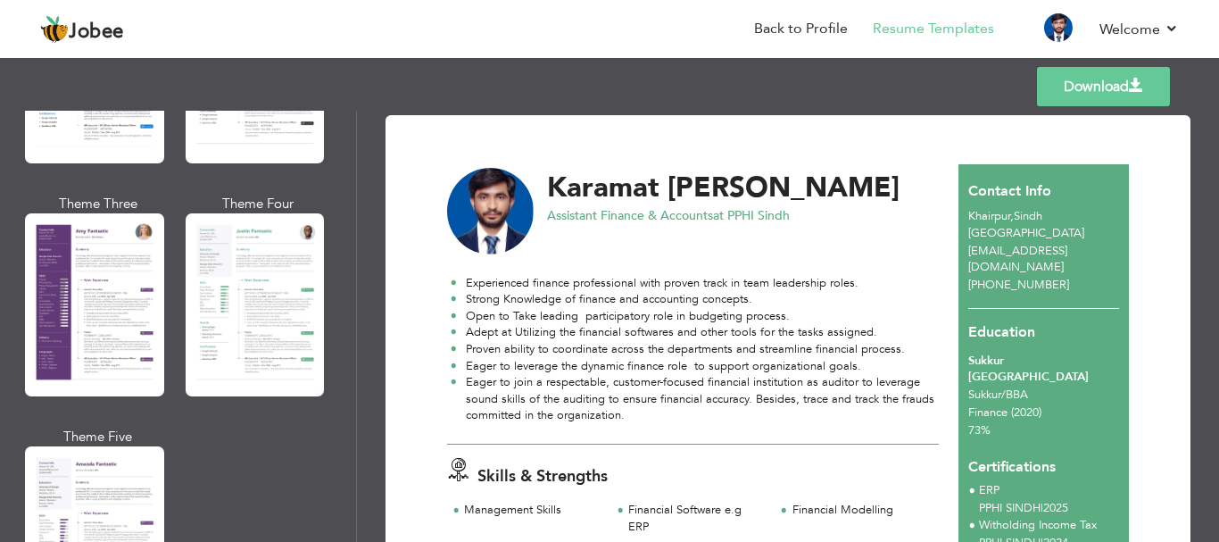
scroll to position [1573, 0]
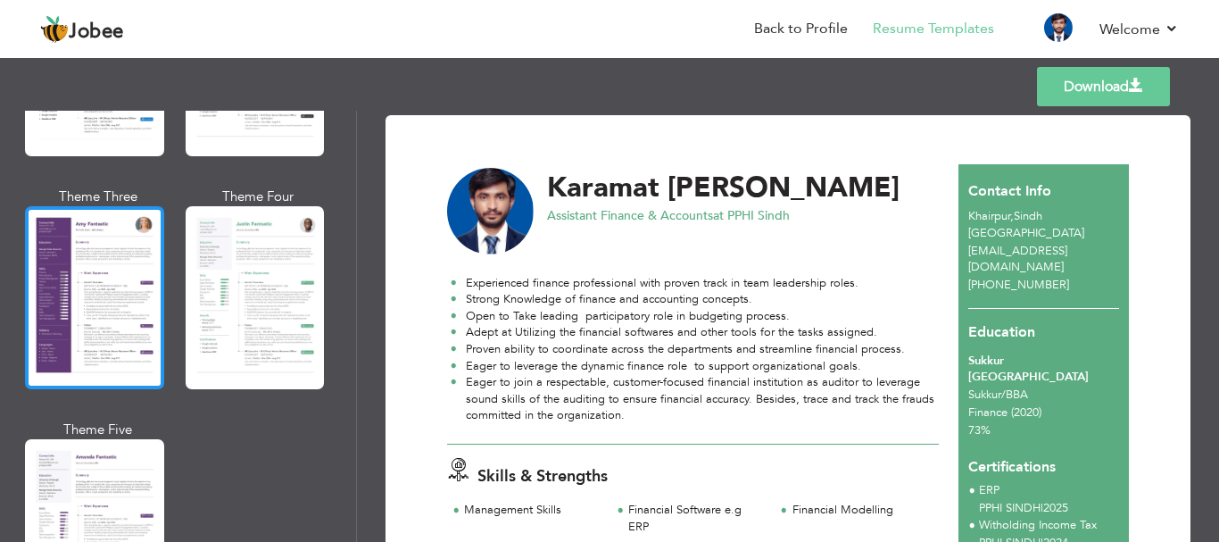
click at [134, 297] on div at bounding box center [94, 297] width 139 height 183
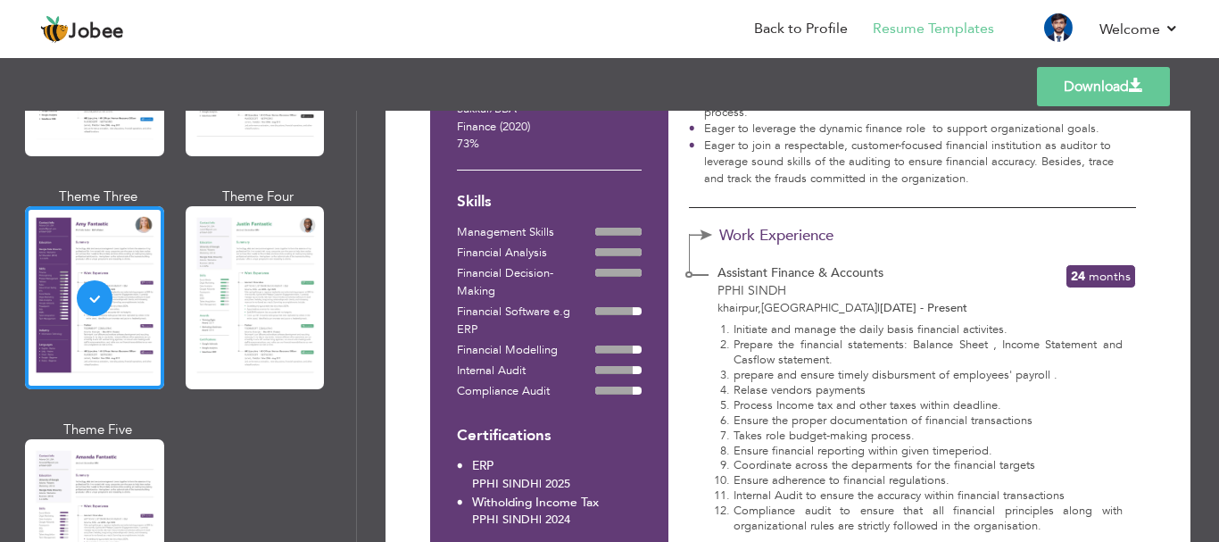
scroll to position [315, 0]
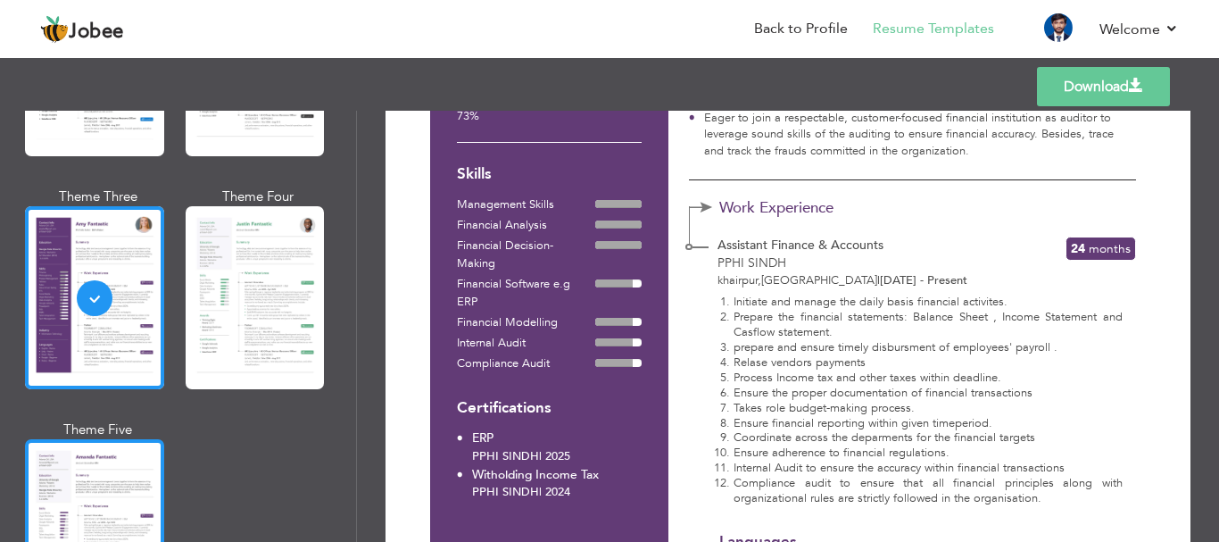
click at [100, 519] on div at bounding box center [94, 530] width 139 height 183
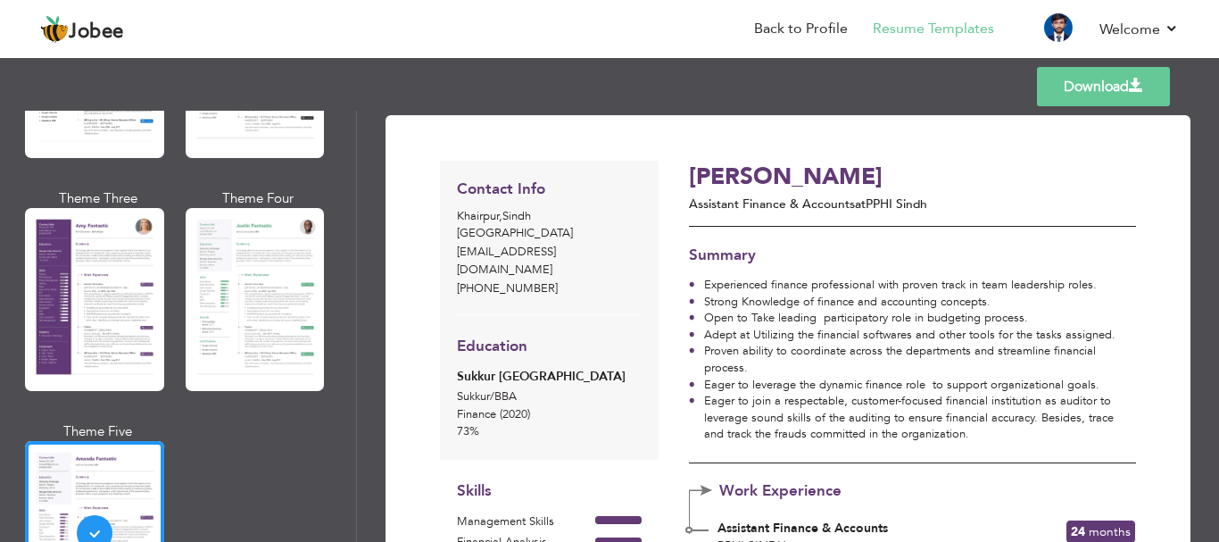
scroll to position [1573, 0]
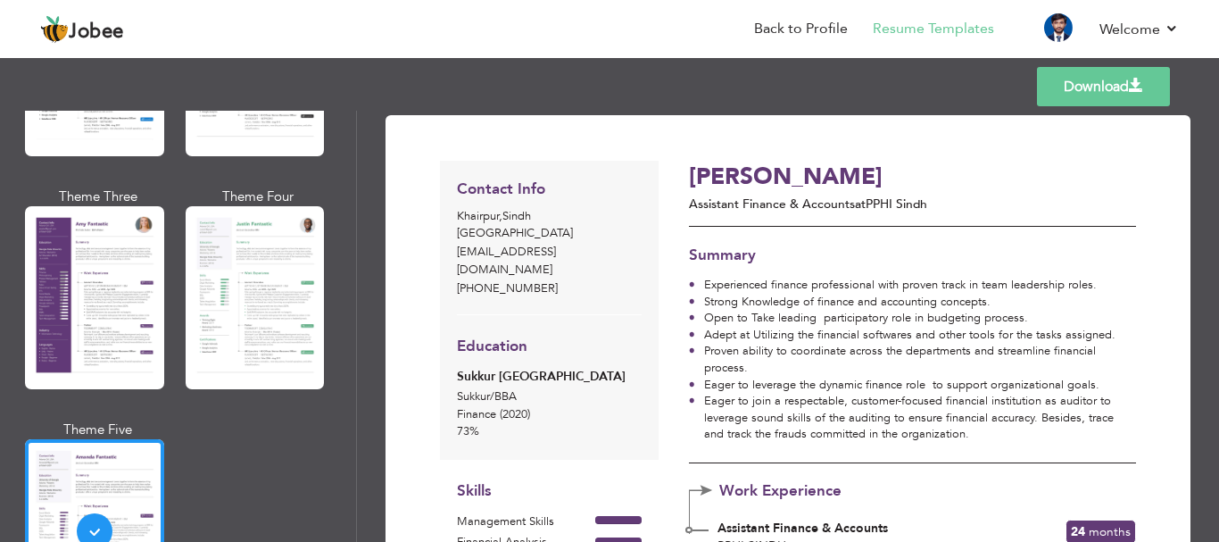
click at [347, 319] on div "Professional Themes Theme One Theme Two Theme Three Theme Six" at bounding box center [178, 326] width 356 height 431
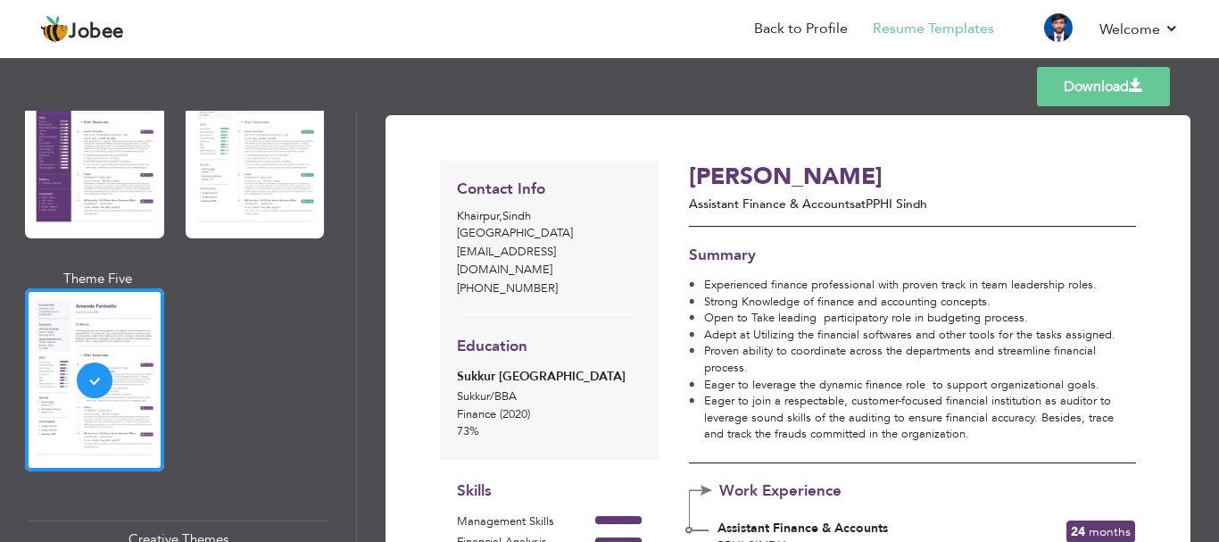
scroll to position [1890, 0]
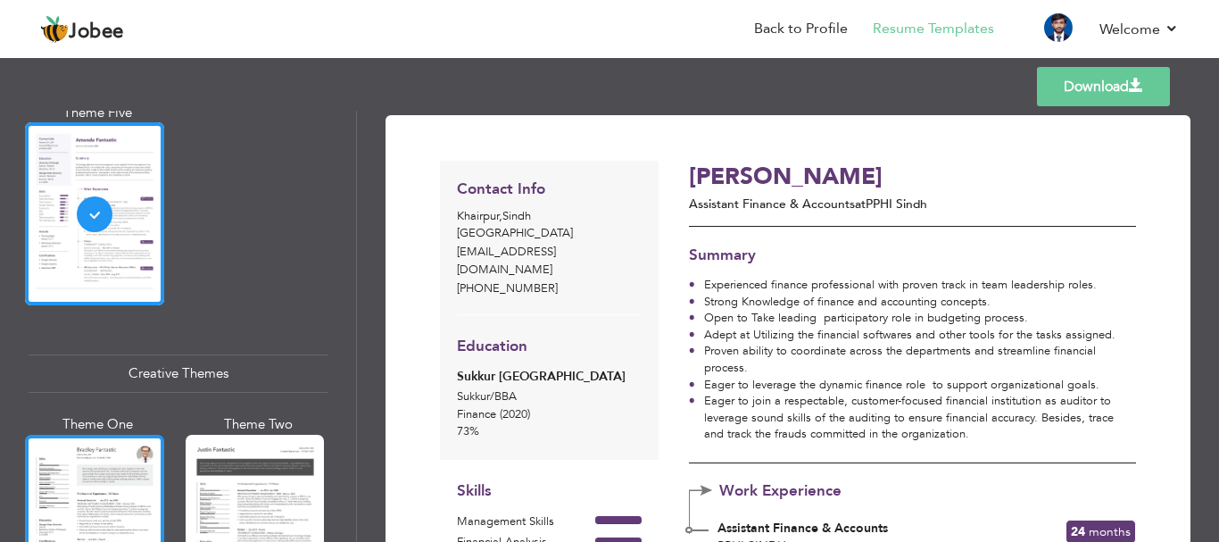
click at [35, 488] on div at bounding box center [94, 525] width 139 height 183
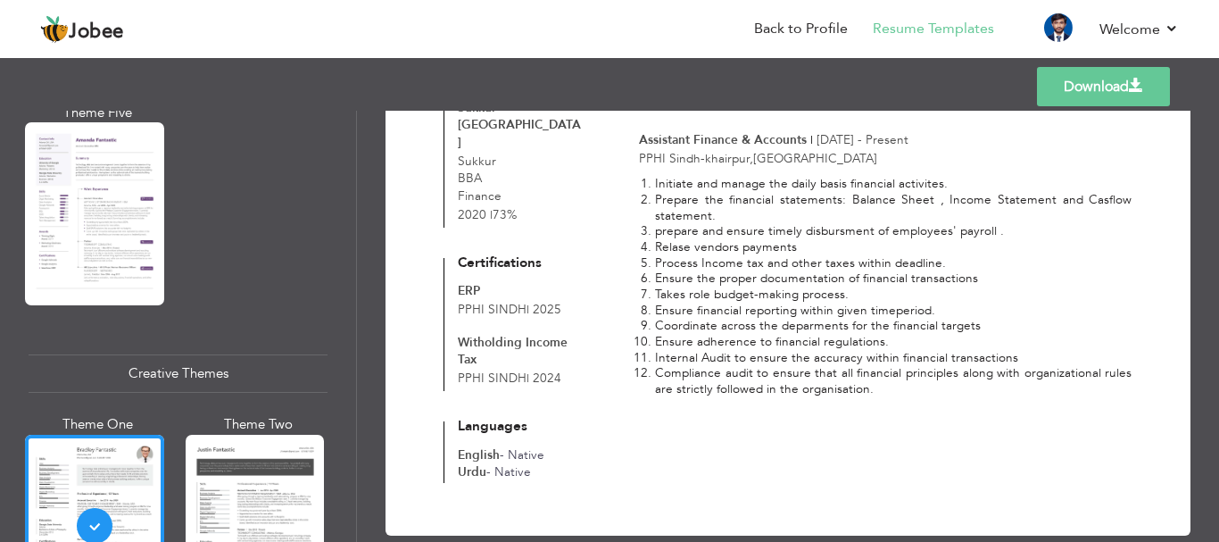
scroll to position [431, 0]
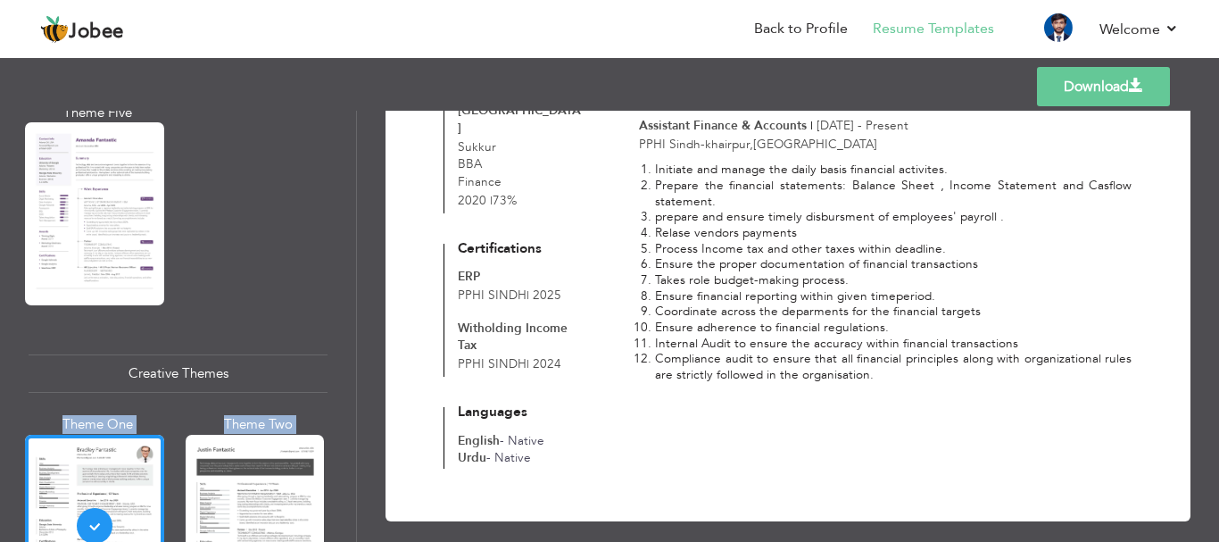
drag, startPoint x: 357, startPoint y: 360, endPoint x: 349, endPoint y: 379, distance: 20.4
click at [349, 379] on div "Professional Themes Theme One Theme Two Theme Three Theme Four" at bounding box center [609, 326] width 1219 height 431
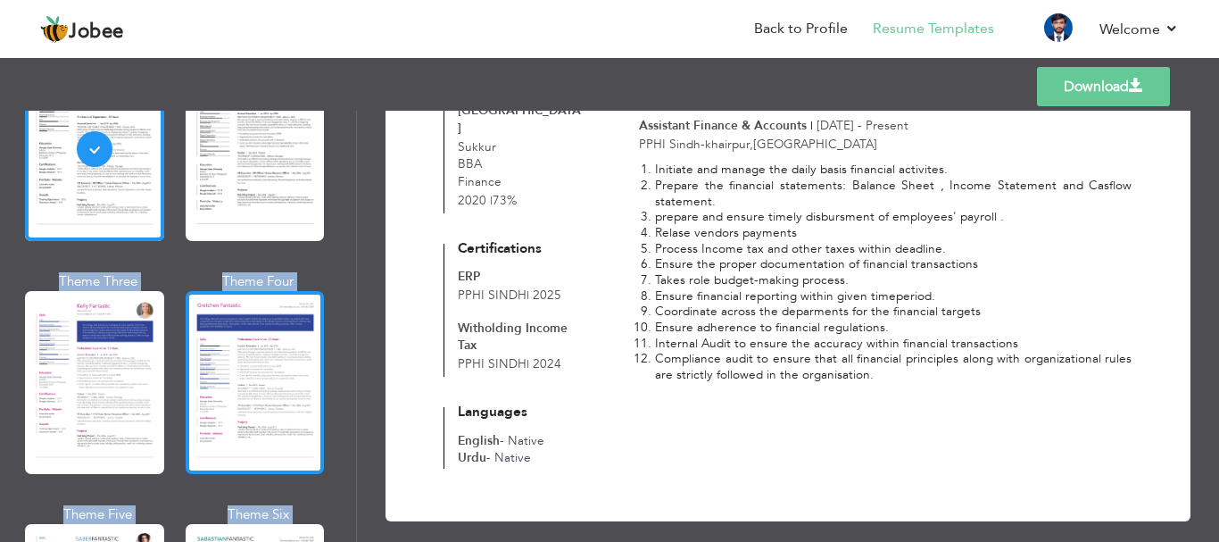
scroll to position [2273, 0]
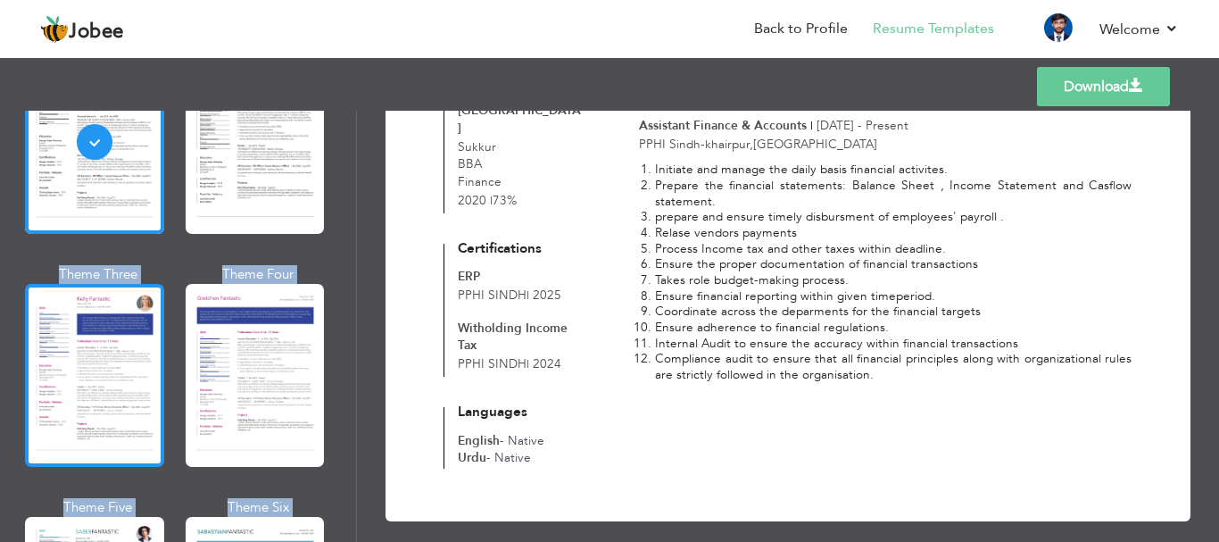
click at [80, 350] on div at bounding box center [94, 375] width 139 height 183
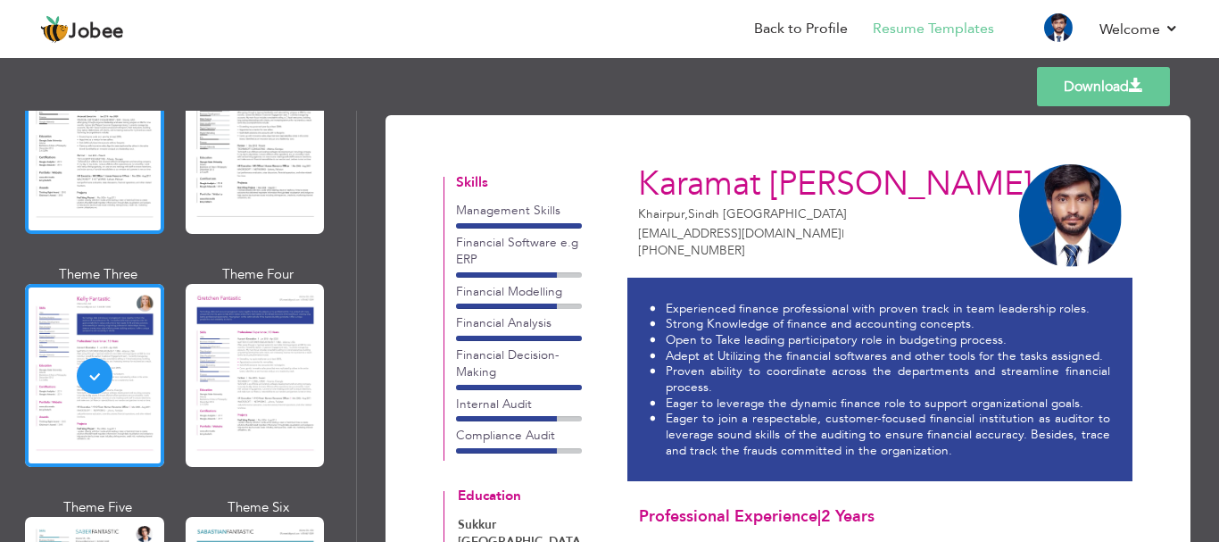
click at [109, 171] on div at bounding box center [94, 142] width 139 height 183
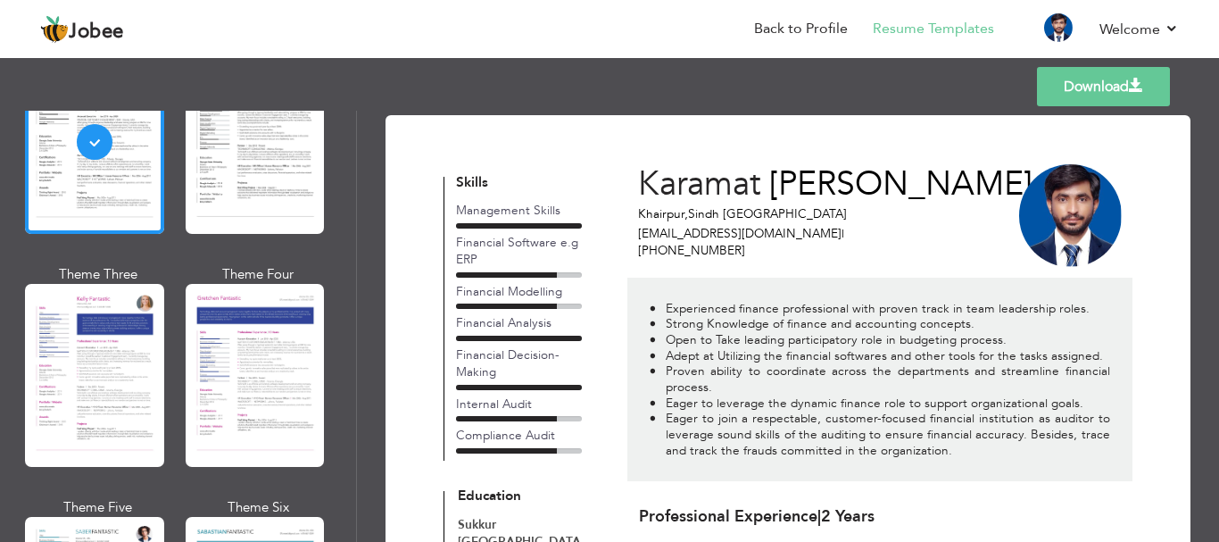
click at [1073, 81] on link "Download" at bounding box center [1103, 86] width 133 height 39
